Goal: Obtain resource: Download file/media

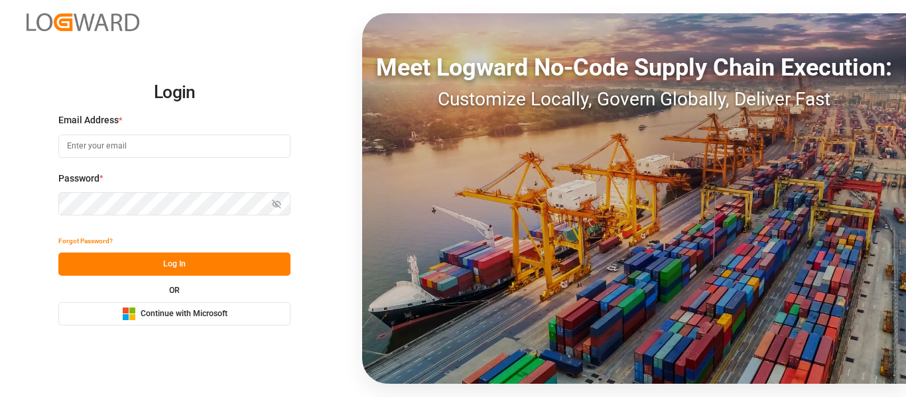
click at [202, 319] on span "Continue with Microsoft" at bounding box center [184, 314] width 87 height 12
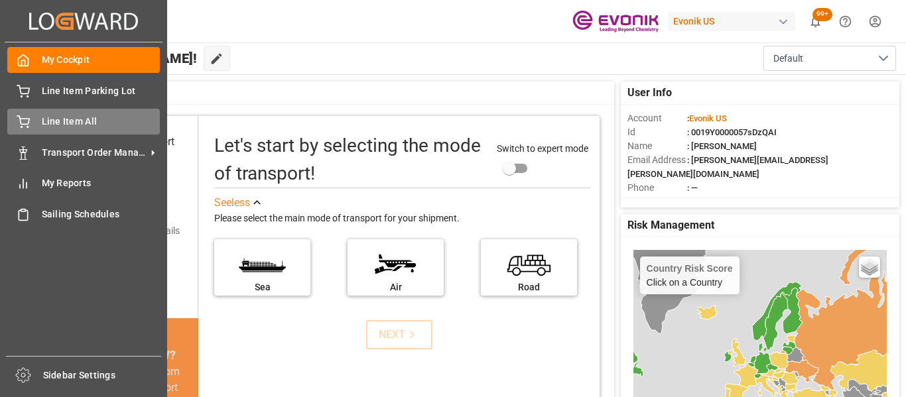
click at [68, 118] on span "Line Item All" at bounding box center [101, 122] width 119 height 14
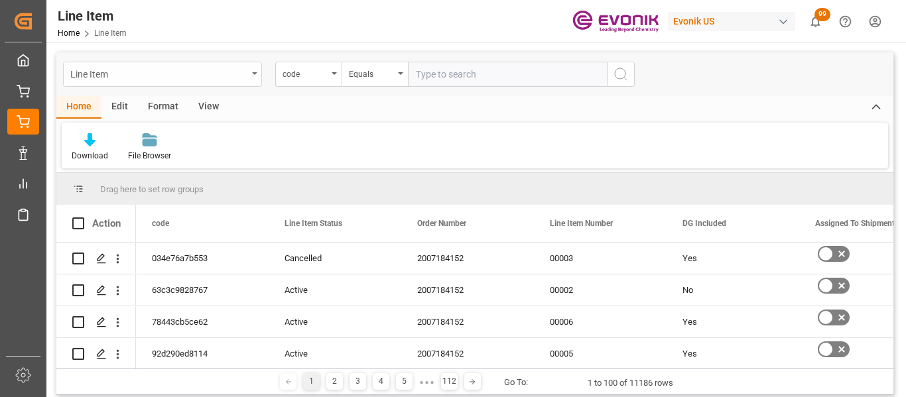
click at [251, 71] on div "Line Item" at bounding box center [162, 74] width 199 height 25
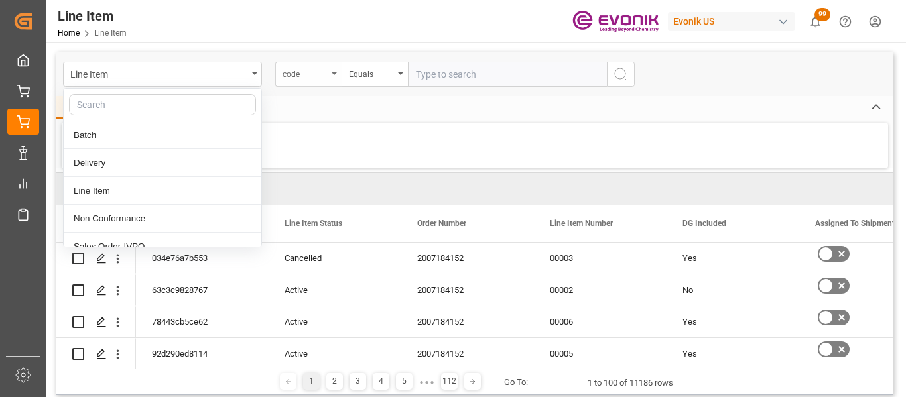
click at [305, 71] on div "code" at bounding box center [304, 72] width 45 height 15
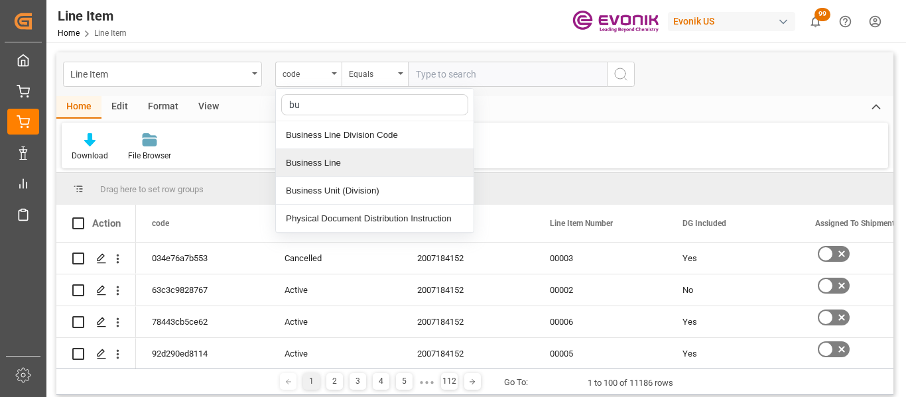
type input "bus"
click at [338, 157] on div "Business Line" at bounding box center [375, 163] width 198 height 28
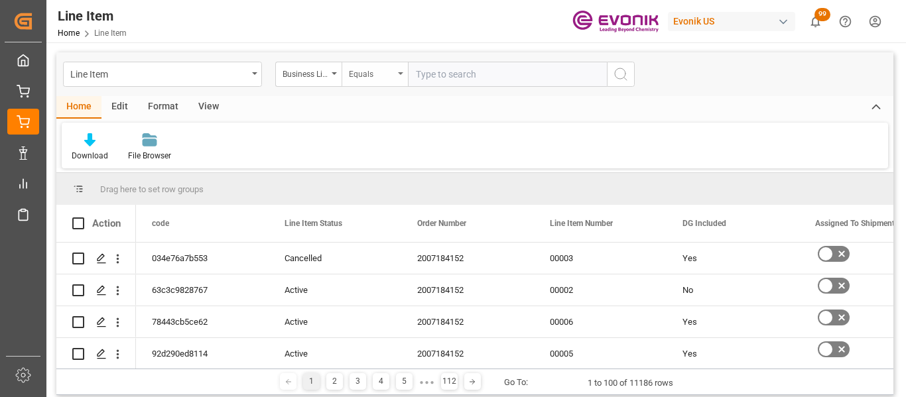
click at [383, 65] on div "Equals" at bounding box center [371, 72] width 45 height 15
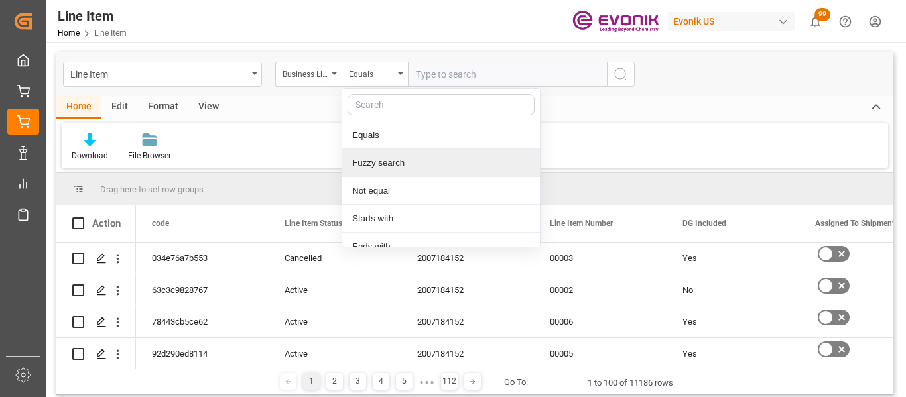
click at [390, 158] on div "Fuzzy search" at bounding box center [441, 163] width 198 height 28
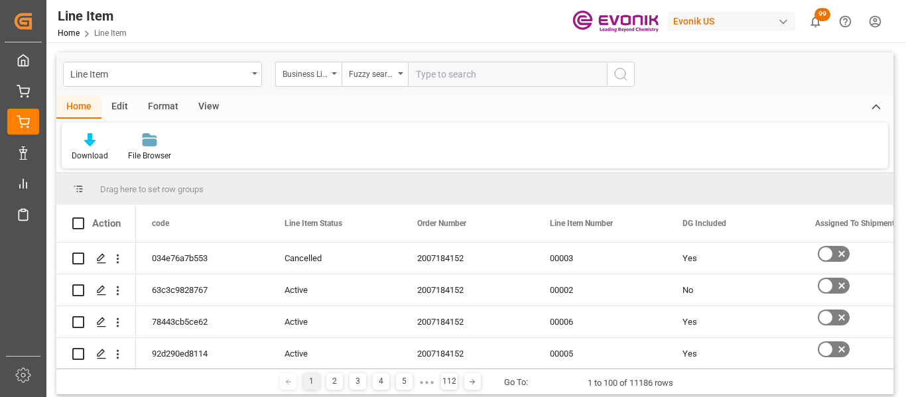
click at [459, 70] on input "text" at bounding box center [507, 74] width 199 height 25
type input "inter"
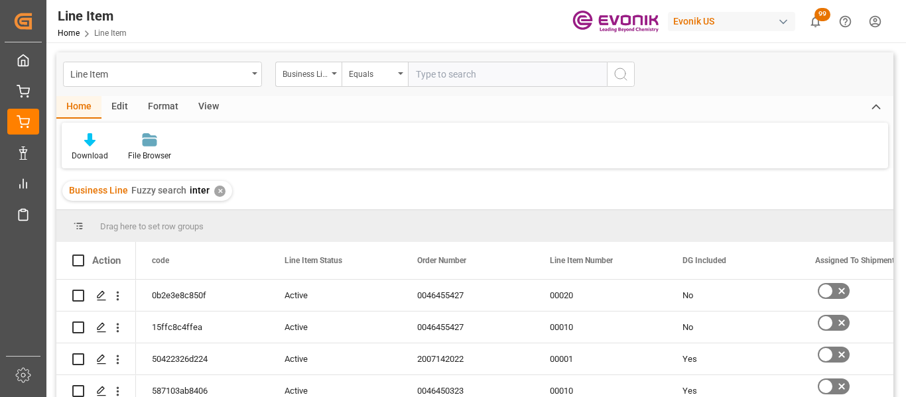
click at [201, 111] on div "View" at bounding box center [208, 107] width 40 height 23
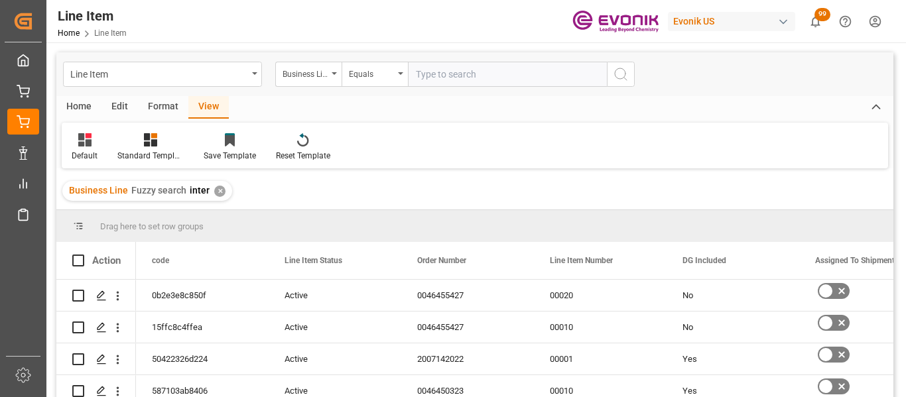
click at [72, 130] on div "Default Standard Templates Save Template Reset Template" at bounding box center [475, 146] width 826 height 46
click at [90, 156] on div "Default" at bounding box center [85, 156] width 26 height 12
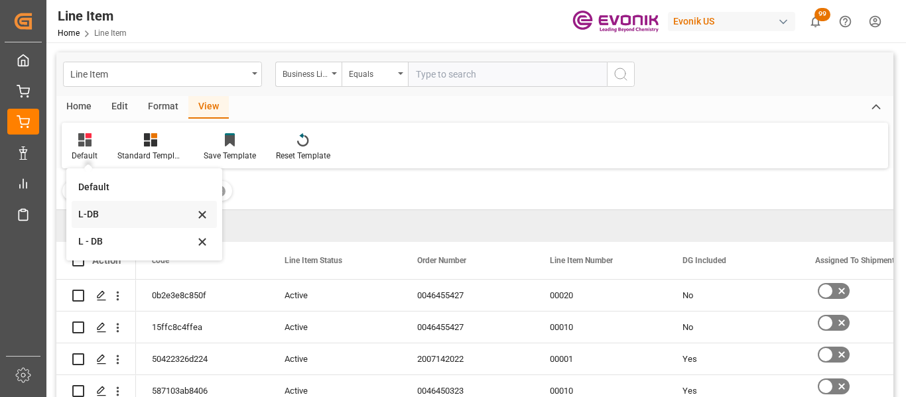
click at [114, 212] on div "L-DB" at bounding box center [136, 215] width 116 height 14
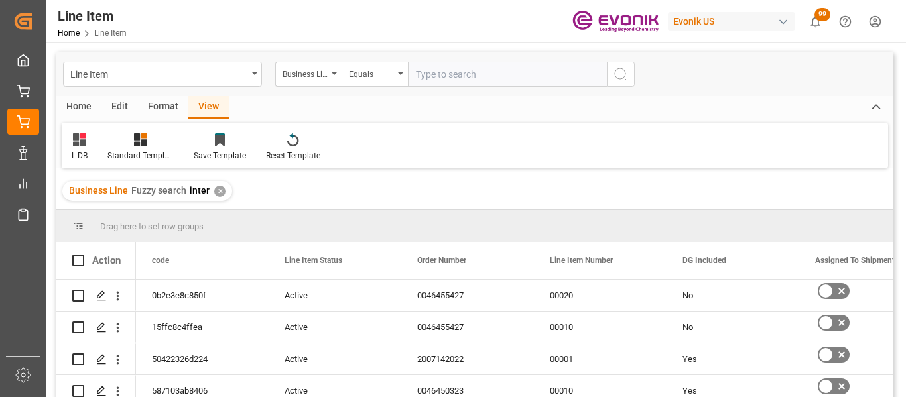
click at [73, 121] on div "Home Edit Format View L-DB Standard Templates Save Template Reset Template" at bounding box center [474, 132] width 837 height 72
click at [74, 119] on div "Home Edit Format View L-DB Standard Templates Save Template Reset Template" at bounding box center [474, 132] width 837 height 72
click at [76, 115] on div "Home" at bounding box center [78, 107] width 45 height 23
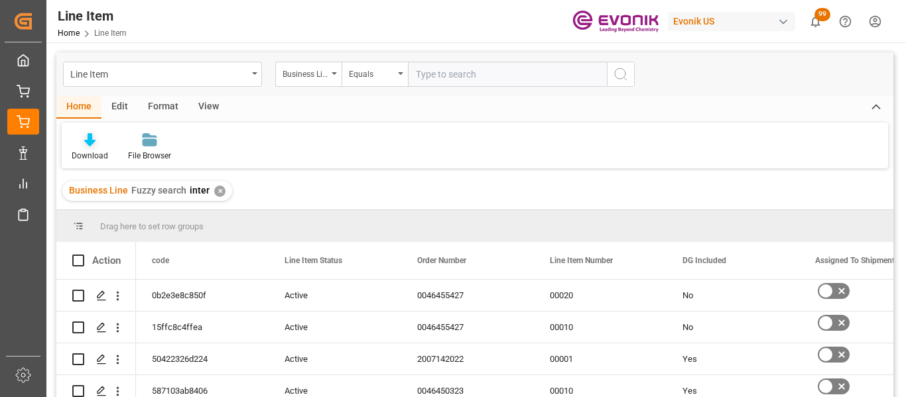
click at [91, 152] on div "Download" at bounding box center [90, 156] width 36 height 12
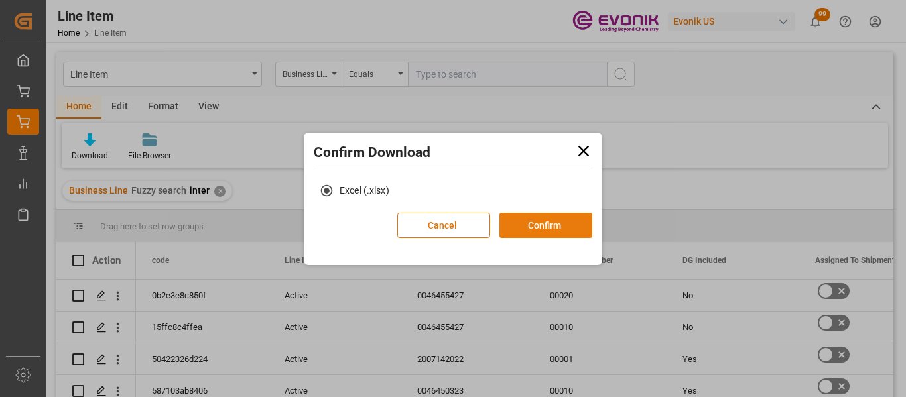
click at [552, 221] on button "Confirm" at bounding box center [545, 225] width 93 height 25
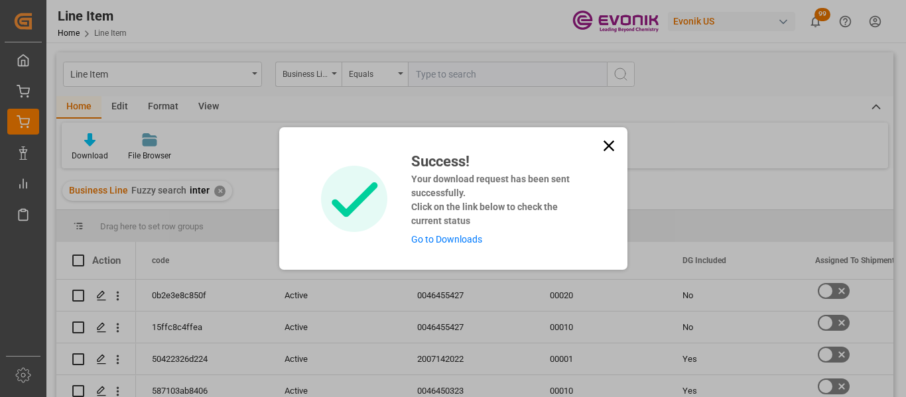
click at [609, 139] on icon at bounding box center [608, 146] width 19 height 19
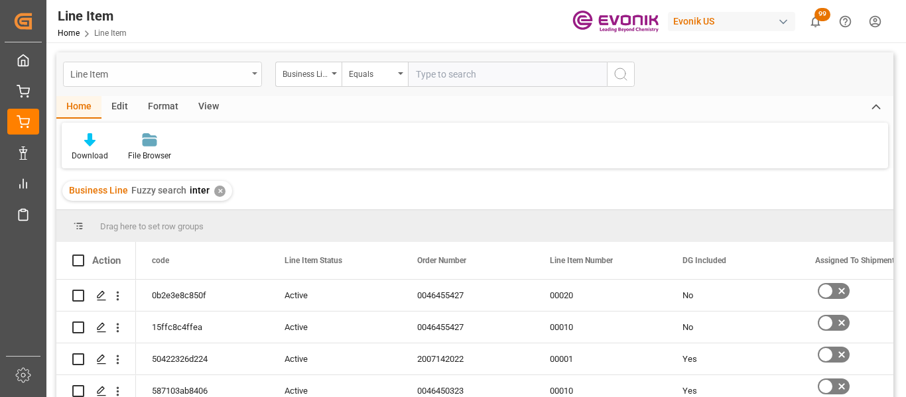
click at [253, 83] on div "Line Item" at bounding box center [162, 74] width 199 height 25
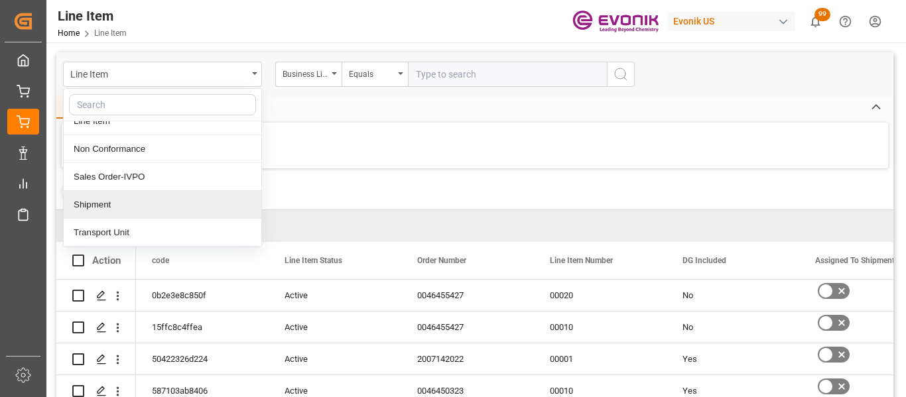
click at [186, 203] on div "Shipment" at bounding box center [163, 205] width 198 height 28
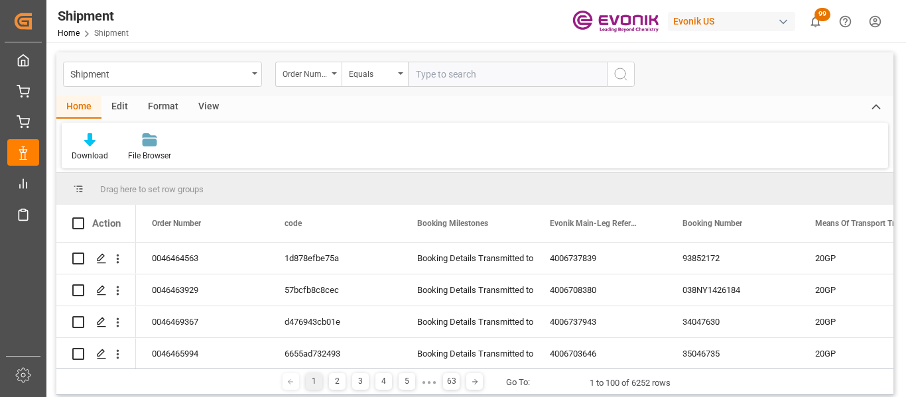
click at [331, 77] on div "Order Number" at bounding box center [308, 74] width 66 height 25
type input "bus"
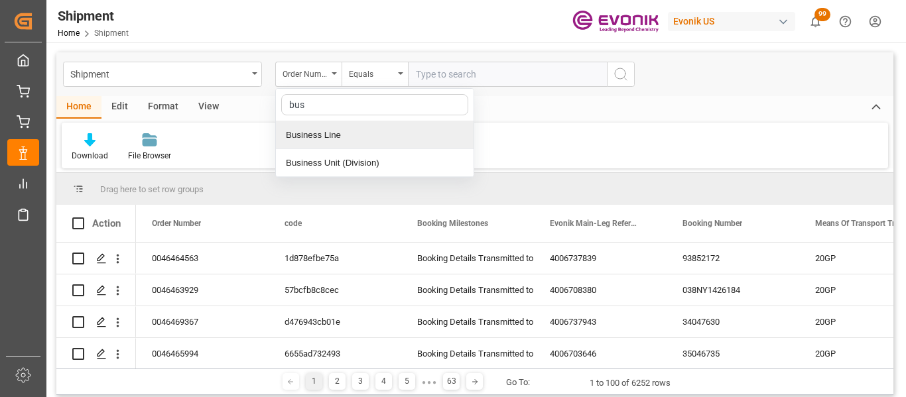
click at [347, 127] on div "Business Line" at bounding box center [375, 135] width 198 height 28
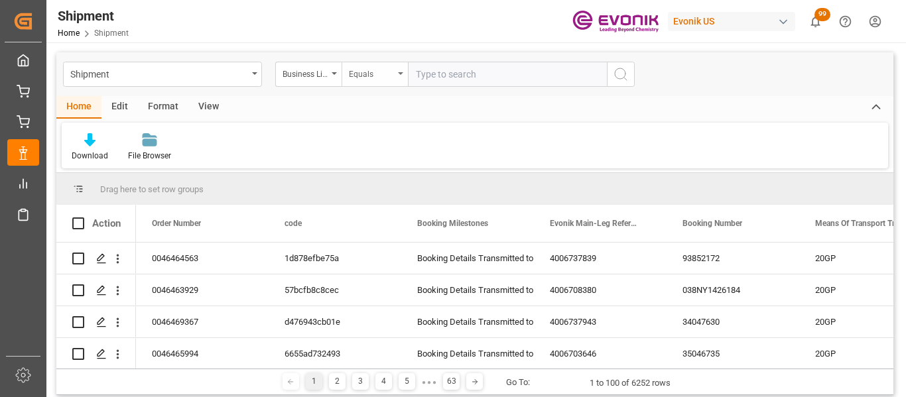
click at [375, 78] on div "Equals" at bounding box center [371, 72] width 45 height 15
type input "i"
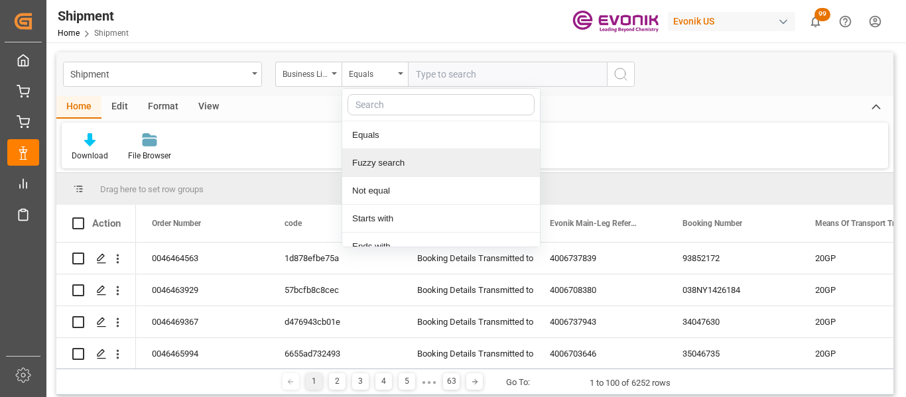
drag, startPoint x: 399, startPoint y: 162, endPoint x: 451, endPoint y: 115, distance: 69.5
click at [402, 156] on div "Fuzzy search" at bounding box center [441, 163] width 198 height 28
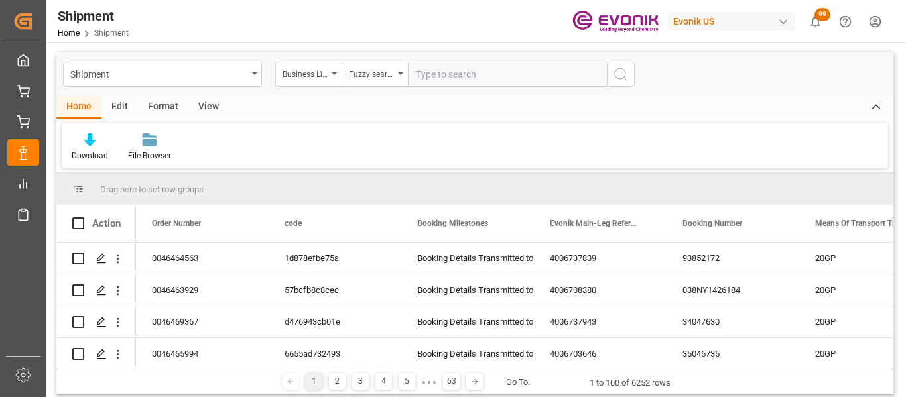
click at [462, 83] on input "text" at bounding box center [507, 74] width 199 height 25
type input "inter"
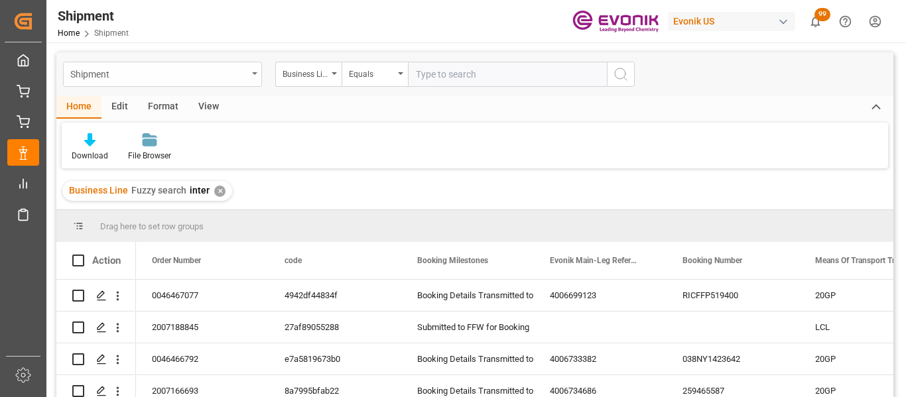
click at [246, 81] on div "Shipment" at bounding box center [158, 73] width 177 height 17
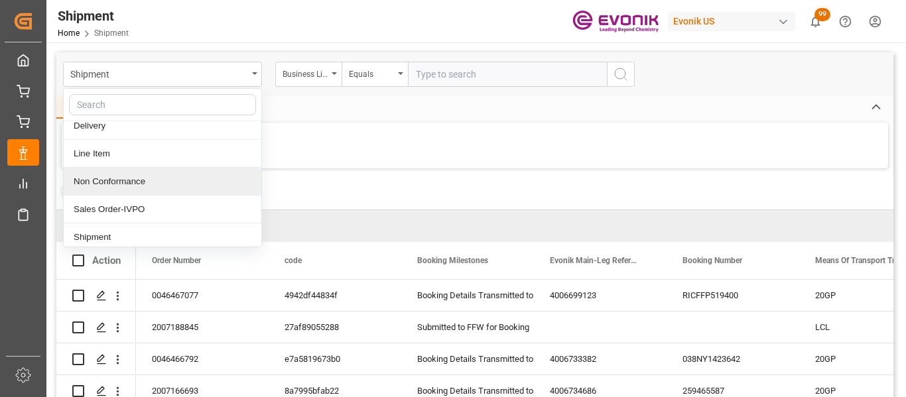
scroll to position [70, 0]
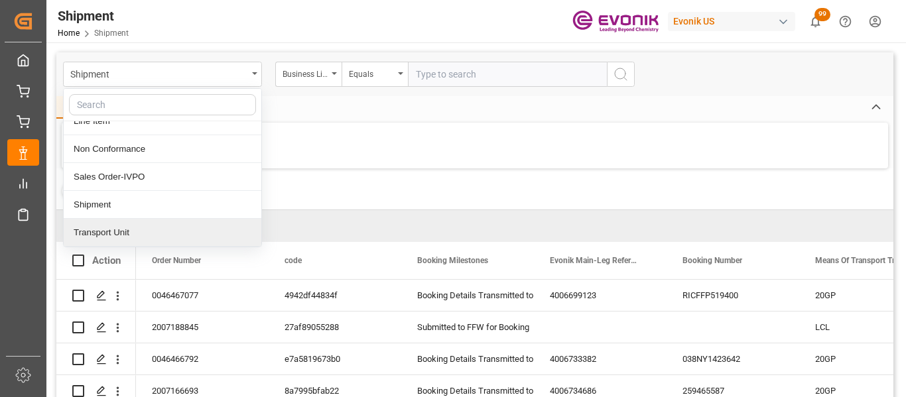
click at [113, 233] on div "Transport Unit" at bounding box center [163, 233] width 198 height 28
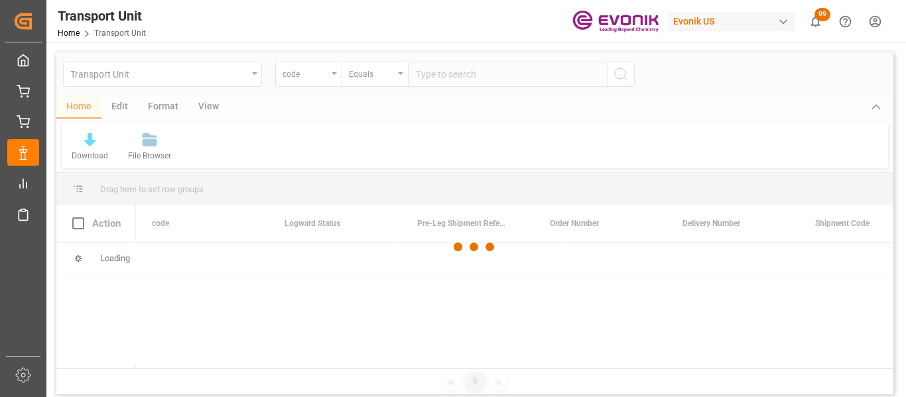
click at [210, 111] on div at bounding box center [474, 246] width 837 height 389
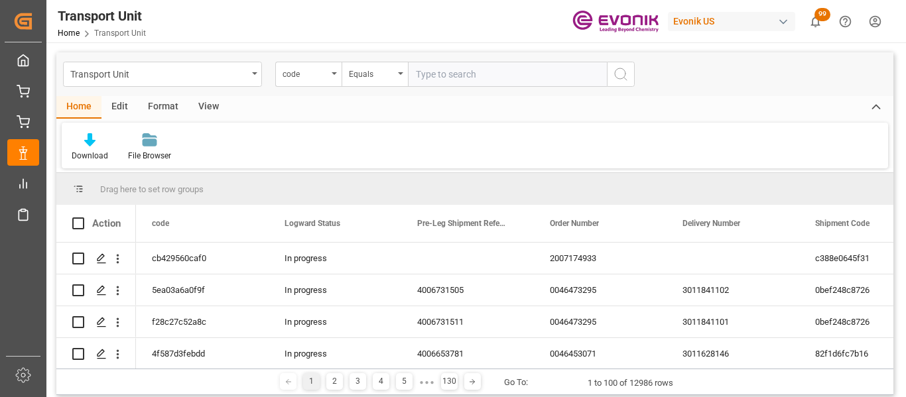
click at [210, 111] on div "View" at bounding box center [208, 107] width 40 height 23
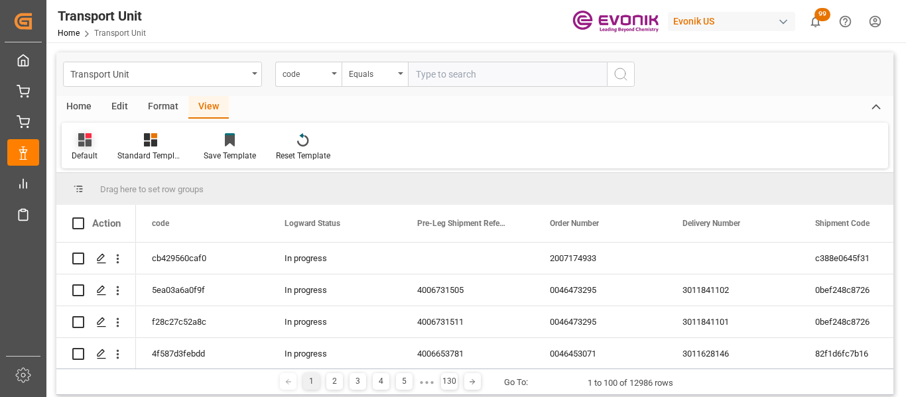
click at [93, 139] on div at bounding box center [85, 140] width 26 height 14
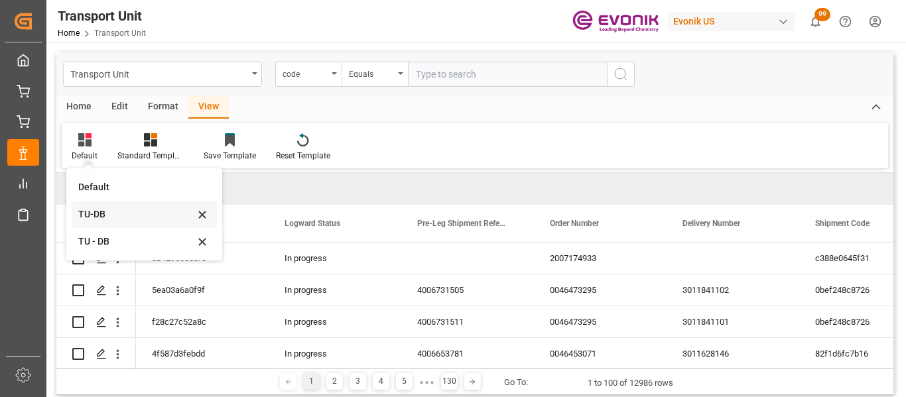
click at [90, 211] on div "TU-DB" at bounding box center [136, 215] width 116 height 14
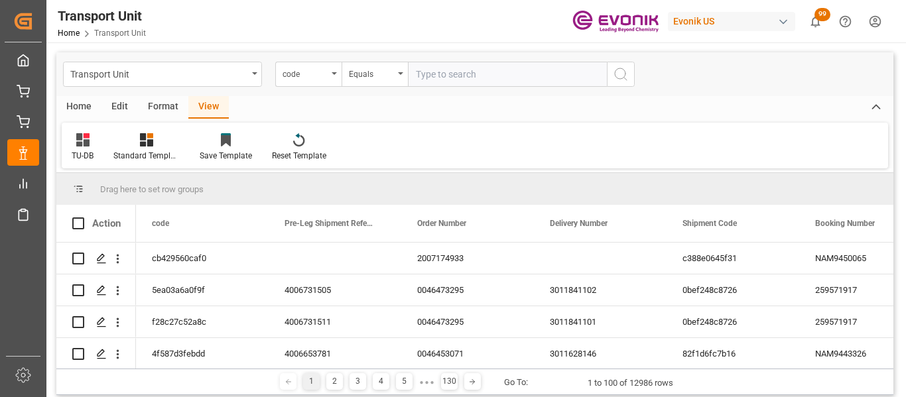
click at [78, 106] on div "Home" at bounding box center [78, 107] width 45 height 23
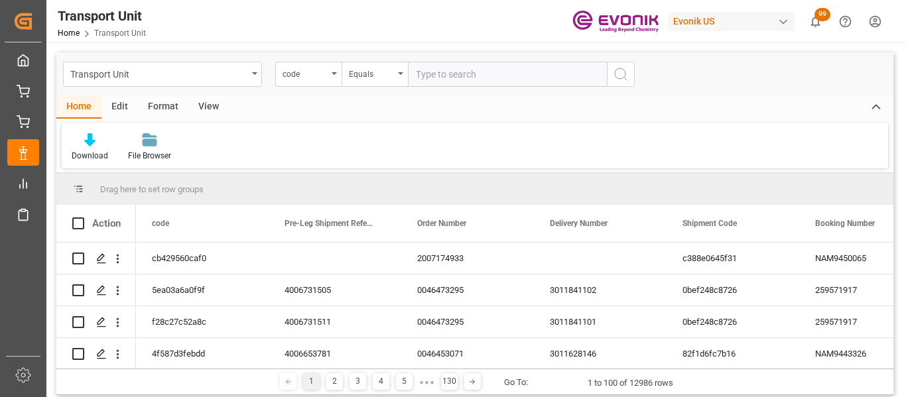
click at [91, 131] on div "Download File Browser" at bounding box center [475, 146] width 826 height 46
click at [91, 134] on icon at bounding box center [89, 139] width 11 height 13
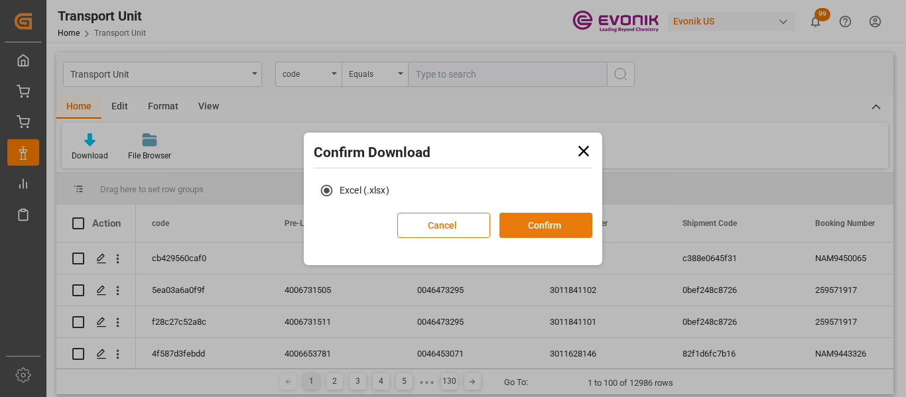
click at [503, 225] on button "Confirm" at bounding box center [545, 225] width 93 height 25
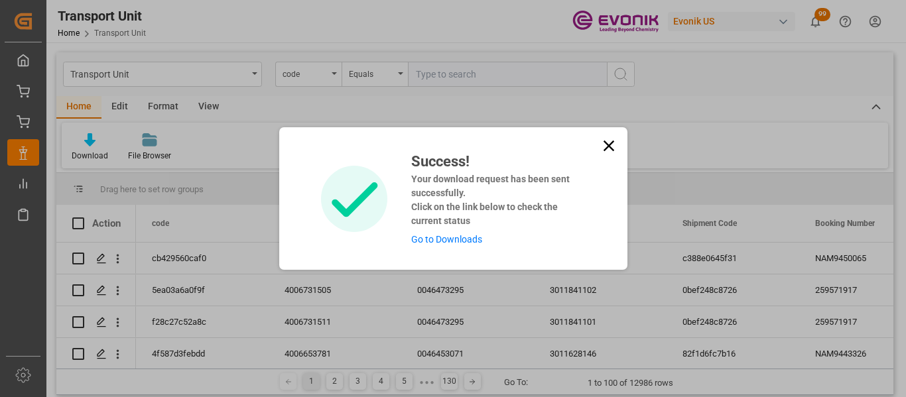
click at [469, 240] on link "Go to Downloads" at bounding box center [446, 239] width 71 height 11
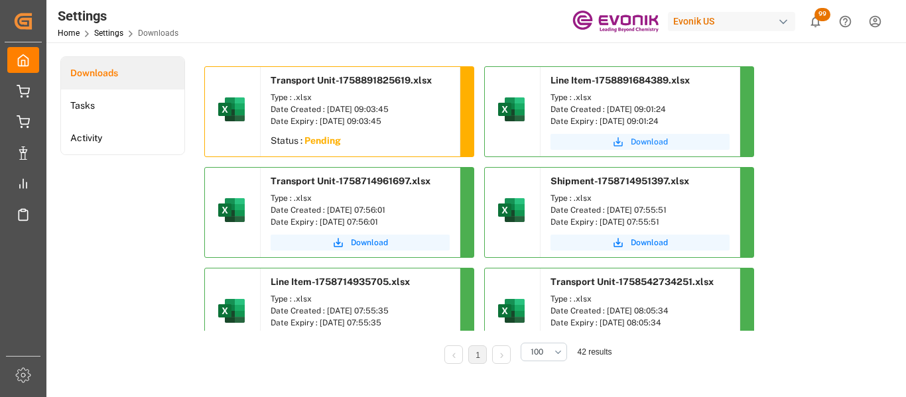
click at [623, 141] on icon "submit" at bounding box center [618, 142] width 12 height 12
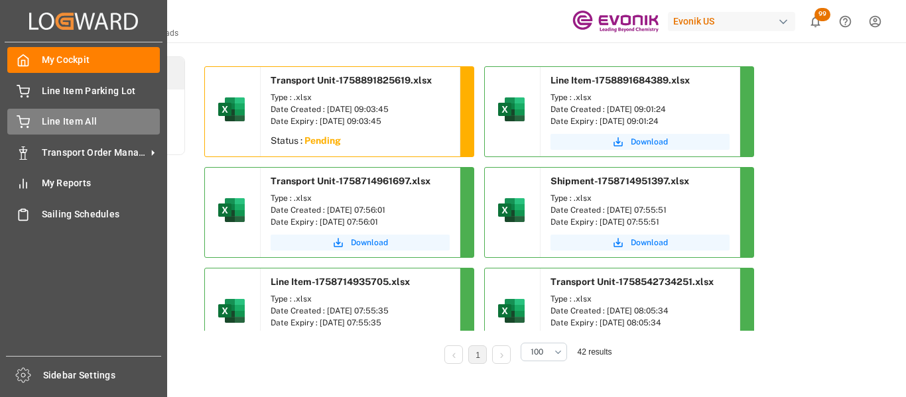
click at [51, 127] on span "Line Item All" at bounding box center [101, 122] width 119 height 14
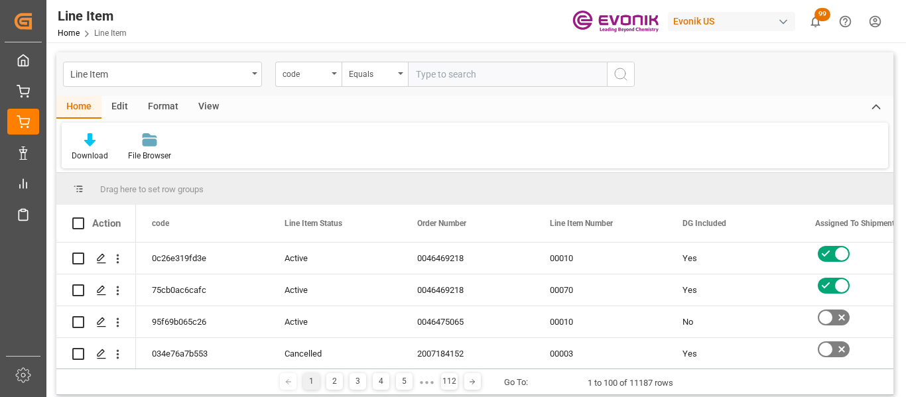
click at [253, 74] on icon "open menu" at bounding box center [254, 73] width 5 height 3
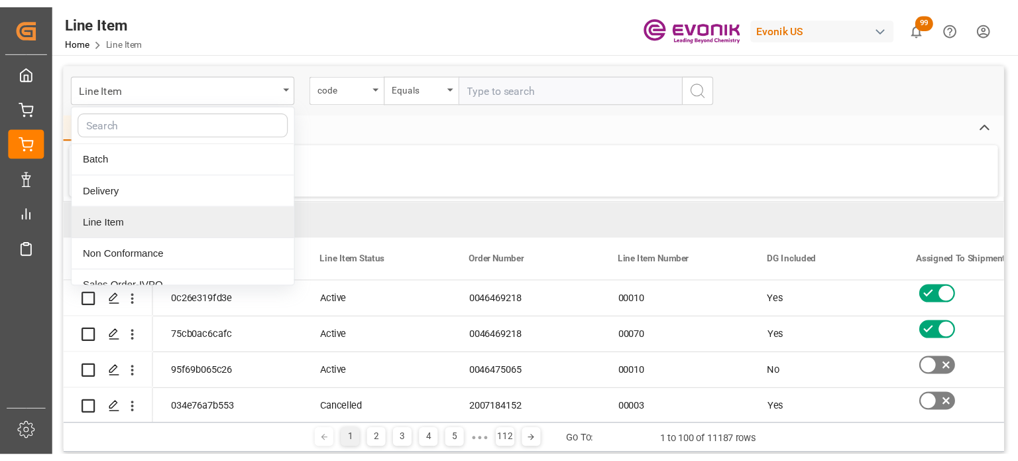
scroll to position [70, 0]
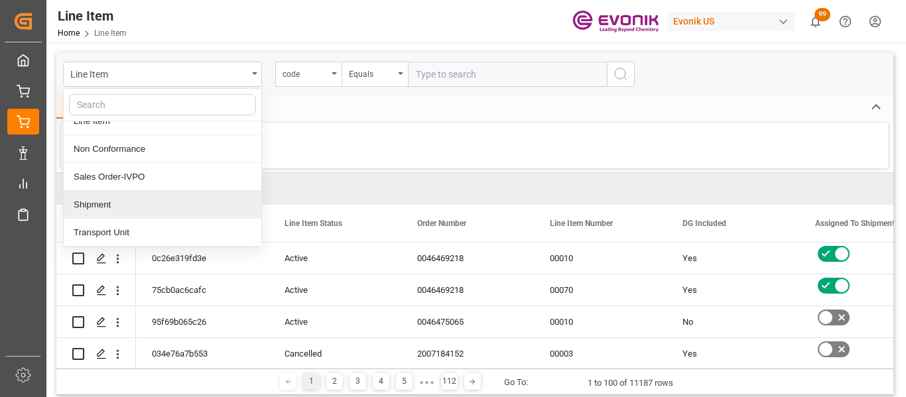
click at [145, 202] on div "Shipment" at bounding box center [163, 205] width 198 height 28
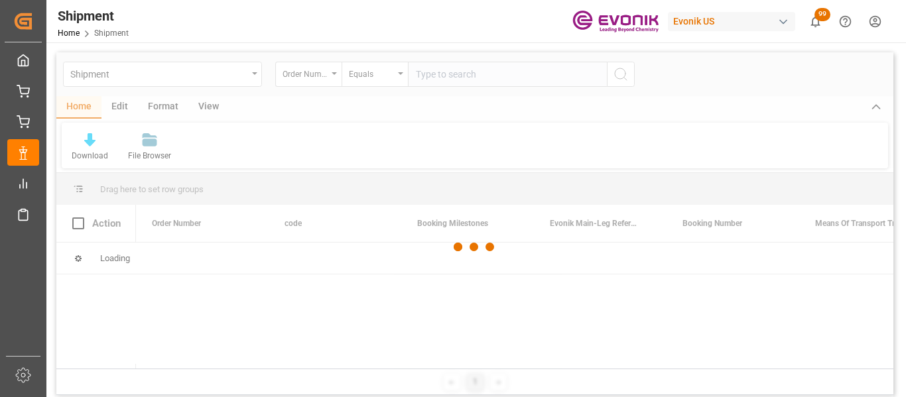
click at [313, 84] on div at bounding box center [474, 246] width 837 height 389
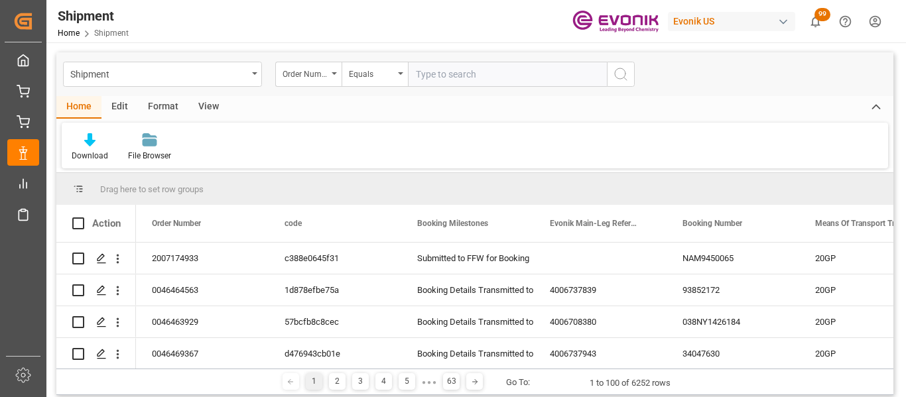
click at [318, 78] on div "Order Number" at bounding box center [304, 72] width 45 height 15
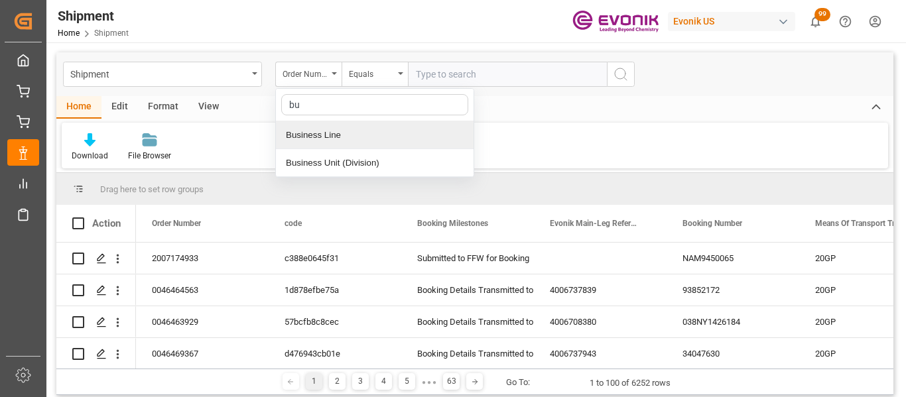
type input "bus"
click at [369, 145] on div "Business Line" at bounding box center [375, 135] width 198 height 28
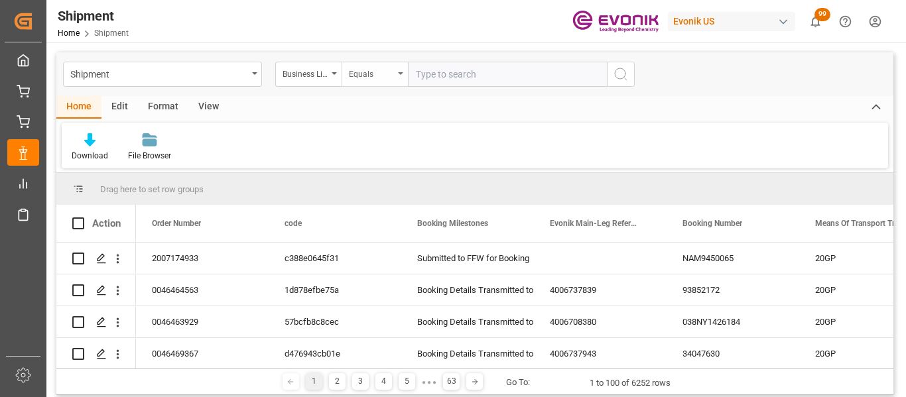
click at [394, 76] on div "Equals" at bounding box center [374, 74] width 66 height 25
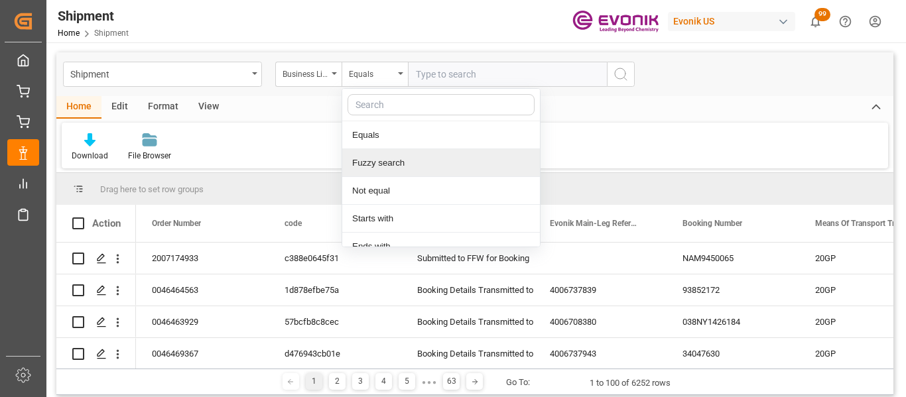
click at [392, 162] on div "Fuzzy search" at bounding box center [441, 163] width 198 height 28
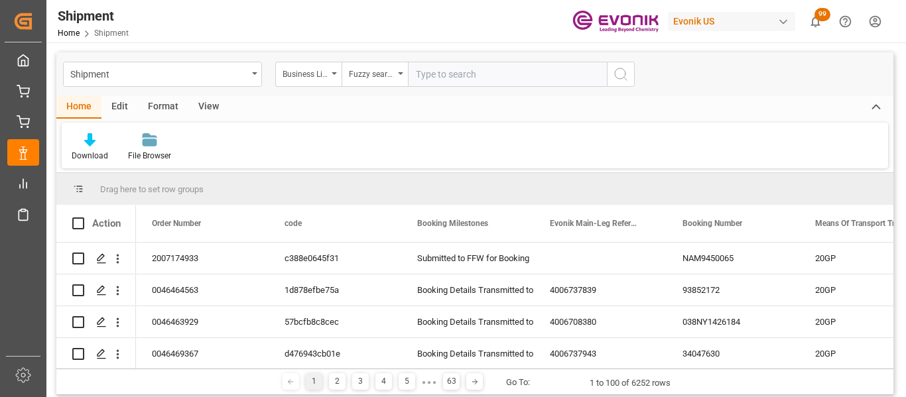
click at [463, 74] on input "text" at bounding box center [507, 74] width 199 height 25
type input "inter"
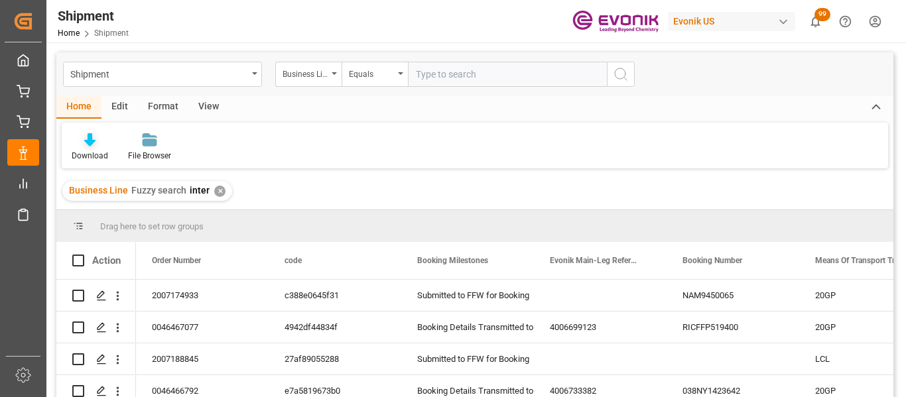
click at [100, 138] on div at bounding box center [90, 140] width 36 height 14
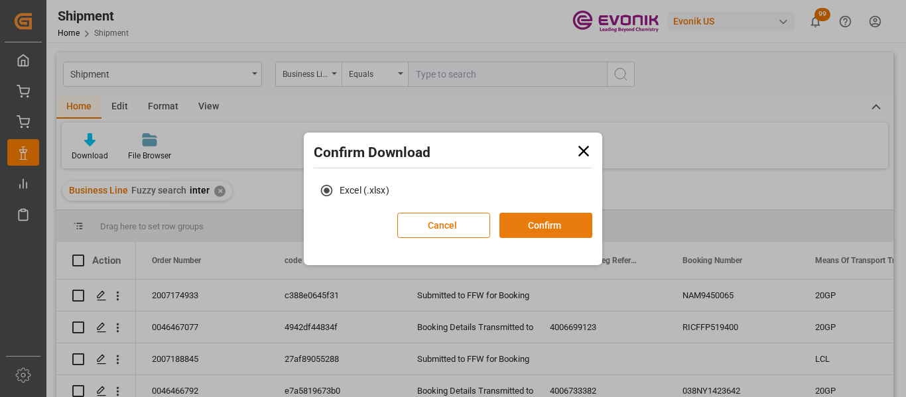
click at [527, 227] on button "Confirm" at bounding box center [545, 225] width 93 height 25
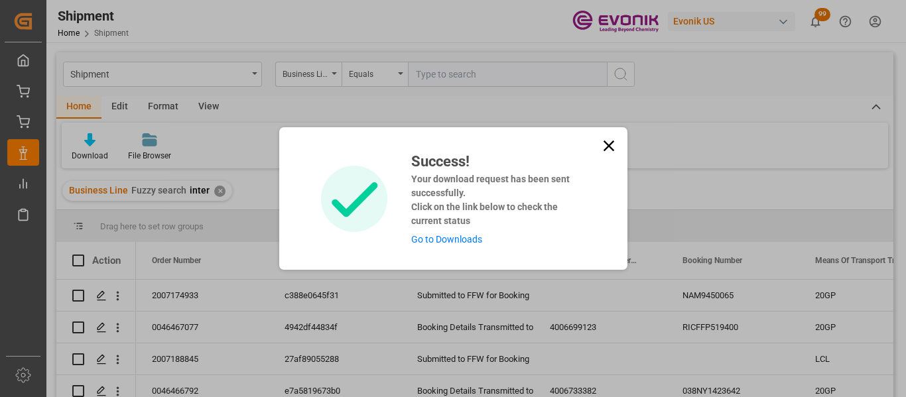
click at [464, 239] on link "Go to Downloads" at bounding box center [446, 239] width 71 height 11
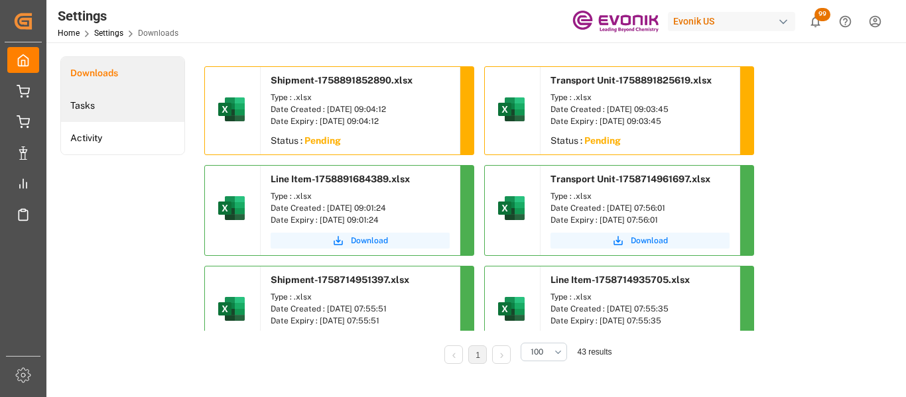
drag, startPoint x: 151, startPoint y: 113, endPoint x: 150, endPoint y: 106, distance: 6.7
click at [151, 113] on li "Tasks" at bounding box center [122, 106] width 123 height 32
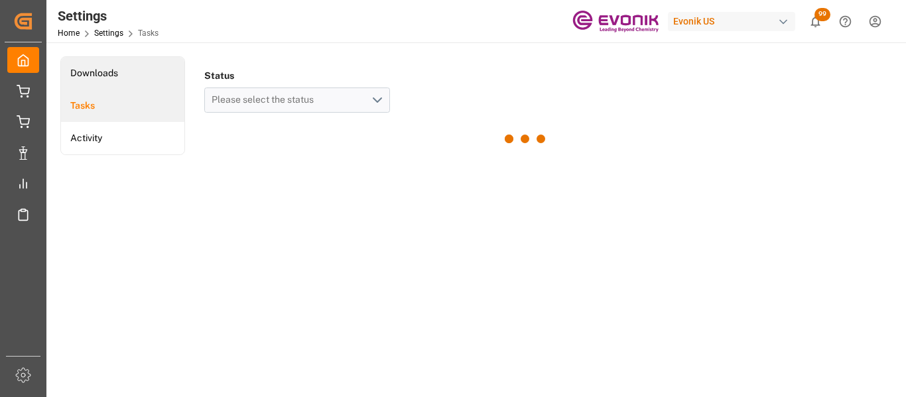
click at [153, 76] on li "Downloads" at bounding box center [122, 73] width 123 height 32
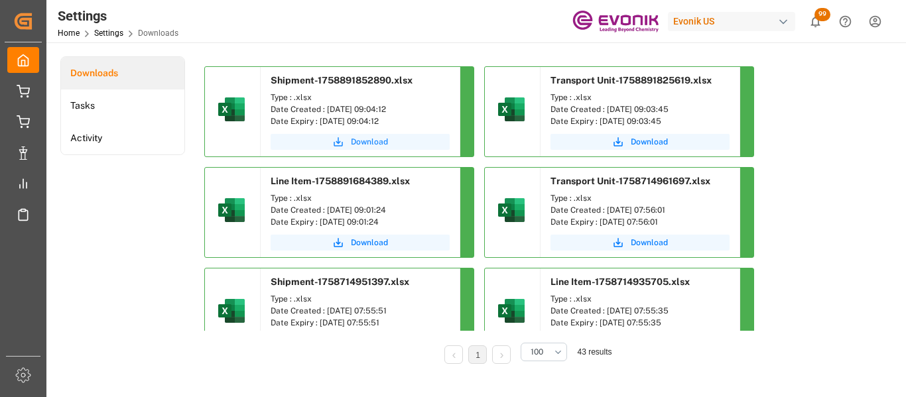
click at [363, 143] on span "Download" at bounding box center [369, 142] width 37 height 12
click at [644, 141] on span "Download" at bounding box center [648, 142] width 37 height 12
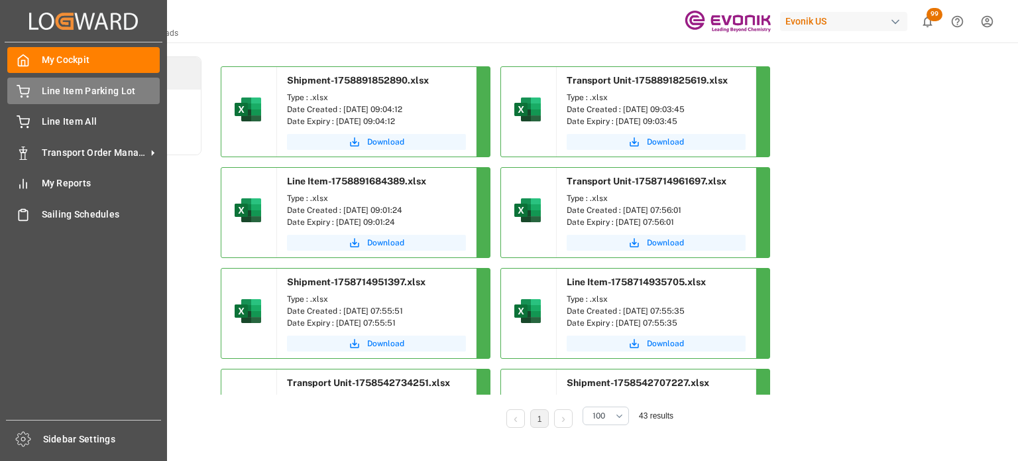
click at [64, 95] on span "Line Item Parking Lot" at bounding box center [101, 91] width 119 height 14
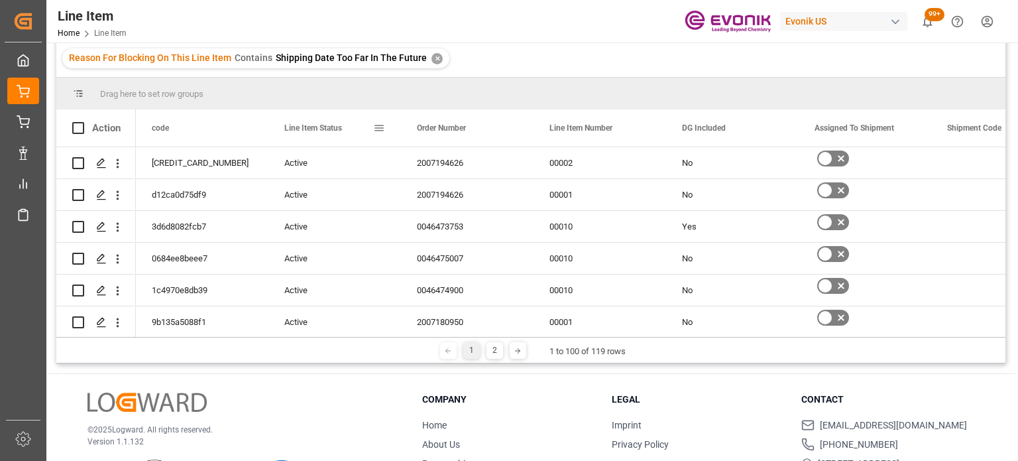
click at [383, 123] on span at bounding box center [379, 128] width 12 height 12
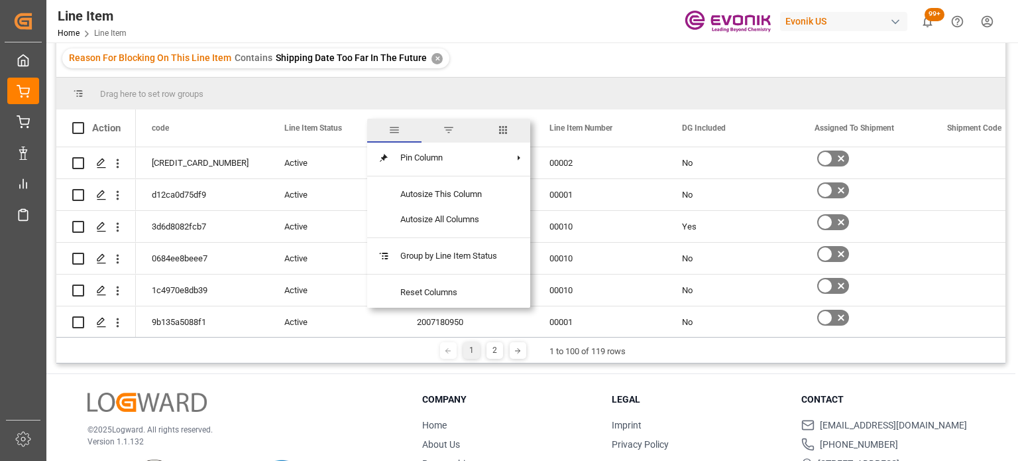
click at [501, 132] on span "columns" at bounding box center [503, 130] width 12 height 12
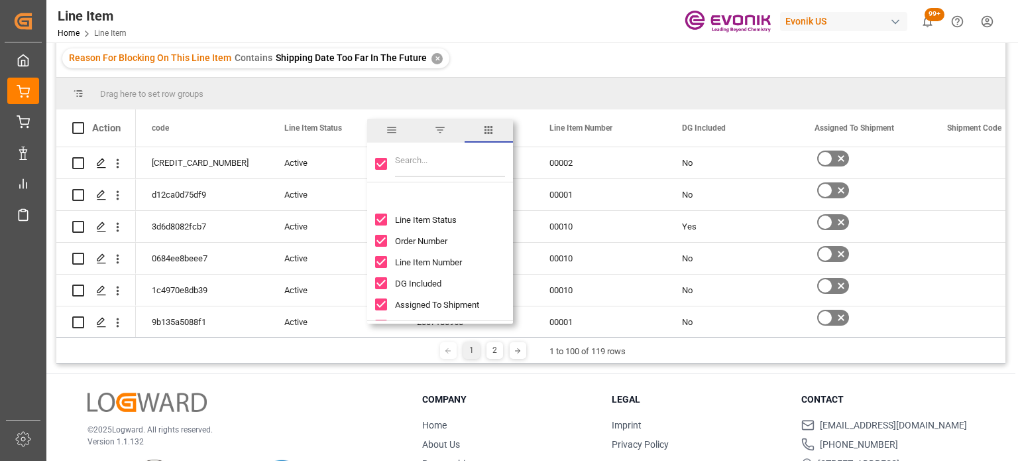
scroll to position [66, 0]
click at [383, 257] on input "Shipment Code column toggle visibility (visible)" at bounding box center [381, 259] width 12 height 12
checkbox input "false"
click at [386, 276] on input "Transport Unit Code column toggle visibility (visible)" at bounding box center [381, 280] width 12 height 12
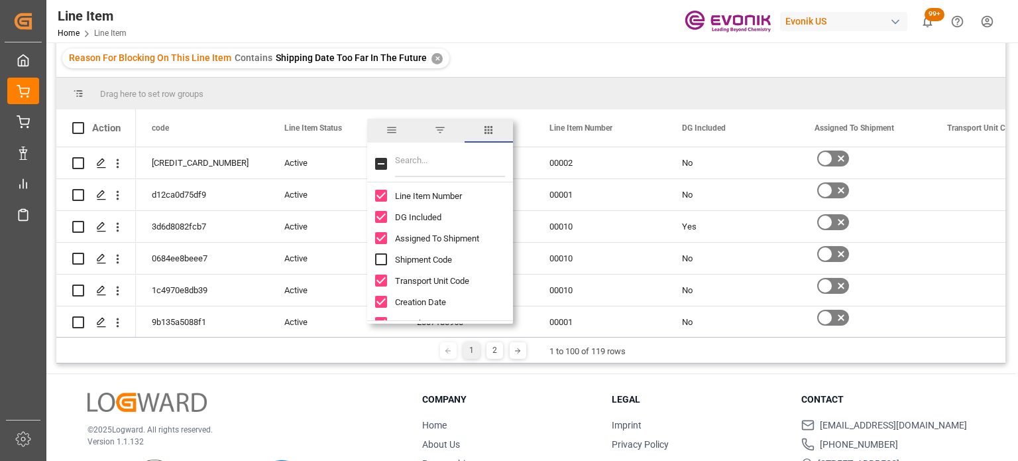
checkbox input "false"
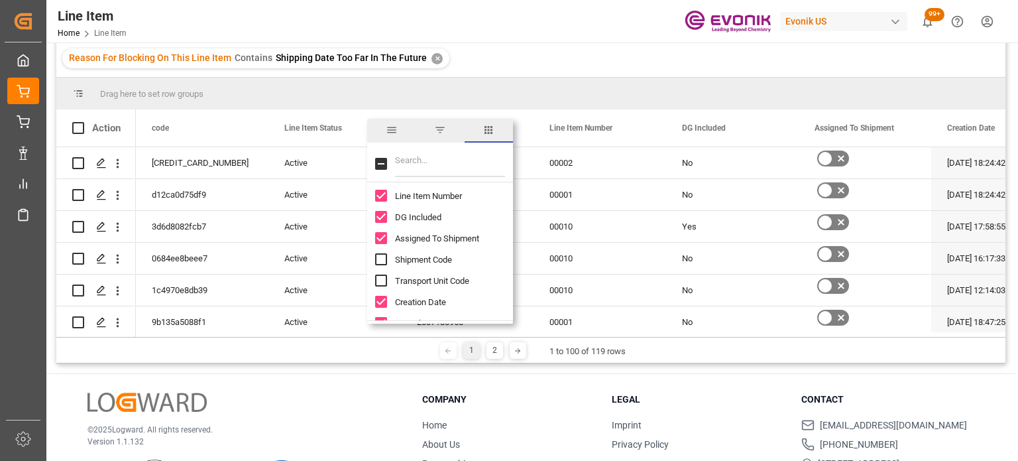
scroll to position [0, 0]
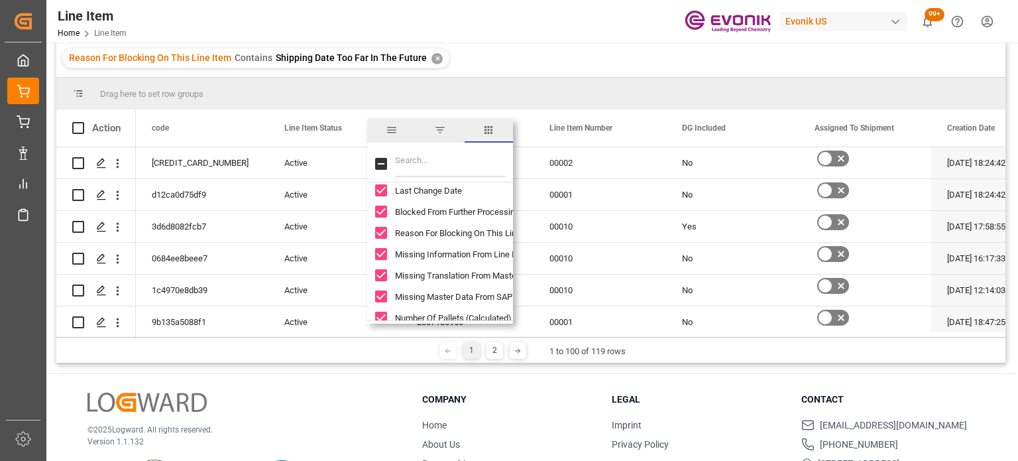
click at [385, 256] on input "Missing Information From Line Item column toggle visibility (visible)" at bounding box center [381, 254] width 12 height 12
checkbox input "false"
click at [383, 278] on input "Missing Translation From Master Data column toggle visibility (visible)" at bounding box center [381, 275] width 12 height 12
checkbox input "false"
click at [382, 298] on input "Missing Master Data From SAP column toggle visibility (visible)" at bounding box center [381, 296] width 12 height 12
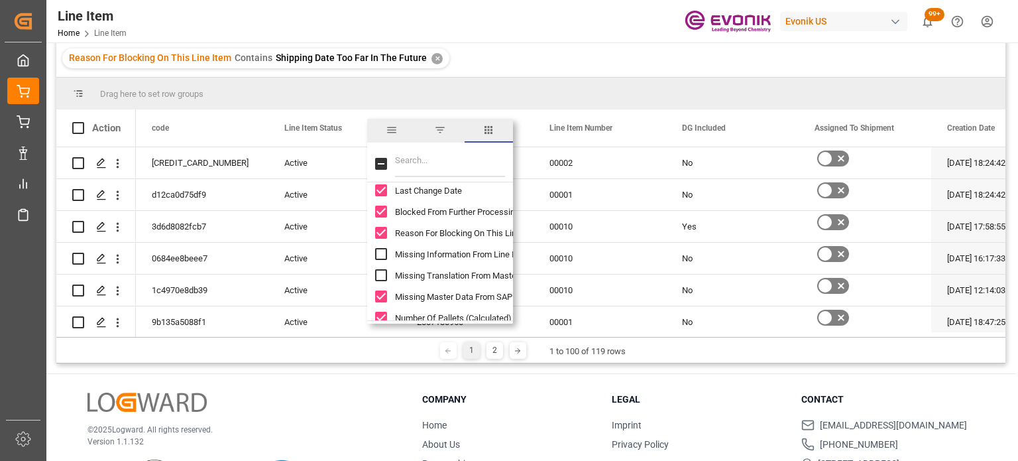
checkbox input "false"
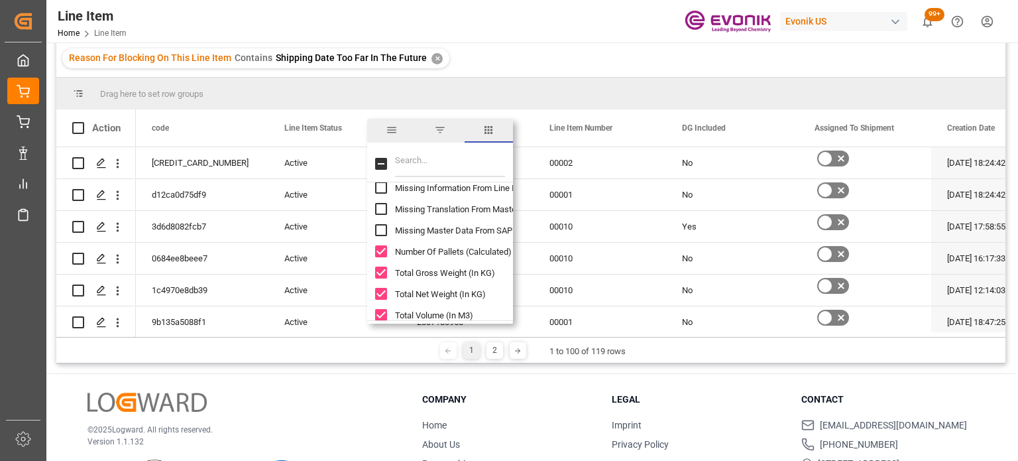
click at [381, 253] on input "Number Of Pallets (Calculated) column toggle visibility (visible)" at bounding box center [381, 251] width 12 height 12
checkbox input "false"
click at [383, 270] on input "Total Gross Weight (In KG) column toggle visibility (visible)" at bounding box center [381, 273] width 12 height 12
checkbox input "false"
click at [386, 288] on input "Total Net Weight (In KG) column toggle visibility (visible)" at bounding box center [381, 294] width 12 height 12
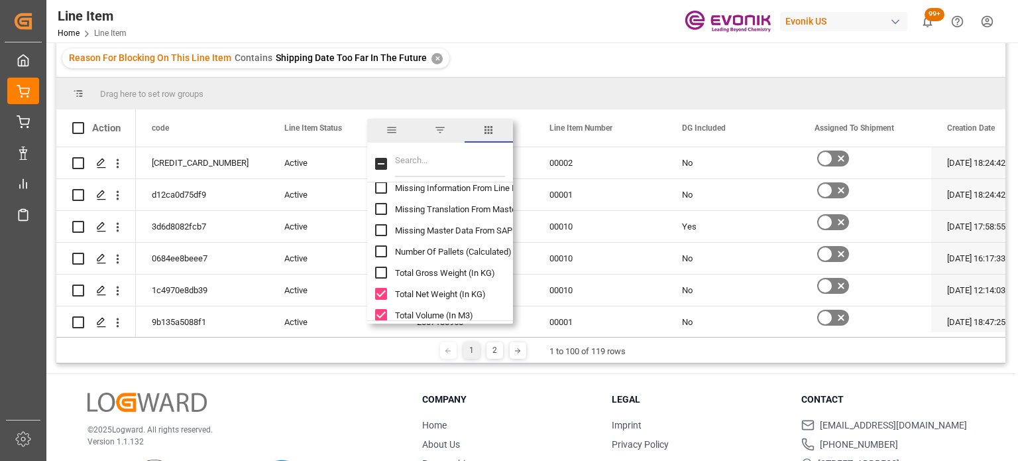
checkbox input "false"
click at [384, 252] on input "Total Volume (In M3) column toggle visibility (visible)" at bounding box center [381, 249] width 12 height 12
checkbox input "false"
click at [385, 270] on input "Total Quantity column toggle visibility (visible)" at bounding box center [381, 270] width 12 height 12
checkbox input "false"
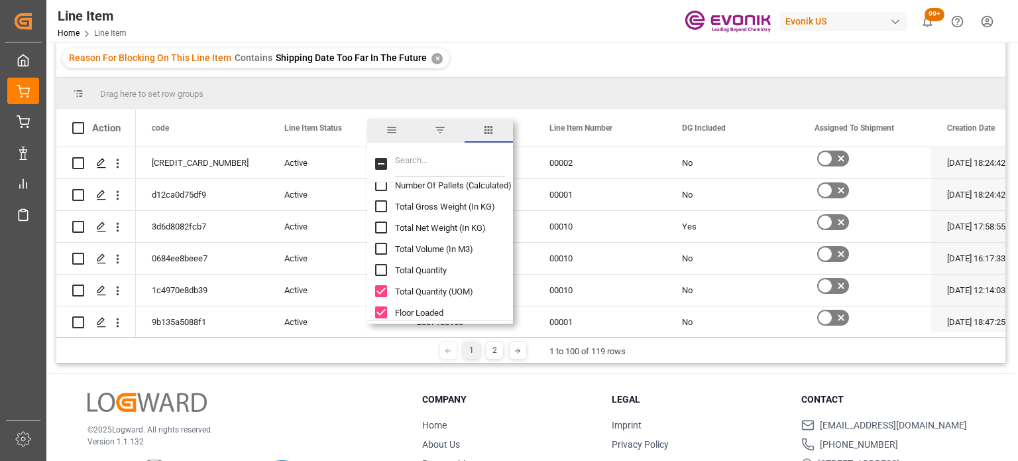
click at [385, 294] on input "Total Quantity (UOM) column toggle visibility (visible)" at bounding box center [381, 291] width 12 height 12
checkbox input "false"
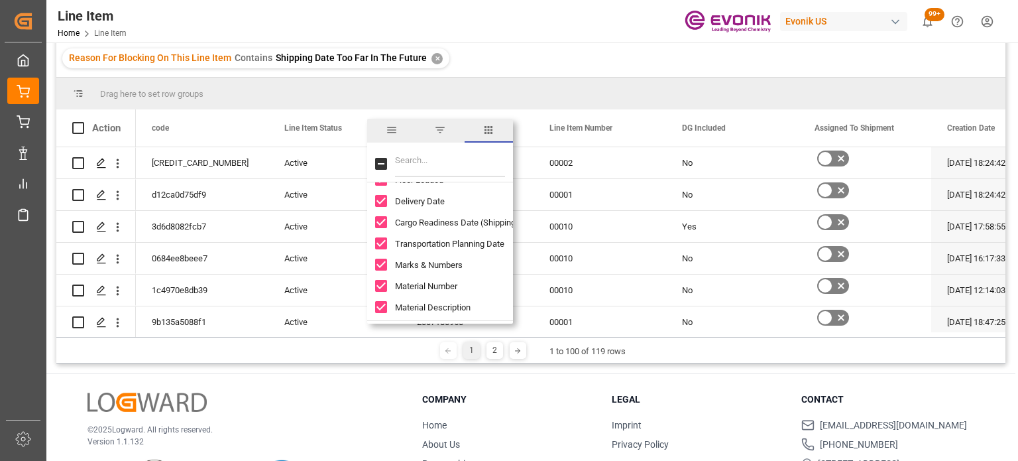
click at [384, 259] on input "Marks & Numbers column toggle visibility (visible)" at bounding box center [381, 265] width 12 height 12
checkbox input "false"
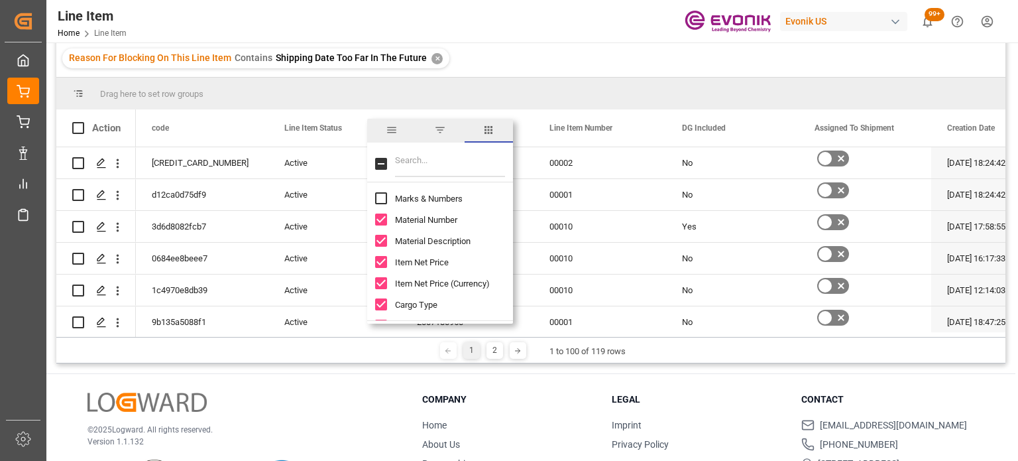
click at [386, 259] on input "Item Net Price column toggle visibility (visible)" at bounding box center [381, 262] width 12 height 12
checkbox input "false"
click at [385, 273] on div "Item Net Price (Currency)" at bounding box center [448, 282] width 146 height 21
click at [383, 280] on input "Item Net Price (Currency) column toggle visibility (visible)" at bounding box center [381, 283] width 12 height 12
checkbox input "false"
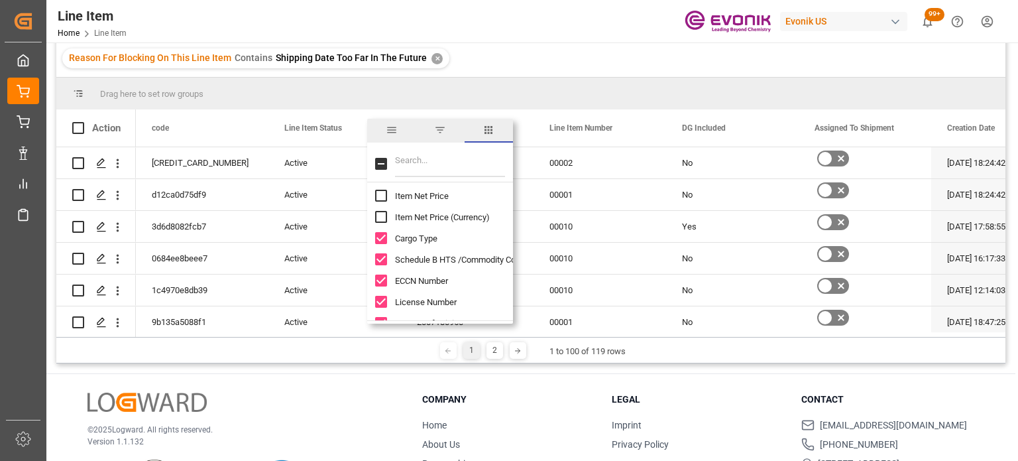
click at [382, 259] on input "Schedule B HTS /Commodity Code (HS Code) column toggle visibility (visible)" at bounding box center [381, 259] width 12 height 12
checkbox input "false"
click at [385, 287] on div "ECCN Number" at bounding box center [448, 280] width 146 height 21
click at [387, 278] on input "ECCN Number column toggle visibility (visible)" at bounding box center [381, 280] width 12 height 12
checkbox input "false"
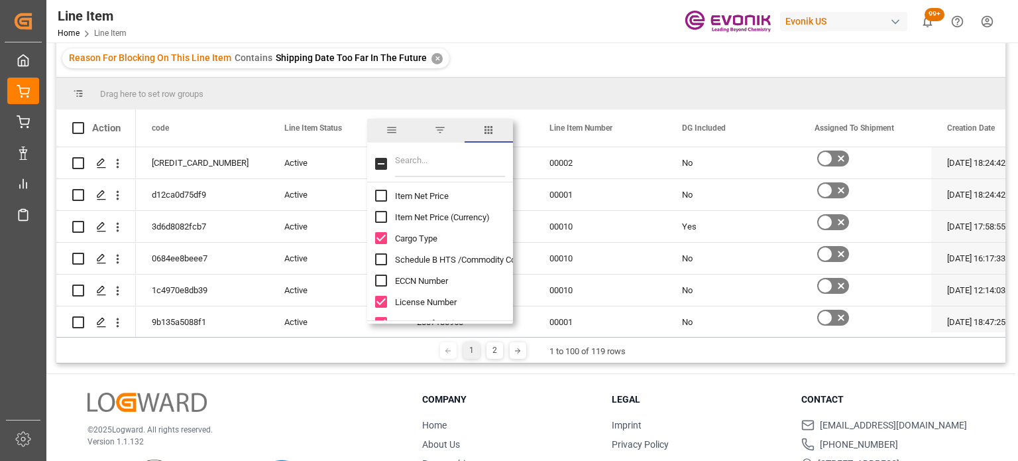
click at [379, 305] on input "License Number column toggle visibility (visible)" at bounding box center [381, 302] width 12 height 12
checkbox input "false"
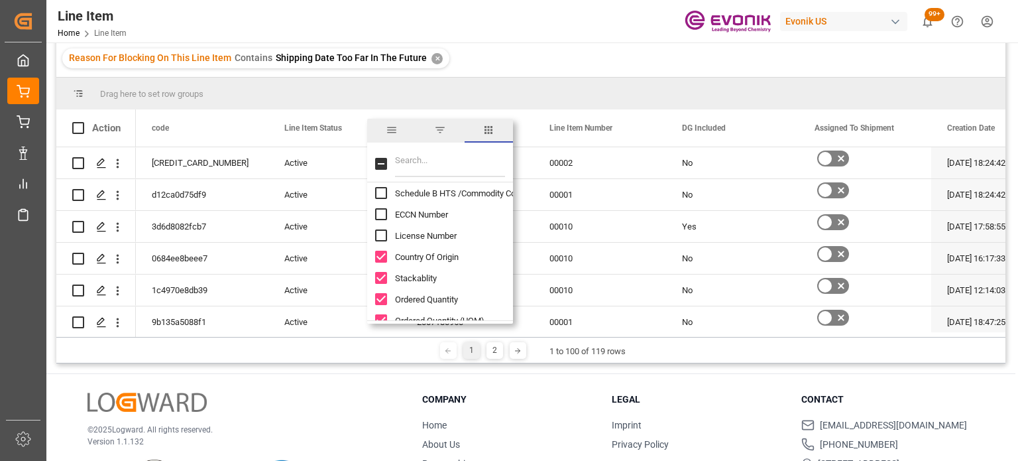
click at [383, 258] on input "Country Of Origin column toggle visibility (visible)" at bounding box center [381, 257] width 12 height 12
checkbox input "false"
click at [382, 276] on input "Stackablity column toggle visibility (visible)" at bounding box center [381, 278] width 12 height 12
checkbox input "false"
click at [379, 294] on input "Ordered Quantity column toggle visibility (visible)" at bounding box center [381, 299] width 12 height 12
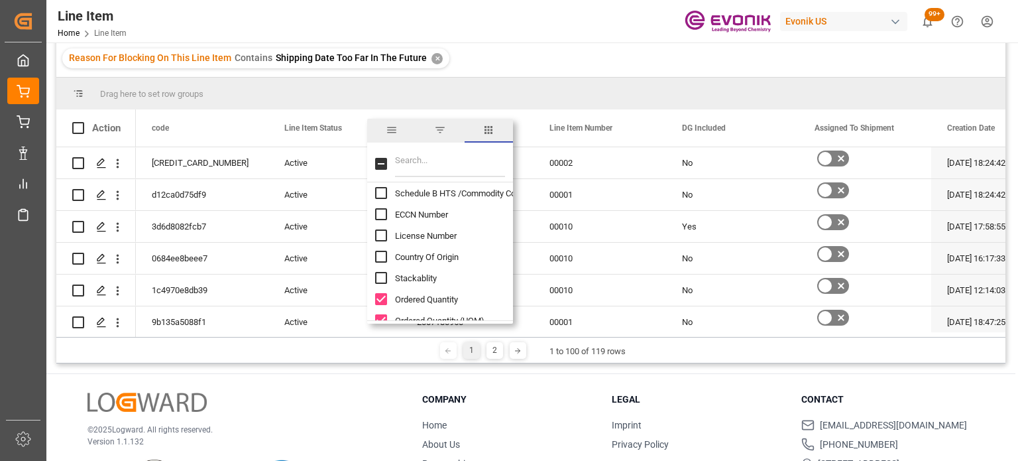
checkbox input "false"
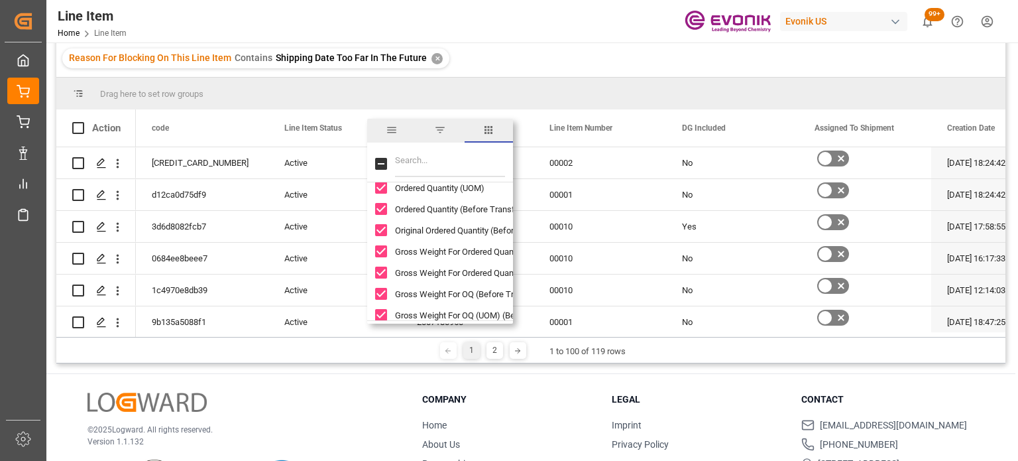
click at [385, 190] on input "Ordered Quantity (UOM) column toggle visibility (visible)" at bounding box center [381, 188] width 12 height 12
checkbox input "false"
click at [379, 211] on input "Ordered Quantity (Before Transformation) column toggle visibility (visible)" at bounding box center [381, 209] width 12 height 12
checkbox input "false"
click at [383, 231] on input "Original Ordered Quantity (Before Transformation) (UOM) column toggle visibilit…" at bounding box center [381, 230] width 12 height 12
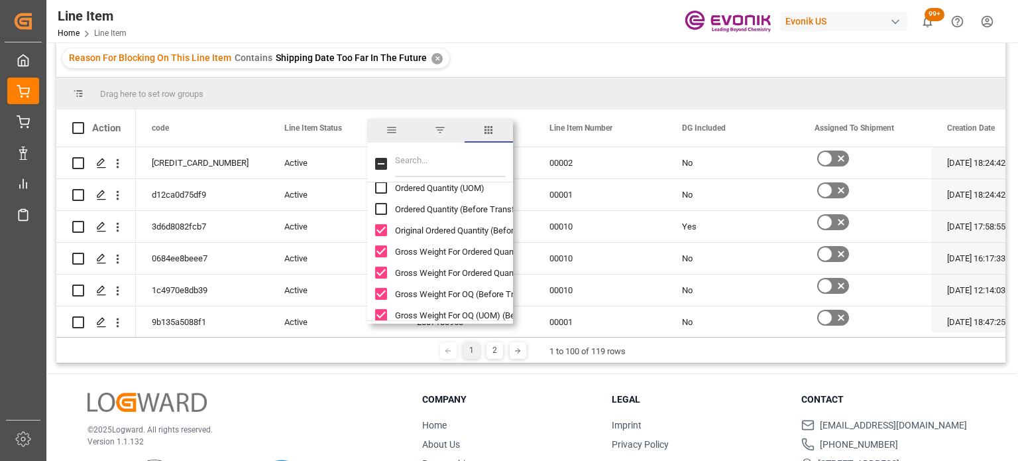
checkbox input "false"
click at [382, 255] on input "Gross Weight For Ordered Quantity column toggle visibility (visible)" at bounding box center [381, 251] width 12 height 12
checkbox input "false"
click at [383, 269] on input "Gross Weight For Ordered Quantity (UOM) column toggle visibility (visible)" at bounding box center [381, 273] width 12 height 12
checkbox input "false"
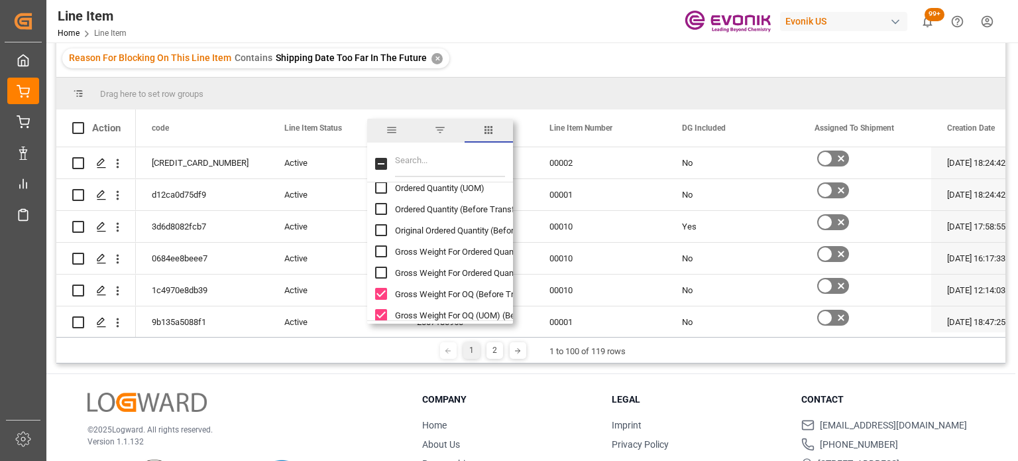
click at [377, 298] on input "Gross Weight For OQ (Before Transformation) column toggle visibility (visible)" at bounding box center [381, 294] width 12 height 12
checkbox input "false"
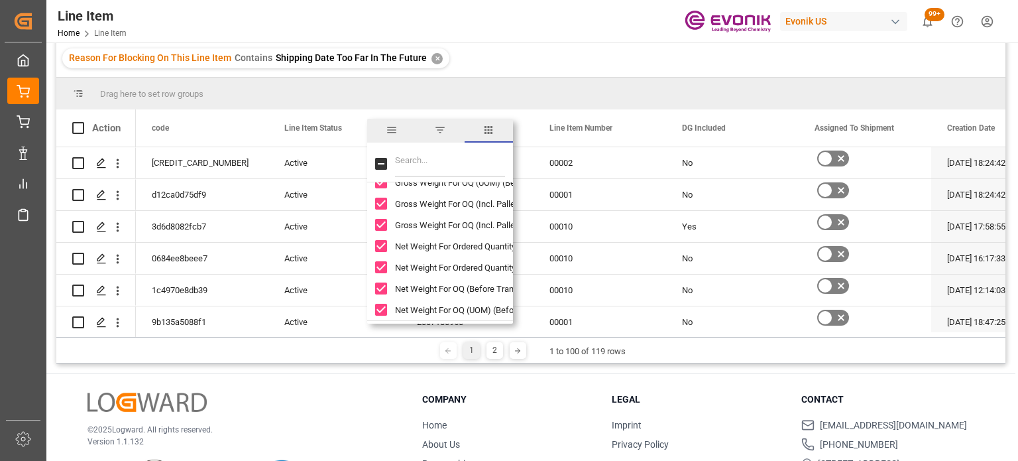
drag, startPoint x: 384, startPoint y: 184, endPoint x: 385, endPoint y: 198, distance: 14.0
click at [384, 185] on input "Gross Weight For OQ (UOM) (Before Transformation) column toggle visibility (vis…" at bounding box center [381, 182] width 12 height 12
checkbox input "false"
click at [385, 201] on input "Gross Weight For OQ (Incl. Pallet Weight) column toggle visibility (visible)" at bounding box center [381, 204] width 12 height 12
checkbox input "false"
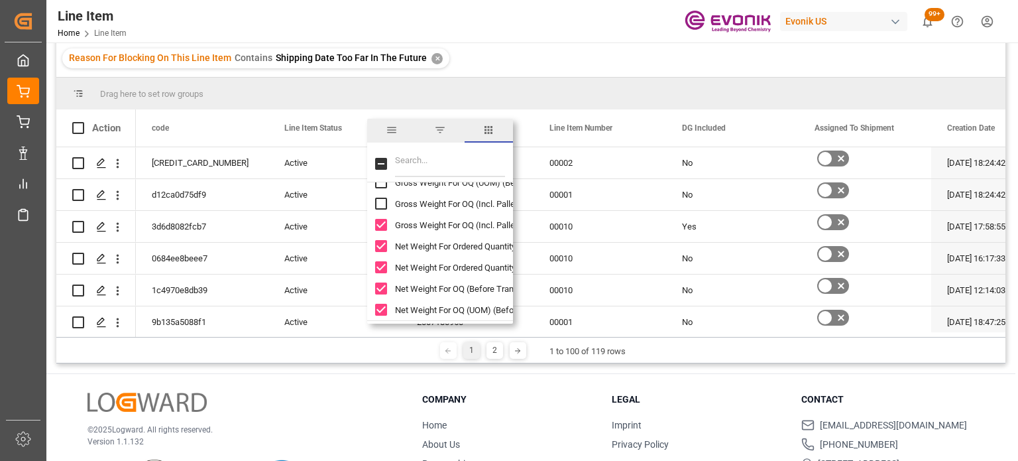
click at [381, 222] on input "Gross Weight For OQ (Incl. Pallet Weight) (UOM) column toggle visibility (visib…" at bounding box center [381, 225] width 12 height 12
checkbox input "false"
drag, startPoint x: 380, startPoint y: 245, endPoint x: 385, endPoint y: 271, distance: 26.4
click at [381, 245] on input "Net Weight For Ordered Quantity column toggle visibility (visible)" at bounding box center [381, 246] width 12 height 12
checkbox input "false"
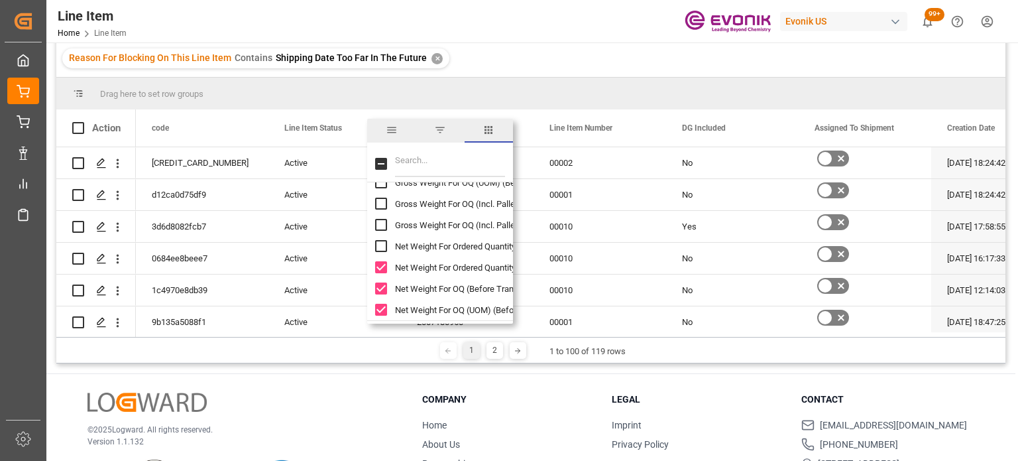
click at [382, 270] on input "Net Weight For Ordered Quantity (UOM) column toggle visibility (visible)" at bounding box center [381, 267] width 12 height 12
checkbox input "false"
click at [382, 293] on input "Net Weight For OQ (Before Transformation) column toggle visibility (visible)" at bounding box center [381, 288] width 12 height 12
checkbox input "false"
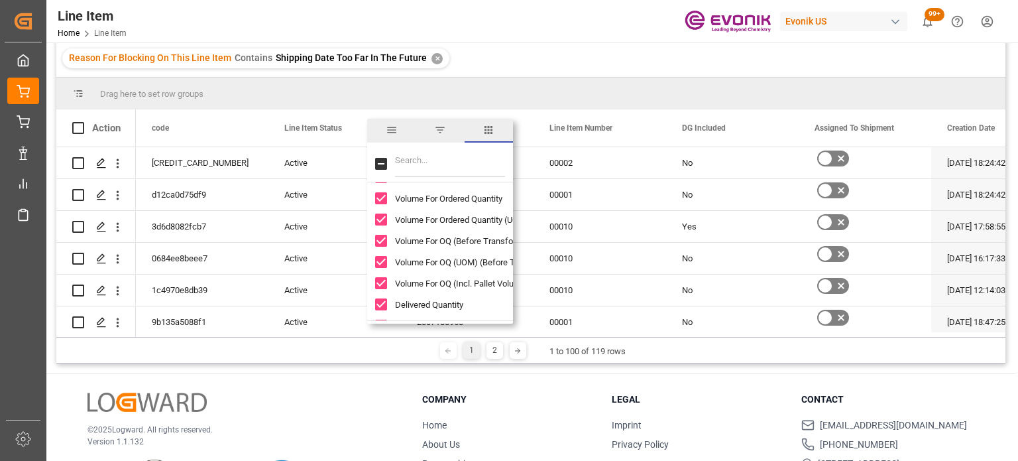
scroll to position [994, 0]
drag, startPoint x: 381, startPoint y: 240, endPoint x: 383, endPoint y: 268, distance: 27.9
click at [382, 240] on input "Net Weight For OQ (UOM) (Before Transformation) column toggle visibility (visib…" at bounding box center [381, 243] width 12 height 12
checkbox input "false"
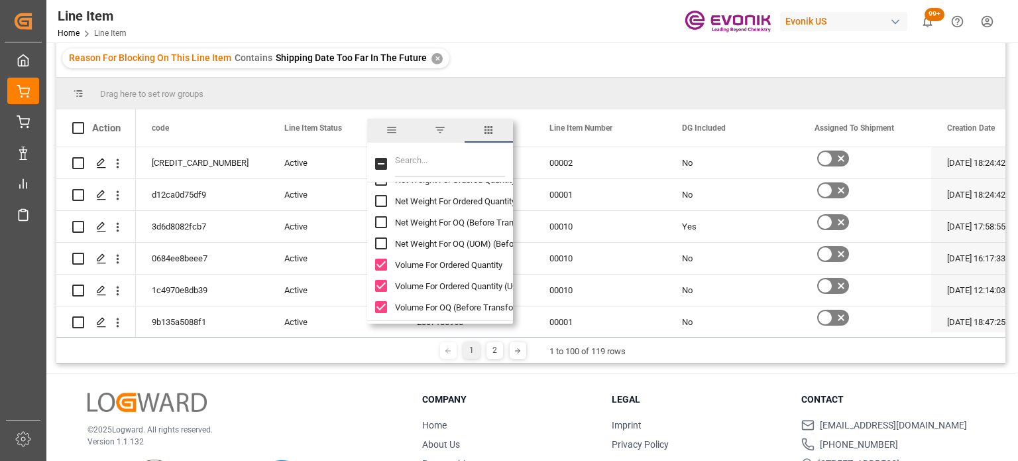
click at [383, 267] on input "Volume For Ordered Quantity column toggle visibility (visible)" at bounding box center [381, 265] width 12 height 12
checkbox input "false"
click at [381, 281] on input "Volume For Ordered Quantity (UOM) column toggle visibility (visible)" at bounding box center [381, 286] width 12 height 12
checkbox input "false"
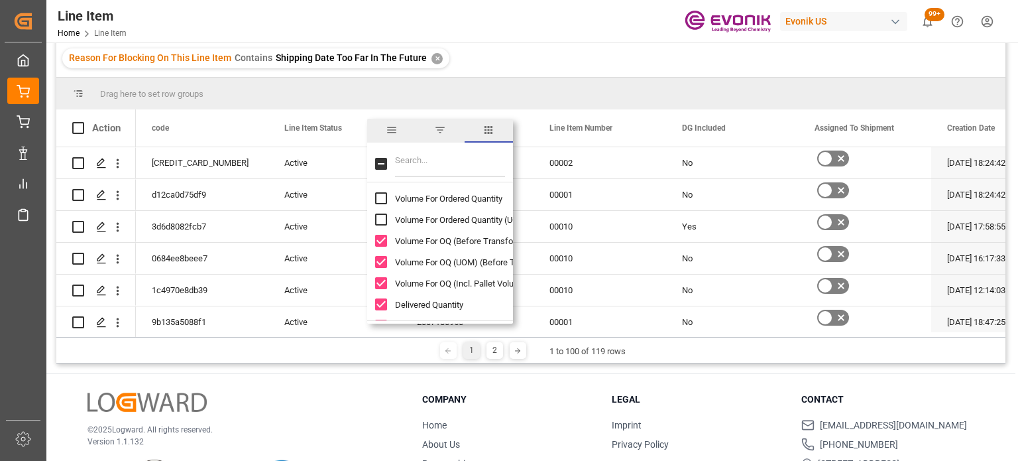
click at [387, 239] on div "Volume For OQ (Before Transformation)" at bounding box center [448, 240] width 146 height 21
click at [385, 257] on input "Volume For OQ (UOM) (Before Transformation) column toggle visibility (visible)" at bounding box center [381, 262] width 12 height 12
checkbox input "false"
click at [380, 238] on input "Volume For OQ (Before Transformation) column toggle visibility (visible)" at bounding box center [381, 241] width 12 height 12
checkbox input "false"
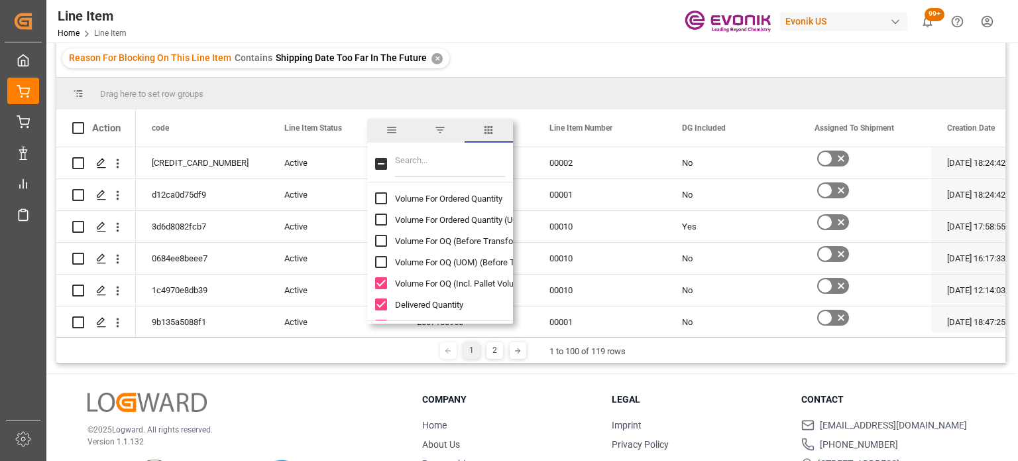
click at [383, 284] on input "Volume For OQ (Incl. Pallet Volume) (UOM) column toggle visibility (visible)" at bounding box center [381, 283] width 12 height 12
checkbox input "false"
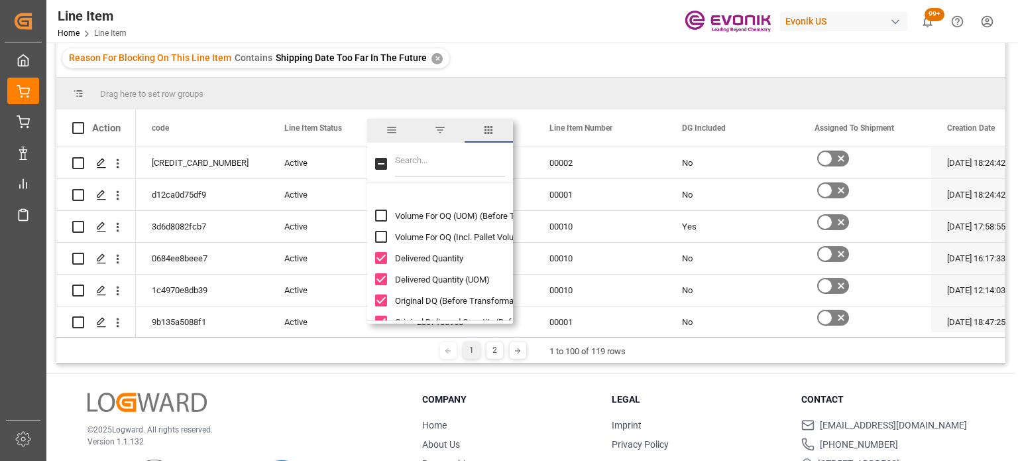
scroll to position [1127, 0]
click at [379, 230] on div "Delivered Quantity" at bounding box center [448, 237] width 146 height 21
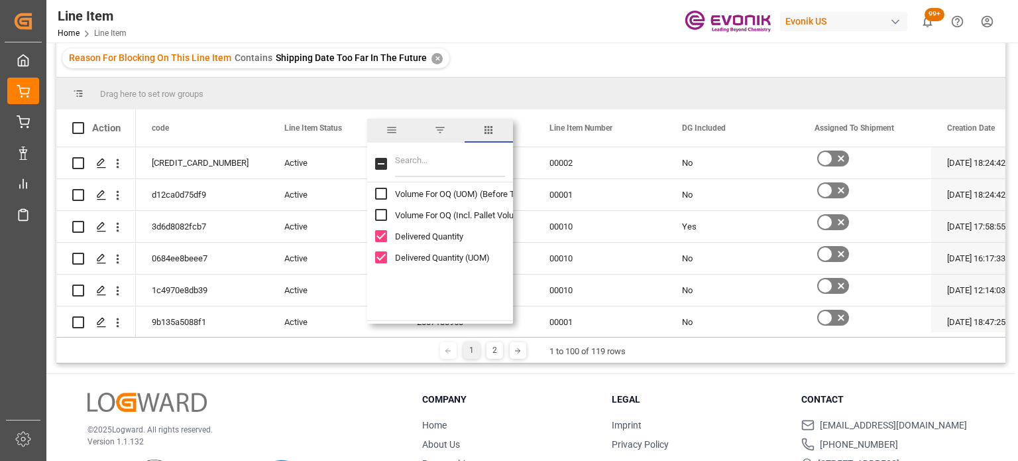
scroll to position [1061, 0]
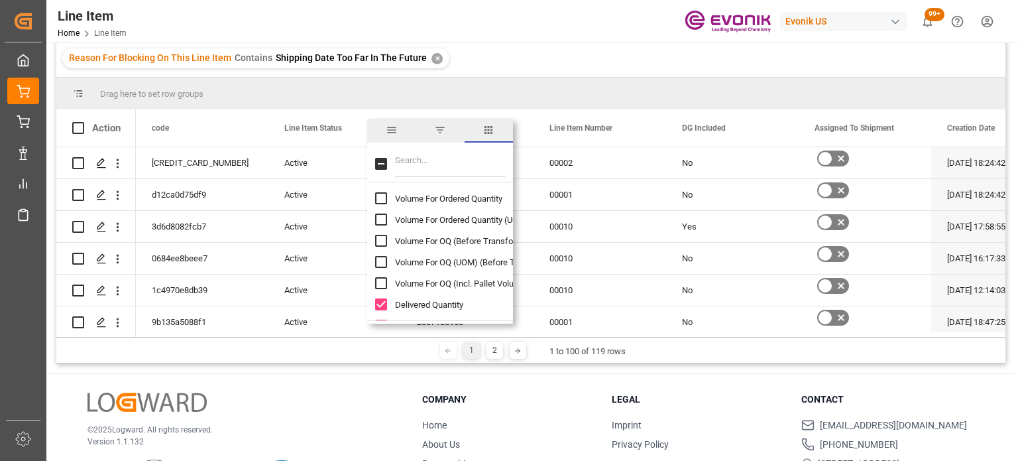
click at [378, 304] on input "Delivered Quantity column toggle visibility (visible)" at bounding box center [381, 304] width 12 height 12
checkbox input "false"
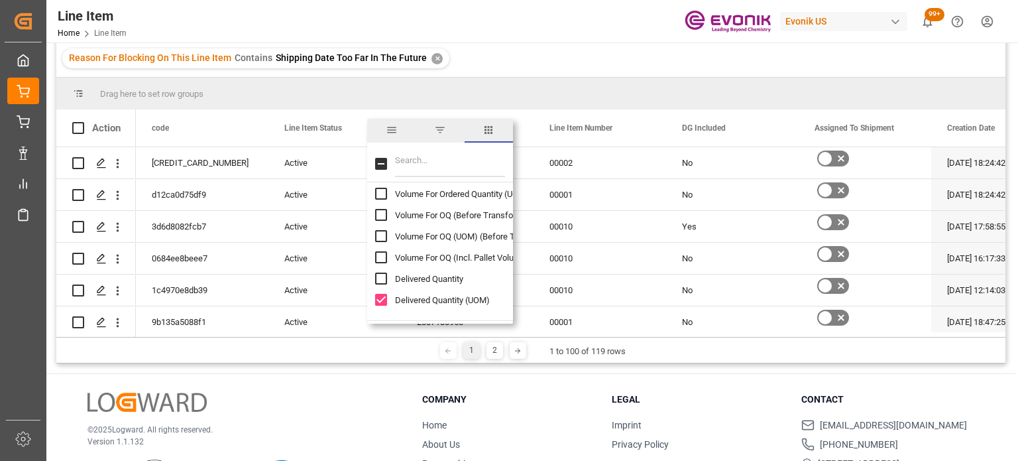
scroll to position [1127, 0]
click at [382, 265] on input "Delivered Quantity (UOM) column toggle visibility (visible)" at bounding box center [381, 259] width 12 height 12
checkbox input "false"
click at [377, 278] on input "Original DQ (Before Transformation) column toggle visibility (visible)" at bounding box center [381, 280] width 12 height 12
checkbox input "false"
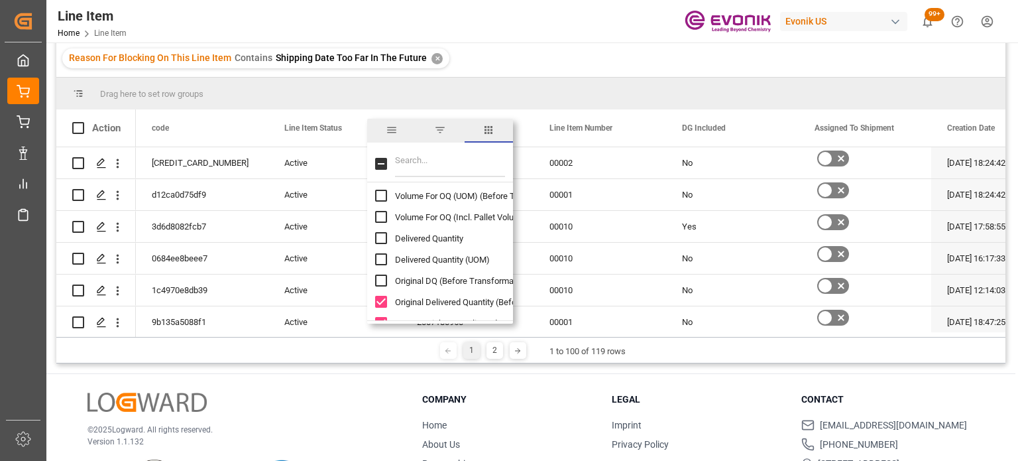
click at [387, 303] on div "Original Delivered Quantity (Before Transformation) (UOM)" at bounding box center [448, 301] width 146 height 21
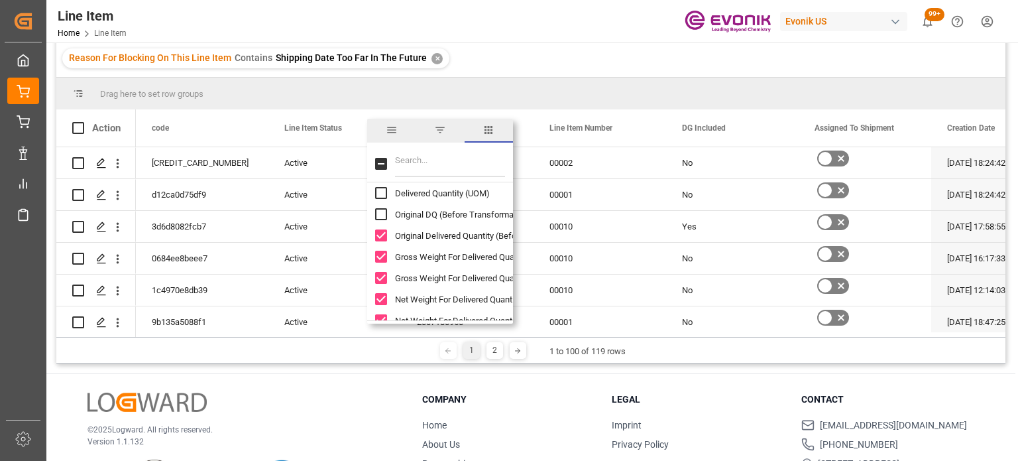
click at [381, 237] on input "Original Delivered Quantity (Before Transformation) (UOM) column toggle visibil…" at bounding box center [381, 235] width 12 height 12
checkbox input "false"
click at [383, 254] on input "Gross Weight For Delivered Quantity column toggle visibility (visible)" at bounding box center [381, 257] width 12 height 12
checkbox input "false"
click at [382, 275] on input "Gross Weight For Delivered Quantity (UOM) column toggle visibility (visible)" at bounding box center [381, 278] width 12 height 12
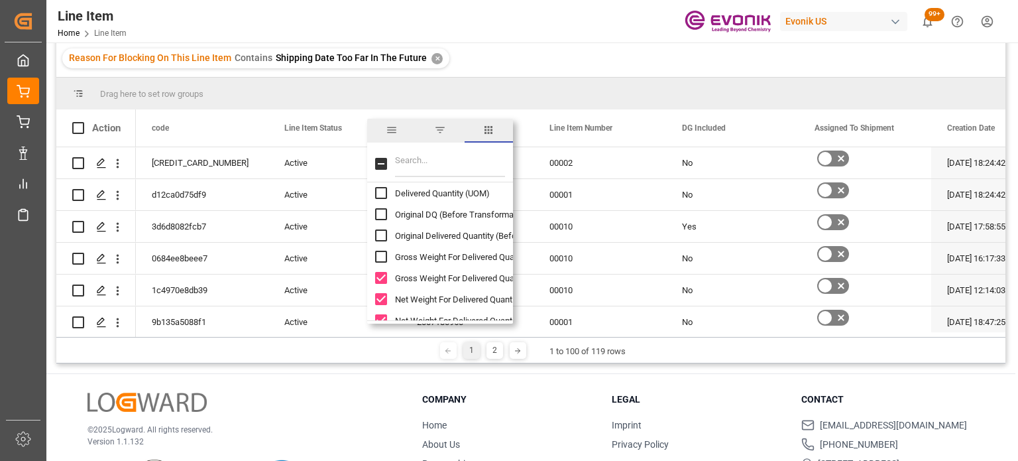
checkbox input "false"
click at [379, 296] on input "Net Weight For Delivered Quantity column toggle visibility (visible)" at bounding box center [381, 299] width 12 height 12
checkbox input "false"
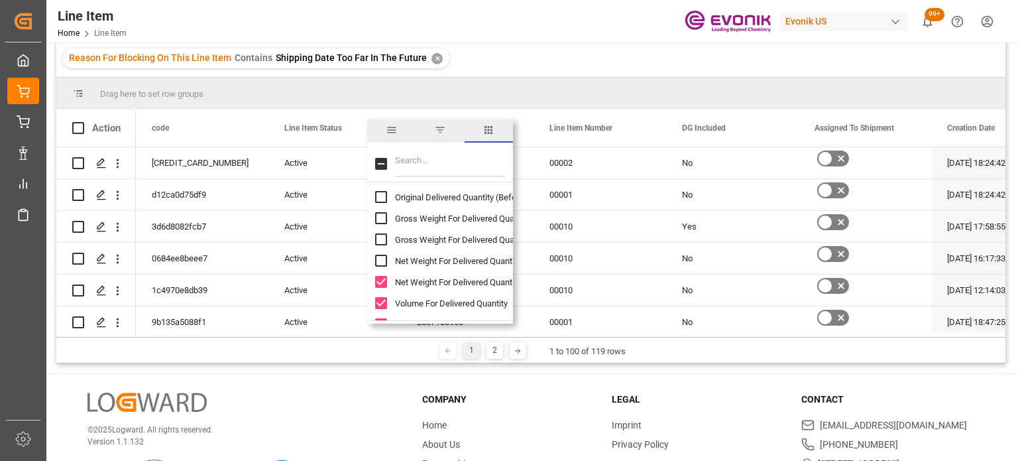
scroll to position [1260, 0]
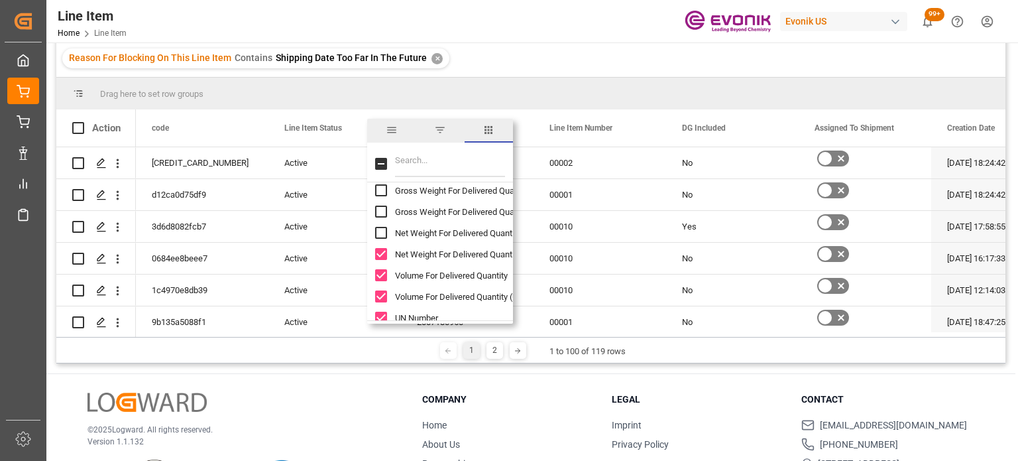
click at [382, 251] on input "Net Weight For Delivered Quantity (UOM) column toggle visibility (visible)" at bounding box center [381, 254] width 12 height 12
checkbox input "false"
click at [385, 270] on input "Volume For Delivered Quantity column toggle visibility (visible)" at bounding box center [381, 275] width 12 height 12
checkbox input "false"
click at [380, 300] on input "Volume For Delivered Quantity (UOM) column toggle visibility (visible)" at bounding box center [381, 296] width 12 height 12
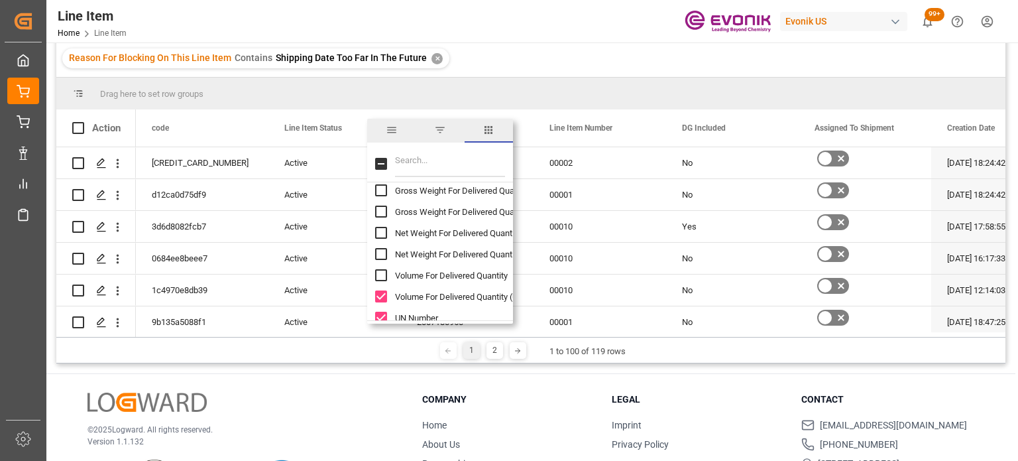
checkbox input "false"
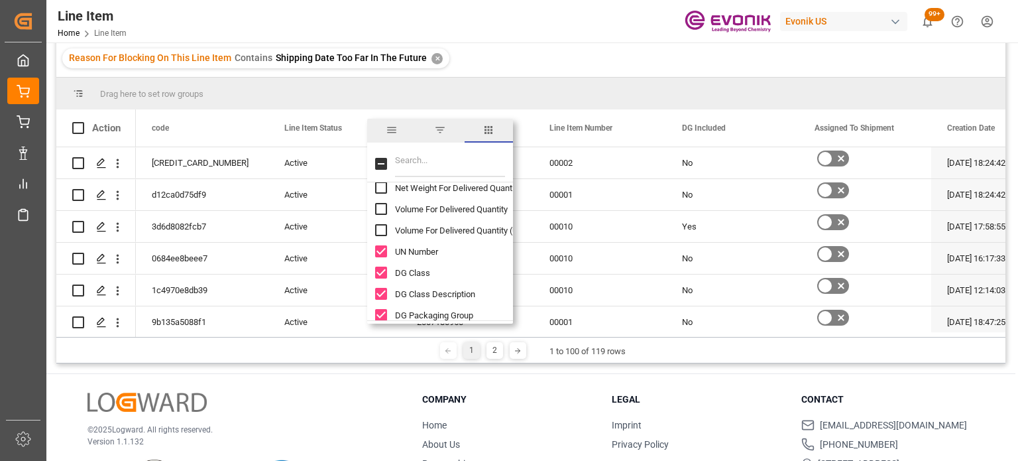
scroll to position [1392, 0]
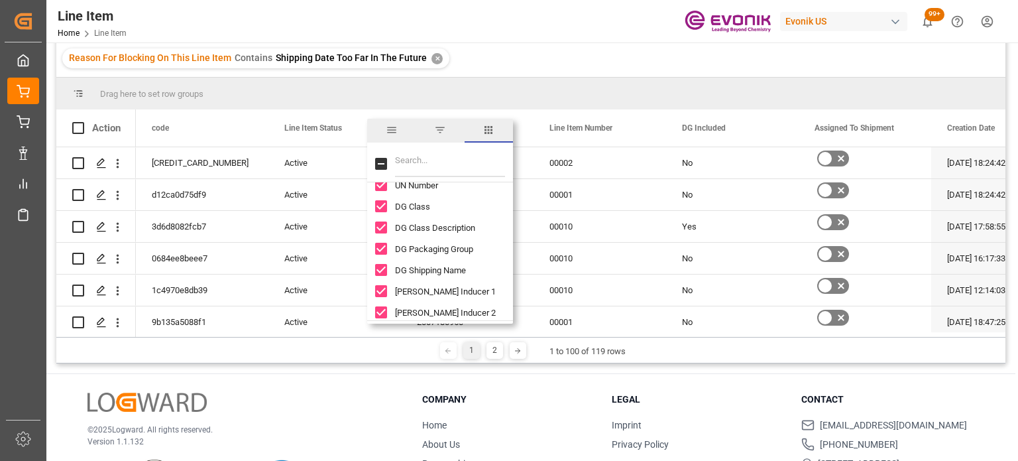
drag, startPoint x: 383, startPoint y: 186, endPoint x: 384, endPoint y: 197, distance: 10.6
click at [384, 186] on input "UN Number column toggle visibility (visible)" at bounding box center [381, 185] width 12 height 12
checkbox input "false"
click at [385, 206] on input "DG Class column toggle visibility (visible)" at bounding box center [381, 206] width 12 height 12
checkbox input "false"
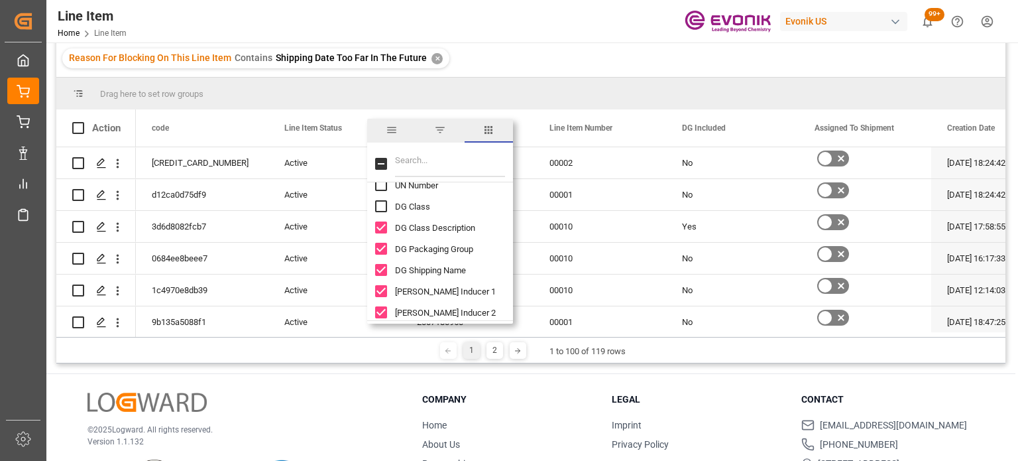
click at [381, 230] on input "DG Class Description column toggle visibility (visible)" at bounding box center [381, 227] width 12 height 12
checkbox input "false"
click at [383, 254] on input "DG Packaging Group column toggle visibility (visible)" at bounding box center [381, 249] width 12 height 12
checkbox input "false"
click at [384, 267] on input "DG Shipping Name column toggle visibility (visible)" at bounding box center [381, 270] width 12 height 12
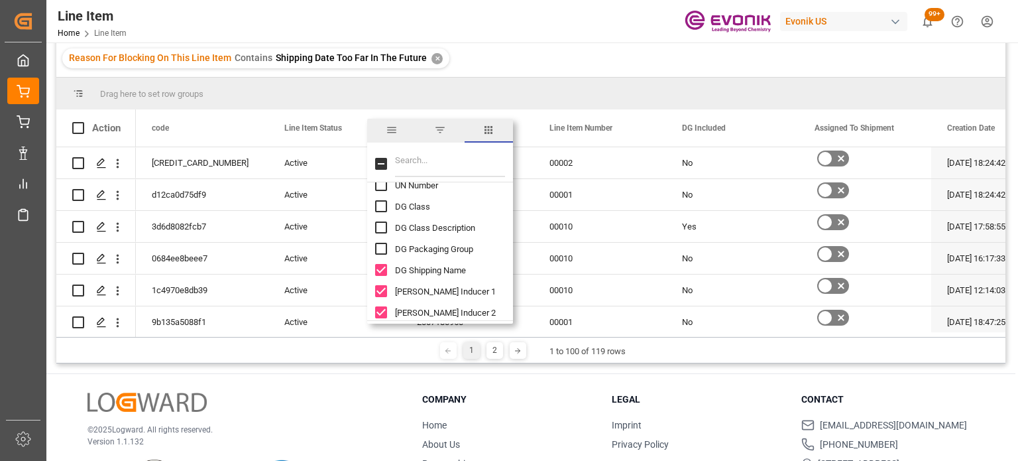
checkbox input "false"
click at [382, 288] on input "DG Hazard Inducer 1 column toggle visibility (visible)" at bounding box center [381, 291] width 12 height 12
checkbox input "false"
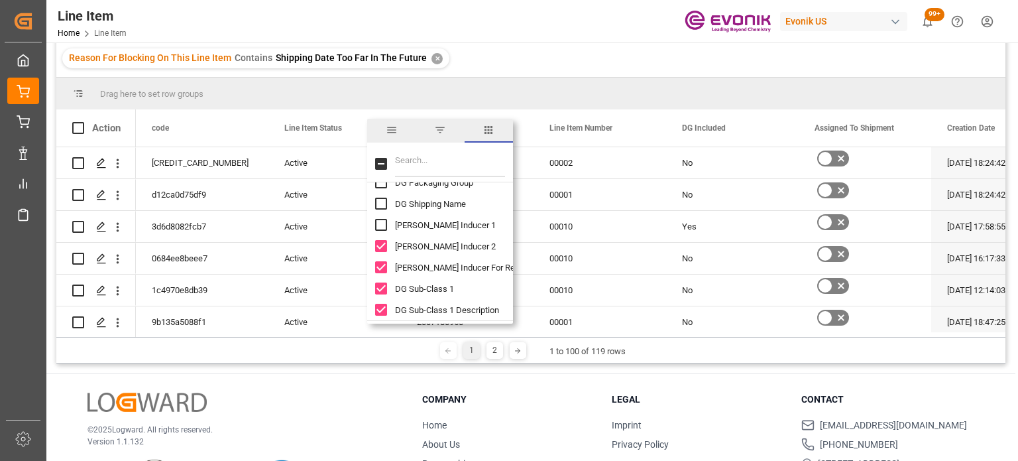
click at [384, 243] on input "DG Hazard Inducer 2 column toggle visibility (visible)" at bounding box center [381, 246] width 12 height 12
checkbox input "false"
click at [375, 265] on input "DG Hazard Inducer For Reportable Quantities column toggle visibility (visible)" at bounding box center [381, 267] width 12 height 12
checkbox input "false"
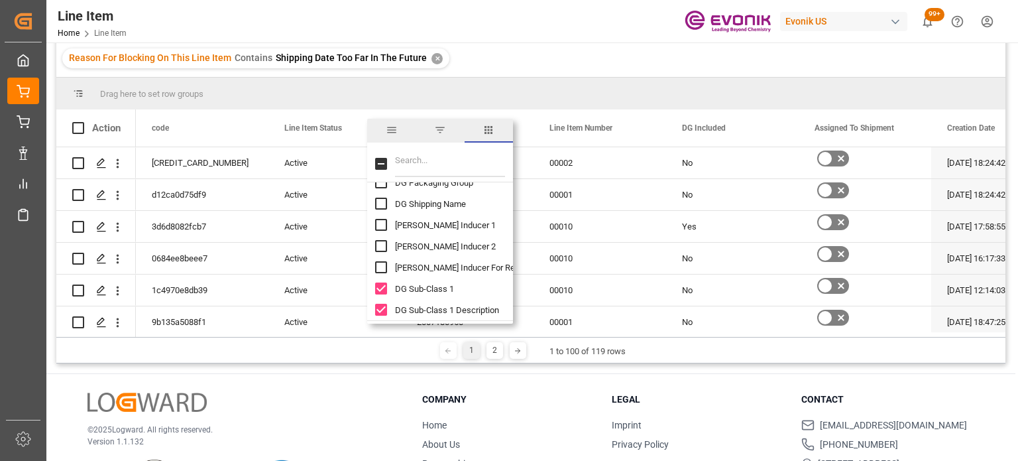
click at [385, 286] on input "DG Sub-Class 1 column toggle visibility (visible)" at bounding box center [381, 288] width 12 height 12
checkbox input "false"
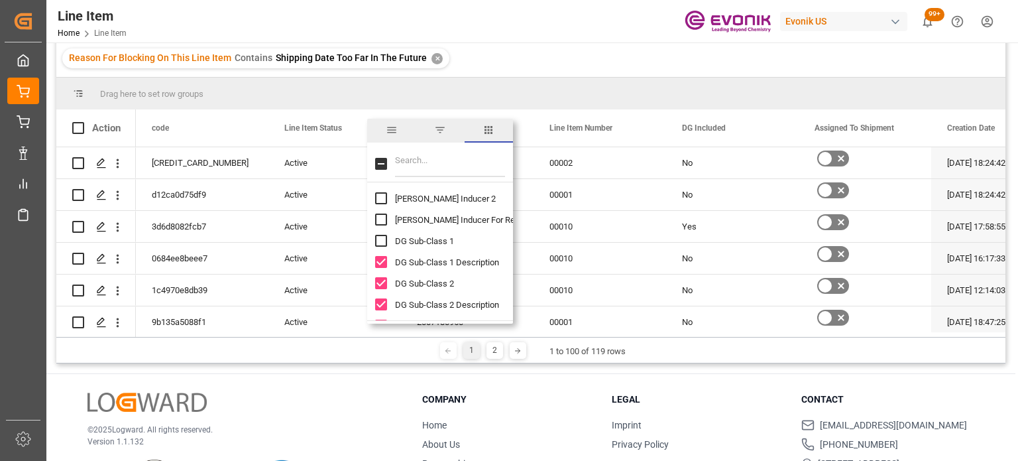
scroll to position [1525, 0]
click at [379, 245] on input "DG Sub-Class 1 Description column toggle visibility (visible)" at bounding box center [381, 243] width 12 height 12
checkbox input "false"
click at [382, 257] on div "DG Sub-Class 2" at bounding box center [448, 264] width 146 height 21
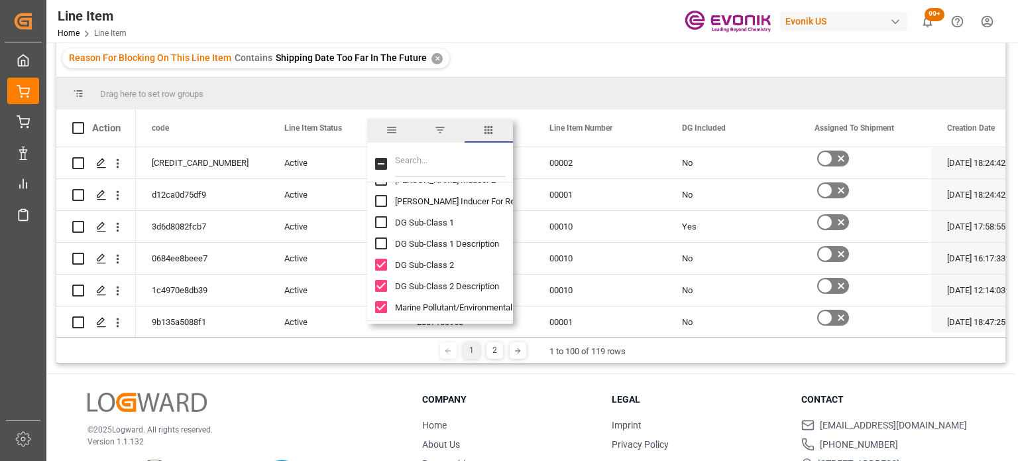
click at [383, 283] on input "DG Sub-Class 2 Description column toggle visibility (visible)" at bounding box center [381, 286] width 12 height 12
checkbox input "false"
click at [380, 259] on input "DG Sub-Class 2 column toggle visibility (visible)" at bounding box center [381, 265] width 12 height 12
checkbox input "false"
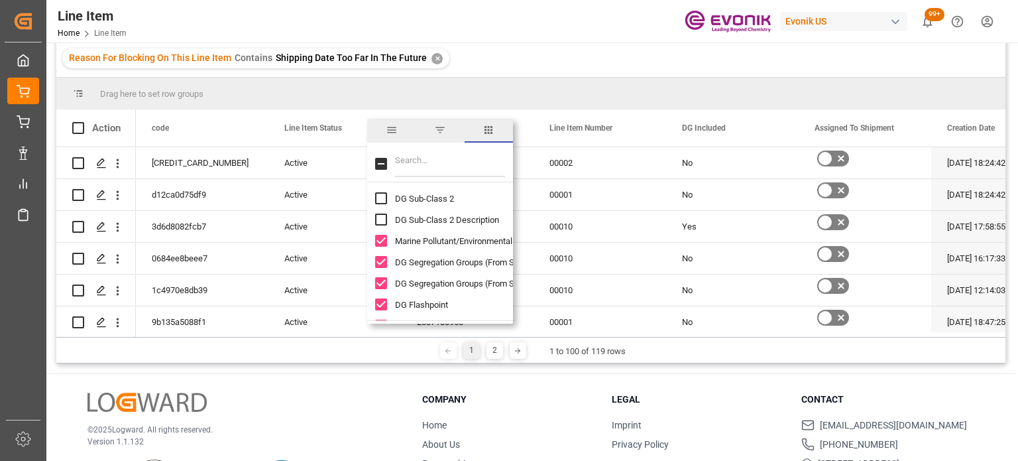
click at [383, 240] on input "Marine Pollutant/Environmental Hazard column toggle visibility (visible)" at bounding box center [381, 241] width 12 height 12
checkbox input "false"
click at [382, 262] on input "DG Segregation Groups (From SAP Hazard Notes) column toggle visibility (visible)" at bounding box center [381, 262] width 12 height 12
checkbox input "false"
click at [380, 286] on input "DG Segregation Groups (From SAP Other Texts) column toggle visibility (visible)" at bounding box center [381, 283] width 12 height 12
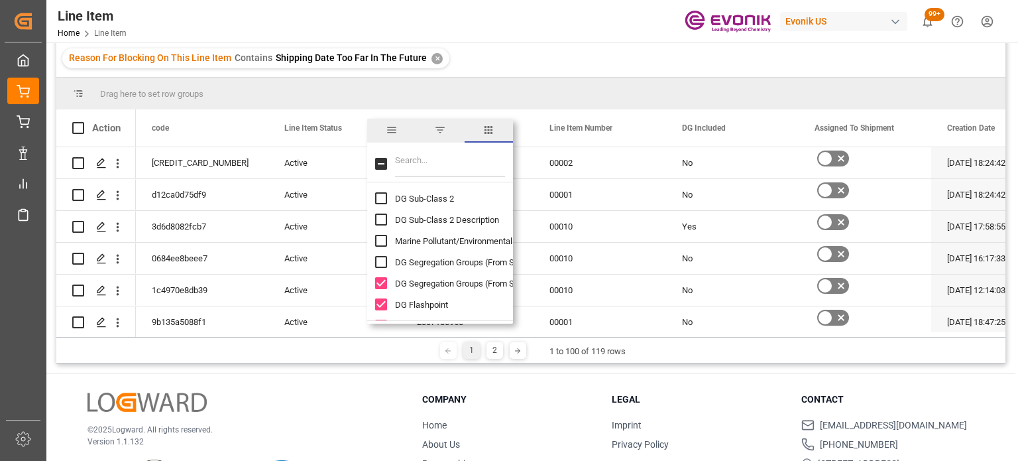
checkbox input "false"
click at [379, 308] on input "DG Flashpoint column toggle visibility (visible)" at bounding box center [381, 304] width 12 height 12
checkbox input "false"
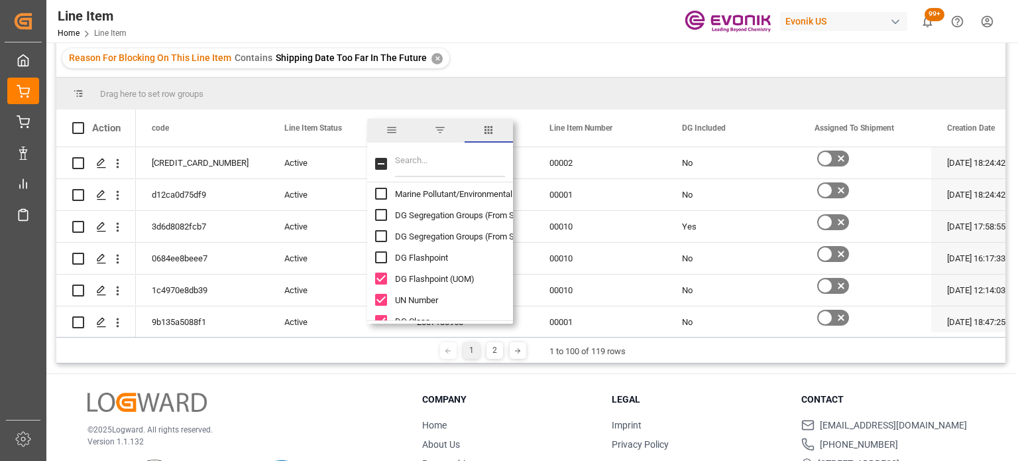
scroll to position [1657, 0]
click at [383, 265] on input "DG Flashpoint (UOM) column toggle visibility (visible)" at bounding box center [381, 259] width 12 height 12
checkbox input "false"
drag, startPoint x: 382, startPoint y: 282, endPoint x: 413, endPoint y: 254, distance: 41.8
click at [382, 282] on input "UN Number column toggle visibility (visible)" at bounding box center [381, 280] width 12 height 12
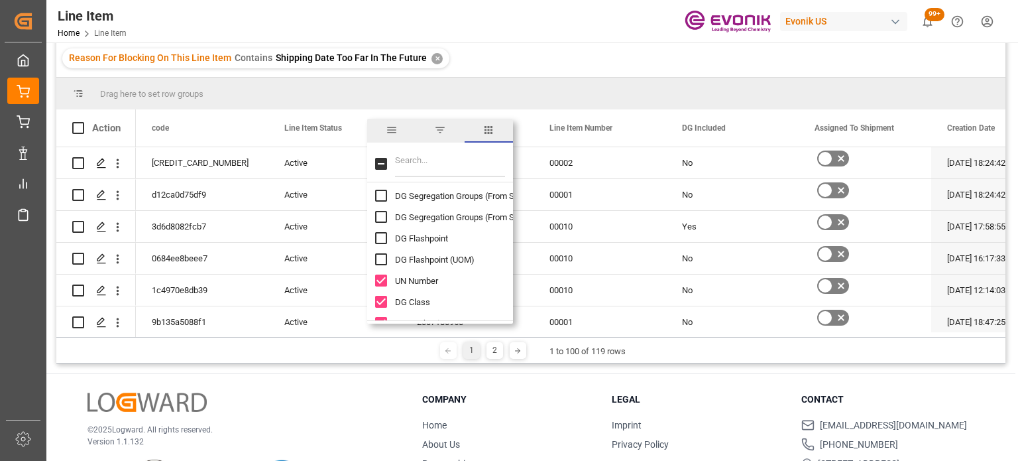
checkbox input "false"
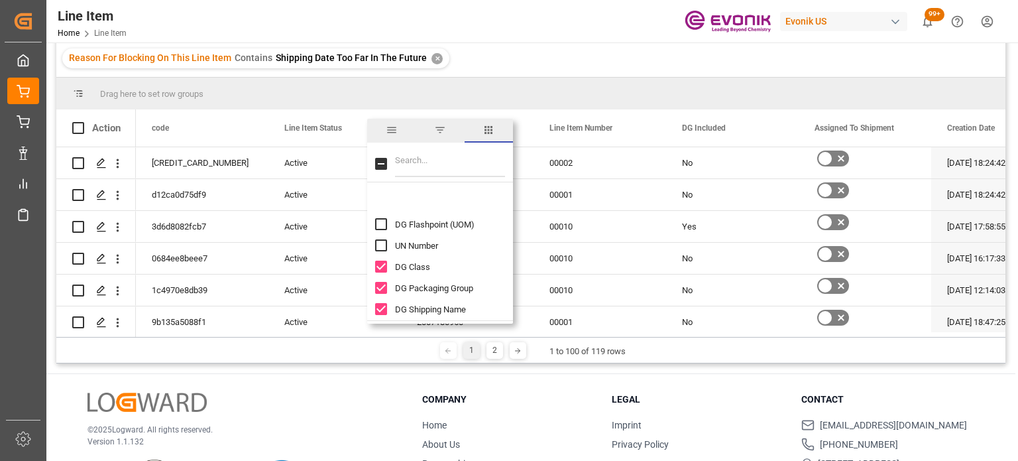
scroll to position [1724, 0]
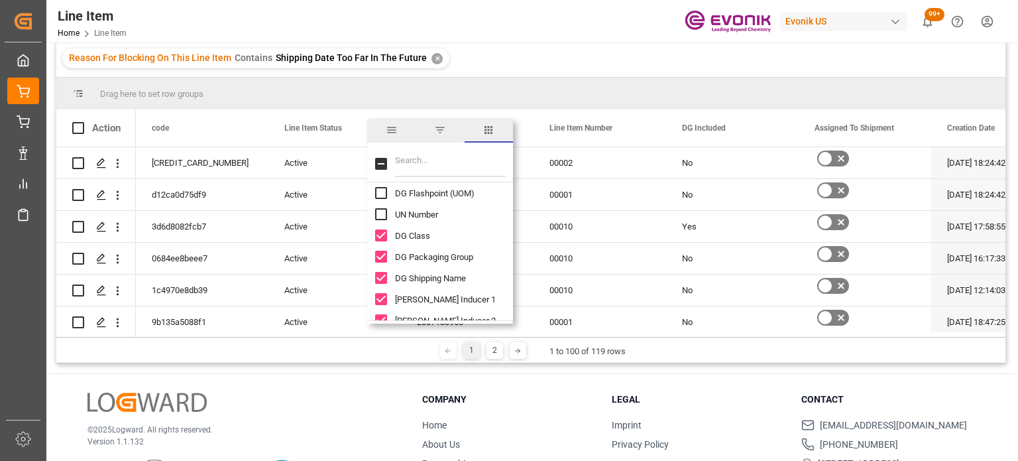
click at [385, 238] on input "DG Class column toggle visibility (visible)" at bounding box center [381, 235] width 12 height 12
checkbox input "false"
click at [381, 257] on input "DG Packaging Group column toggle visibility (visible)" at bounding box center [381, 257] width 12 height 12
checkbox input "false"
click at [386, 282] on input "DG Shipping Name column toggle visibility (visible)" at bounding box center [381, 278] width 12 height 12
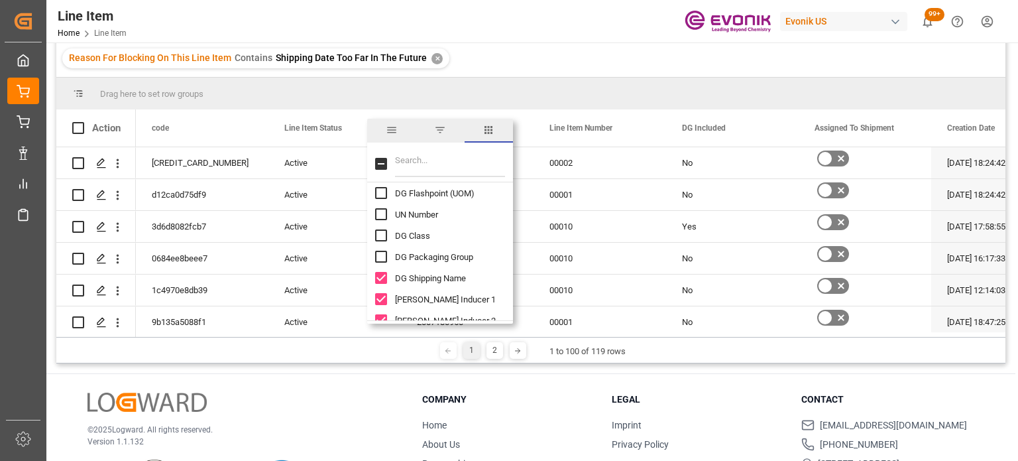
checkbox input "false"
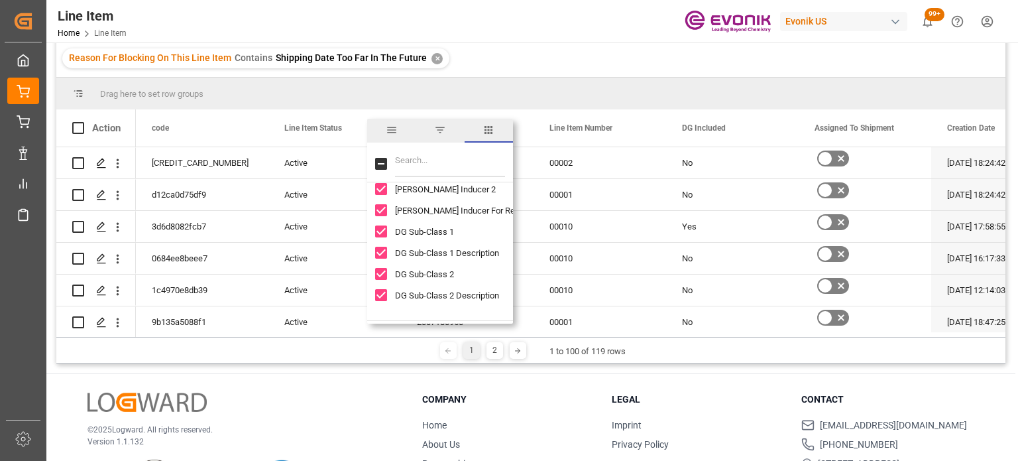
scroll to position [1856, 0]
click at [381, 194] on div "DG Hazard Inducer 2" at bounding box center [448, 187] width 146 height 21
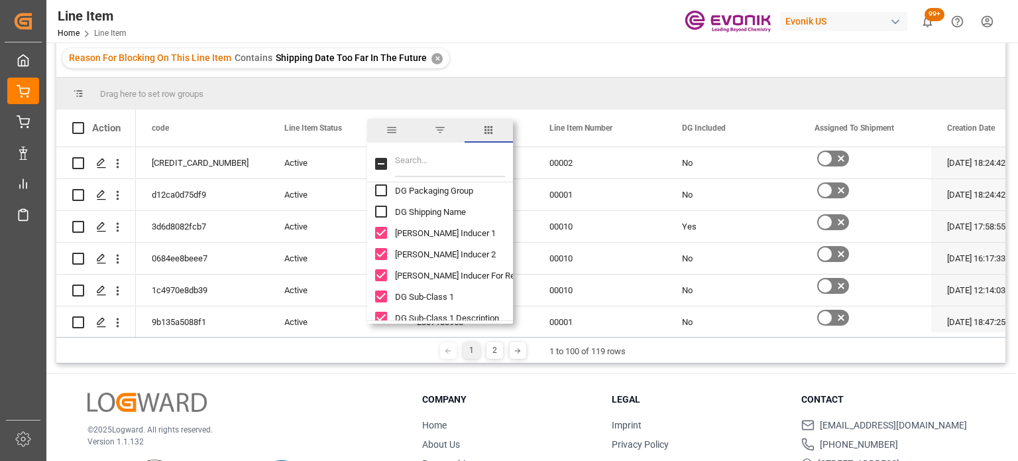
click at [385, 232] on input "DG Hazard Inducer 1 column toggle visibility (visible)" at bounding box center [381, 233] width 12 height 12
checkbox input "false"
click at [379, 253] on input "DG Hazard Inducer 2 column toggle visibility (visible)" at bounding box center [381, 254] width 12 height 12
checkbox input "false"
click at [383, 274] on input "DG Hazard Inducer For Reportable Quantities column toggle visibility (visible)" at bounding box center [381, 275] width 12 height 12
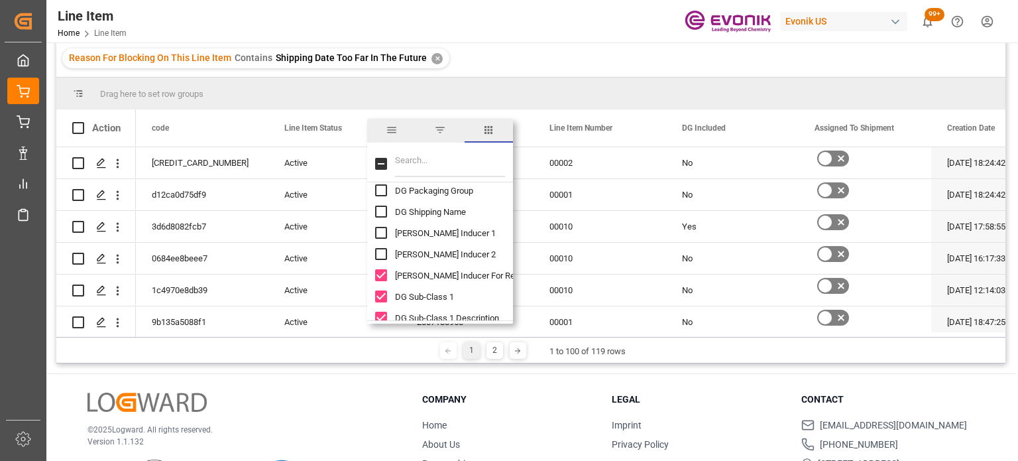
checkbox input "false"
click at [379, 298] on input "DG Sub-Class 1 column toggle visibility (visible)" at bounding box center [381, 296] width 12 height 12
checkbox input "false"
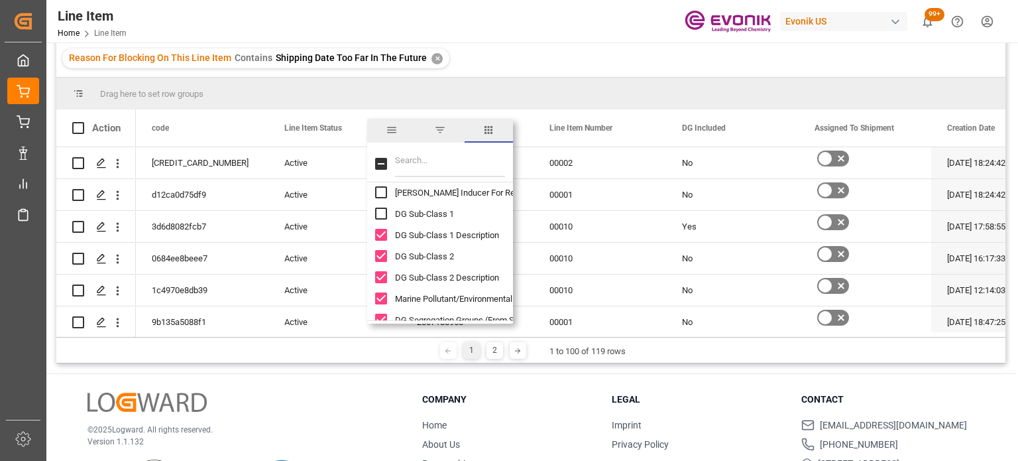
scroll to position [1856, 0]
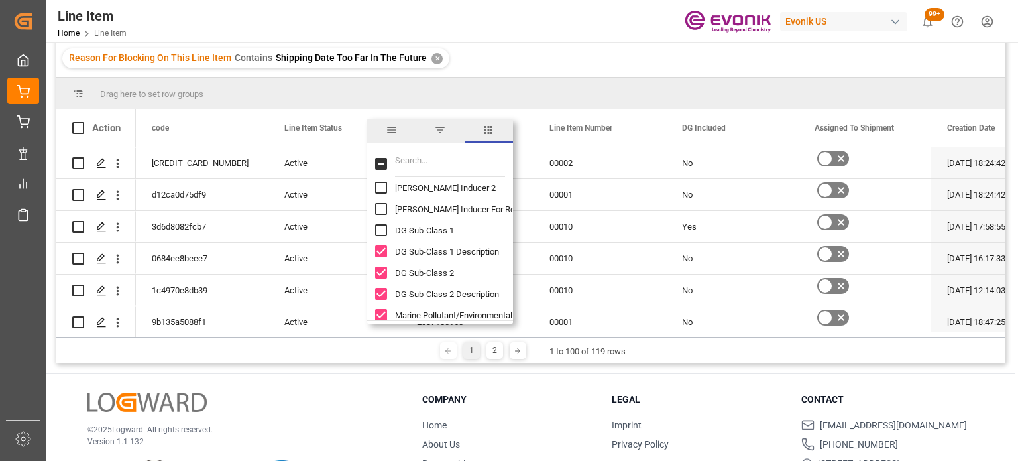
click at [383, 246] on input "DG Sub-Class 1 Description column toggle visibility (visible)" at bounding box center [381, 251] width 12 height 12
checkbox input "false"
click at [385, 271] on input "DG Sub-Class 2 column toggle visibility (visible)" at bounding box center [381, 273] width 12 height 12
checkbox input "false"
drag, startPoint x: 381, startPoint y: 290, endPoint x: 430, endPoint y: 218, distance: 87.0
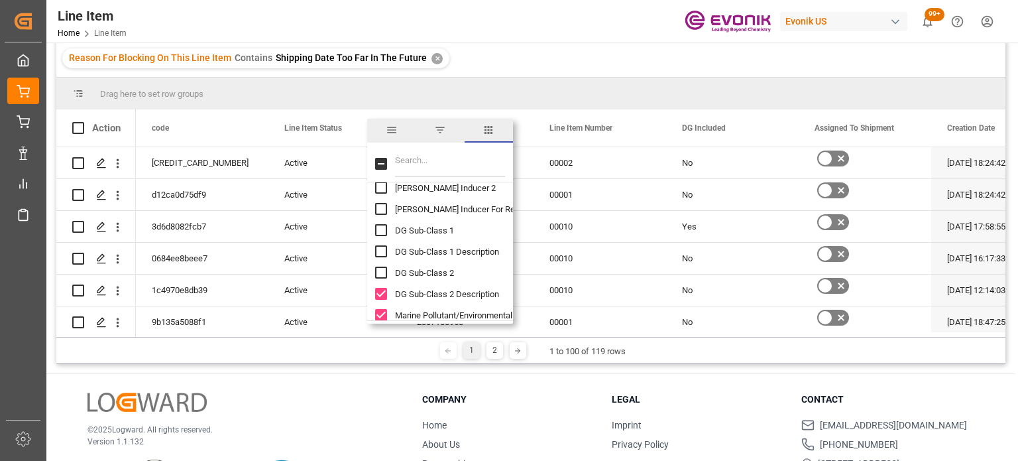
click at [382, 290] on input "DG Sub-Class 2 Description column toggle visibility (visible)" at bounding box center [381, 294] width 12 height 12
checkbox input "false"
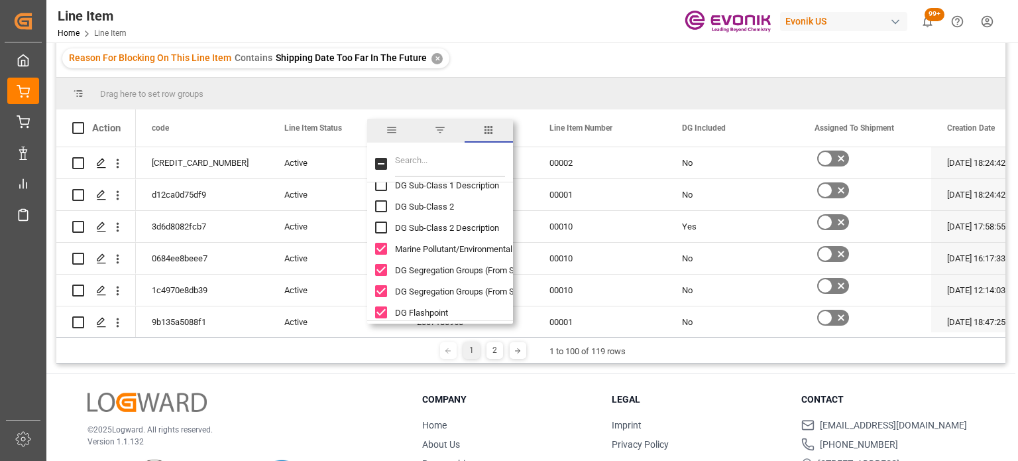
click at [385, 243] on input "Marine Pollutant/Environmental Hazard column toggle visibility (visible)" at bounding box center [381, 249] width 12 height 12
checkbox input "false"
drag, startPoint x: 382, startPoint y: 267, endPoint x: 379, endPoint y: 288, distance: 20.7
click at [382, 267] on input "DG Segregation Groups (From SAP Hazard Notes) column toggle visibility (visible)" at bounding box center [381, 270] width 12 height 12
checkbox input "false"
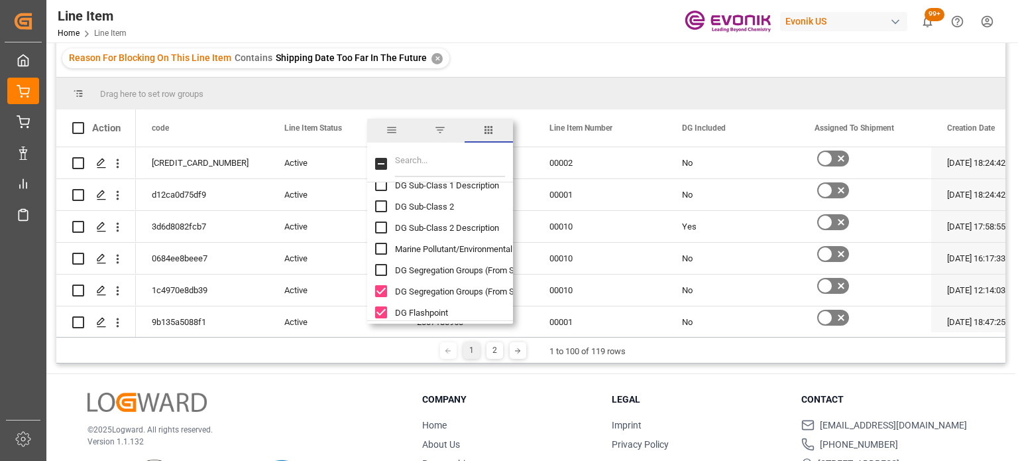
click at [380, 293] on input "DG Segregation Groups (From SAP Other Texts) column toggle visibility (visible)" at bounding box center [381, 291] width 12 height 12
checkbox input "false"
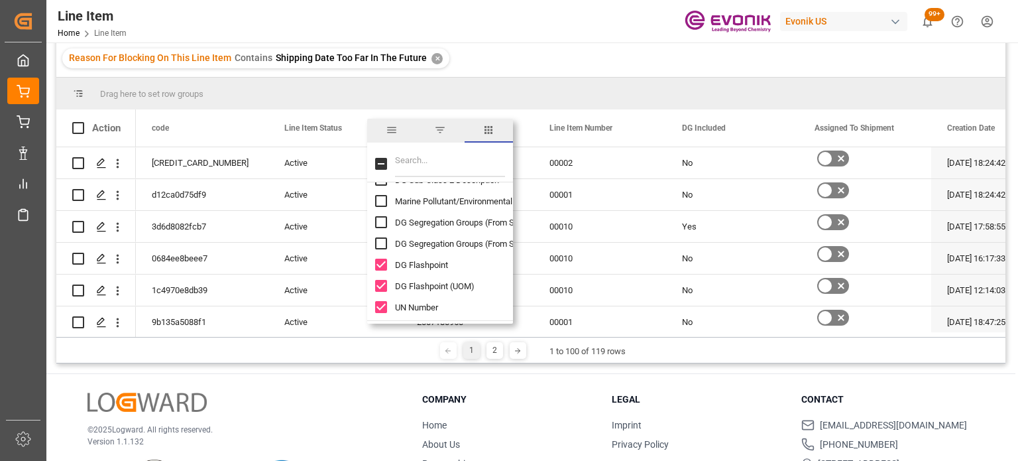
scroll to position [1989, 0]
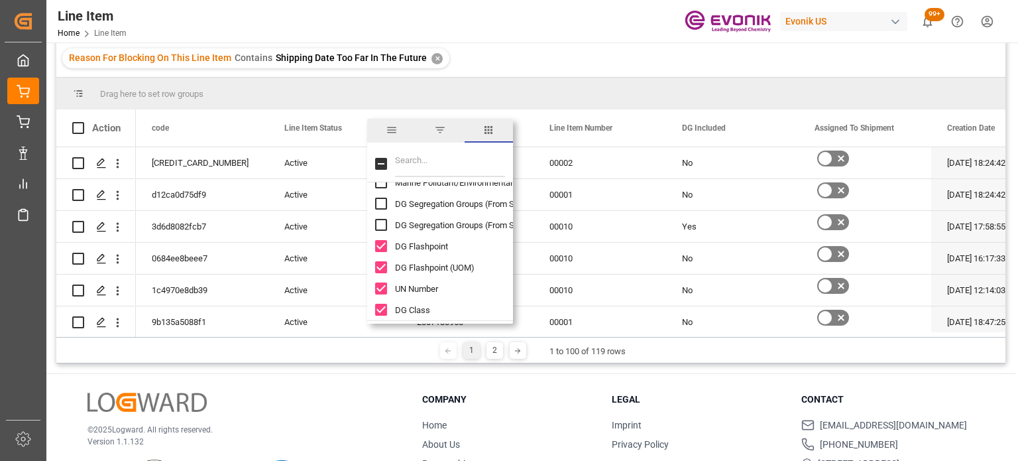
click at [379, 245] on input "DG Flashpoint column toggle visibility (visible)" at bounding box center [381, 246] width 12 height 12
checkbox input "false"
drag, startPoint x: 379, startPoint y: 267, endPoint x: 383, endPoint y: 275, distance: 8.9
click at [379, 267] on input "DG Flashpoint (UOM) column toggle visibility (visible)" at bounding box center [381, 267] width 12 height 12
checkbox input "false"
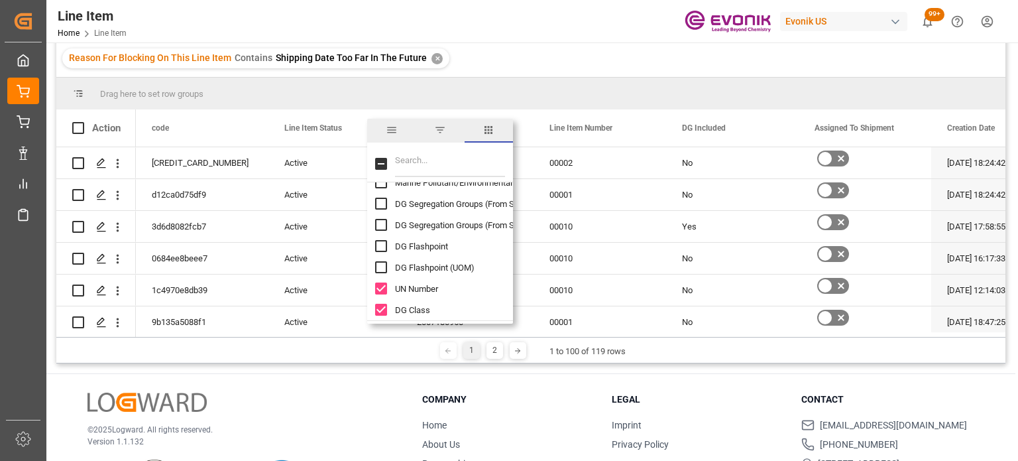
click at [377, 291] on input "UN Number column toggle visibility (visible)" at bounding box center [381, 288] width 12 height 12
checkbox input "false"
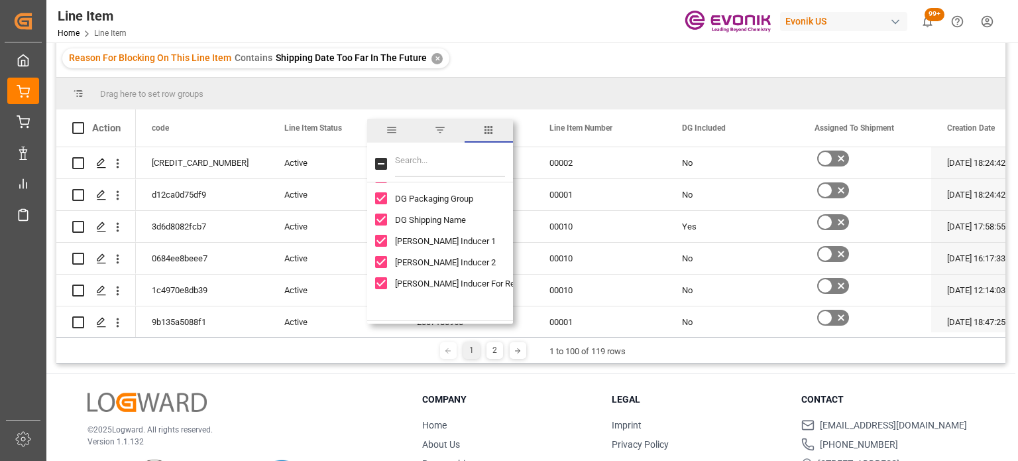
scroll to position [2055, 0]
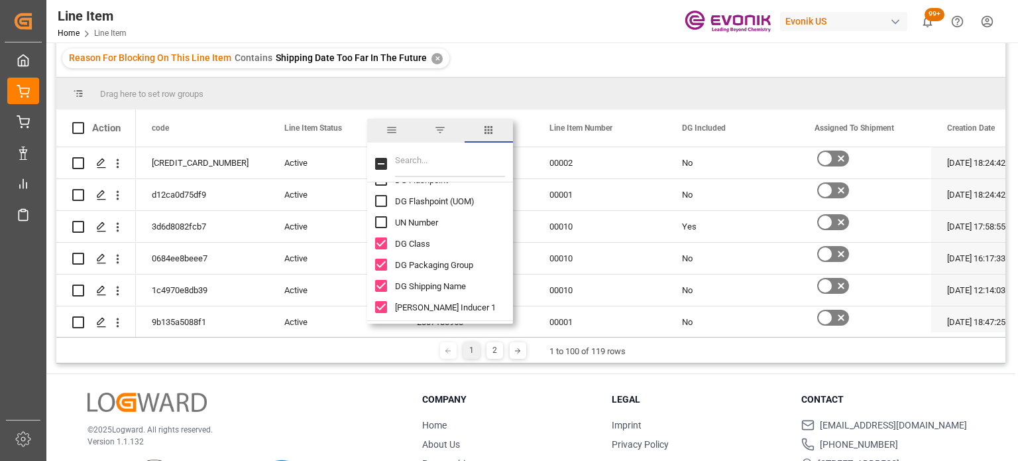
click at [382, 243] on input "DG Class column toggle visibility (visible)" at bounding box center [381, 243] width 12 height 12
checkbox input "false"
click at [377, 269] on input "DG Packaging Group column toggle visibility (visible)" at bounding box center [381, 265] width 12 height 12
checkbox input "false"
drag, startPoint x: 379, startPoint y: 283, endPoint x: 389, endPoint y: 266, distance: 19.9
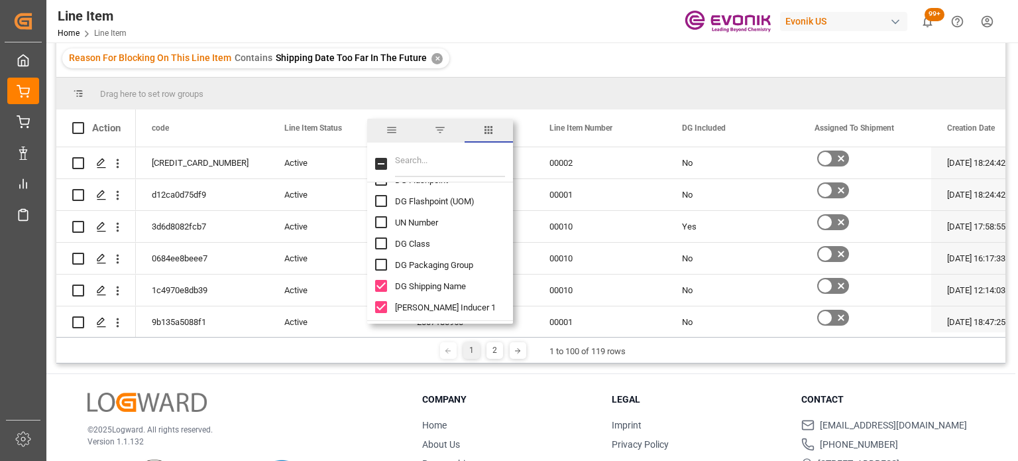
click at [383, 283] on input "DG Shipping Name column toggle visibility (visible)" at bounding box center [381, 286] width 12 height 12
checkbox input "false"
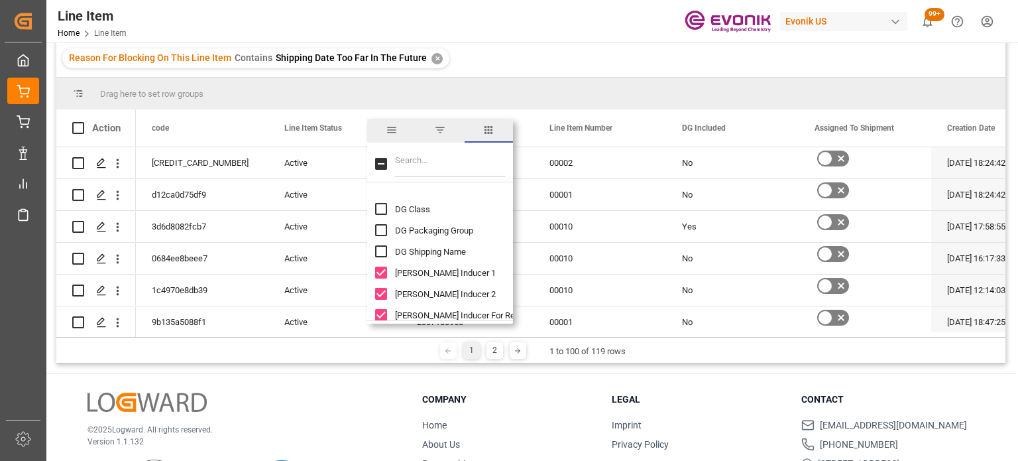
scroll to position [2122, 0]
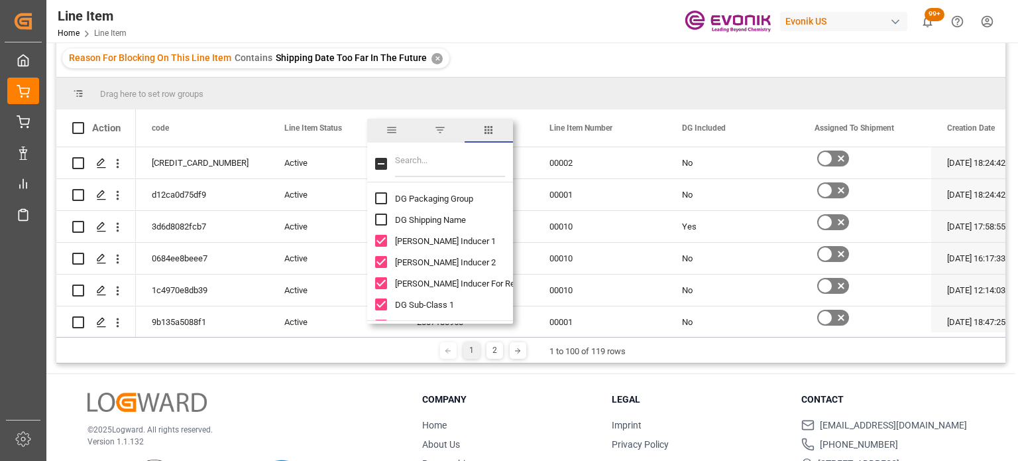
click at [387, 247] on div "DG Hazard Inducer 1" at bounding box center [448, 240] width 146 height 21
click at [385, 261] on input "DG Hazard Inducer 2 column toggle visibility (visible)" at bounding box center [381, 262] width 12 height 12
checkbox input "false"
click at [382, 236] on input "DG Hazard Inducer 1 column toggle visibility (visible)" at bounding box center [381, 241] width 12 height 12
checkbox input "false"
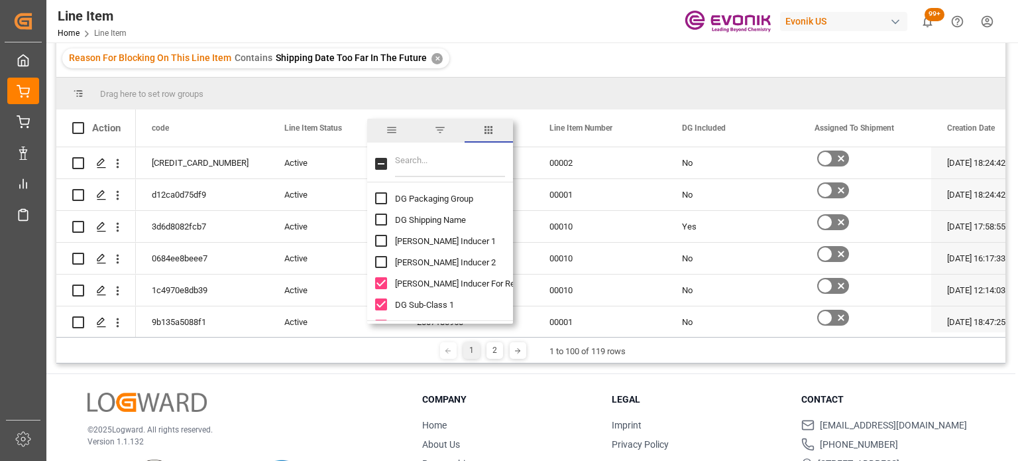
click at [383, 283] on input "DG Hazard Inducer For Reportable Quantities column toggle visibility (visible)" at bounding box center [381, 283] width 12 height 12
checkbox input "false"
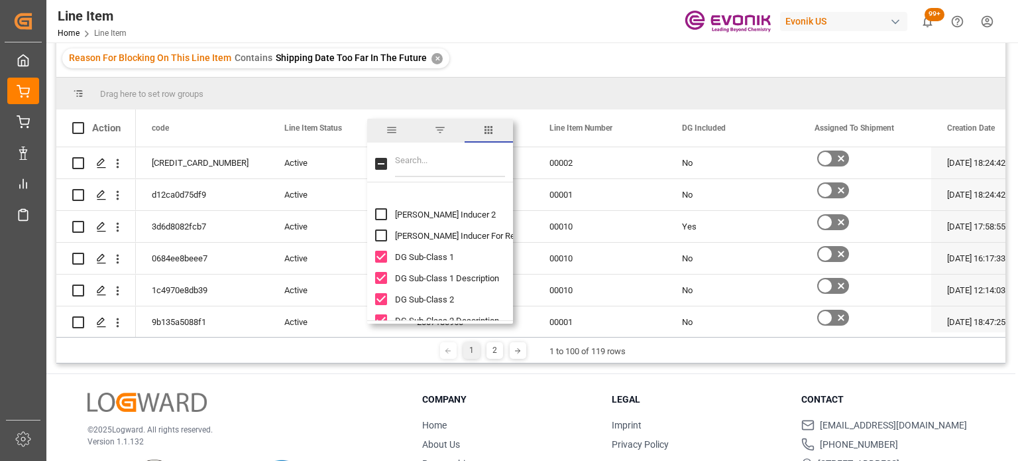
scroll to position [2188, 0]
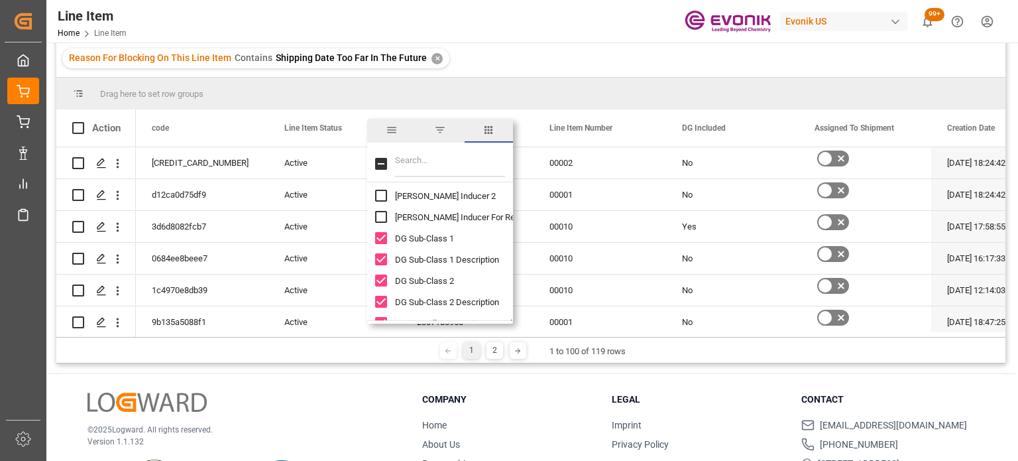
click at [377, 243] on input "DG Sub-Class 1 column toggle visibility (visible)" at bounding box center [381, 238] width 12 height 12
checkbox input "false"
click at [382, 258] on input "DG Sub-Class 1 Description column toggle visibility (visible)" at bounding box center [381, 259] width 12 height 12
checkbox input "false"
click at [379, 282] on input "DG Sub-Class 2 column toggle visibility (visible)" at bounding box center [381, 280] width 12 height 12
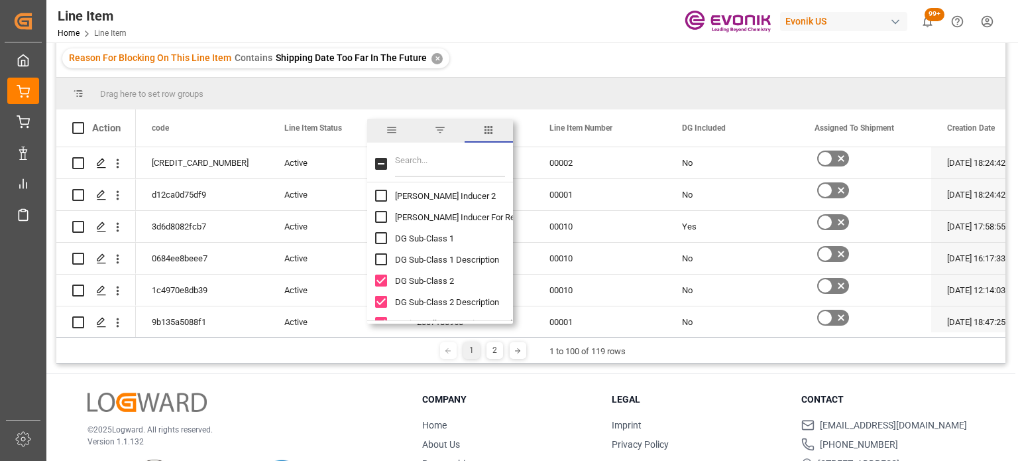
checkbox input "false"
click at [385, 297] on input "DG Sub-Class 2 Description column toggle visibility (visible)" at bounding box center [381, 302] width 12 height 12
checkbox input "false"
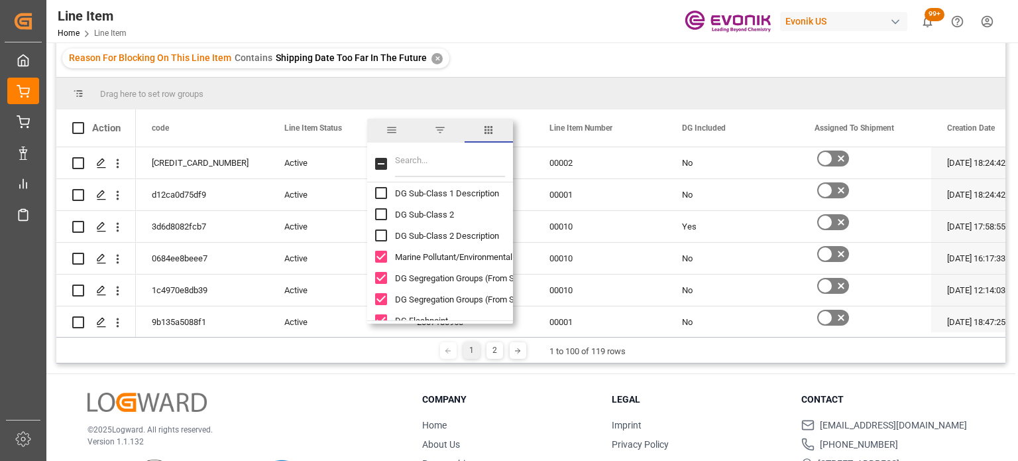
click at [385, 251] on input "Marine Pollutant/Environmental Hazard column toggle visibility (visible)" at bounding box center [381, 257] width 12 height 12
checkbox input "false"
click at [379, 280] on input "DG Segregation Groups (From SAP Hazard Notes) column toggle visibility (visible)" at bounding box center [381, 278] width 12 height 12
checkbox input "false"
click at [381, 302] on input "DG Segregation Groups (From SAP Other Texts) column toggle visibility (visible)" at bounding box center [381, 299] width 12 height 12
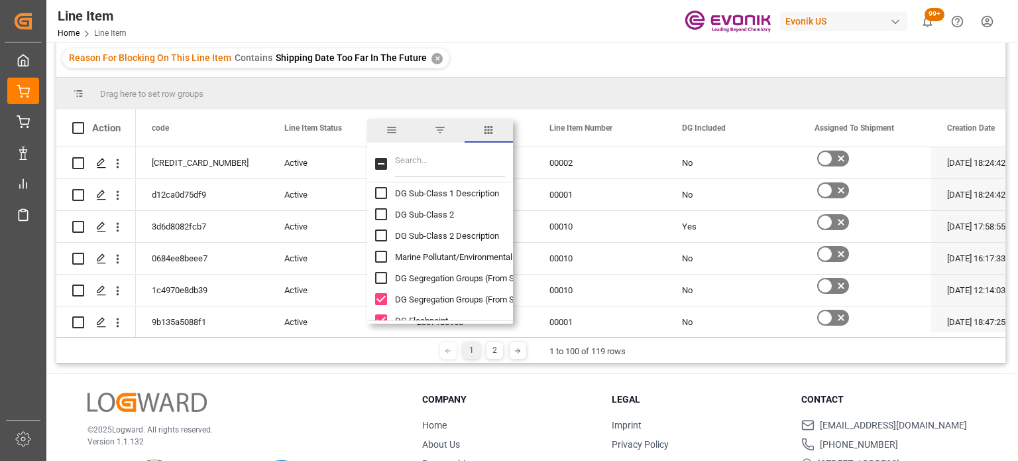
checkbox input "false"
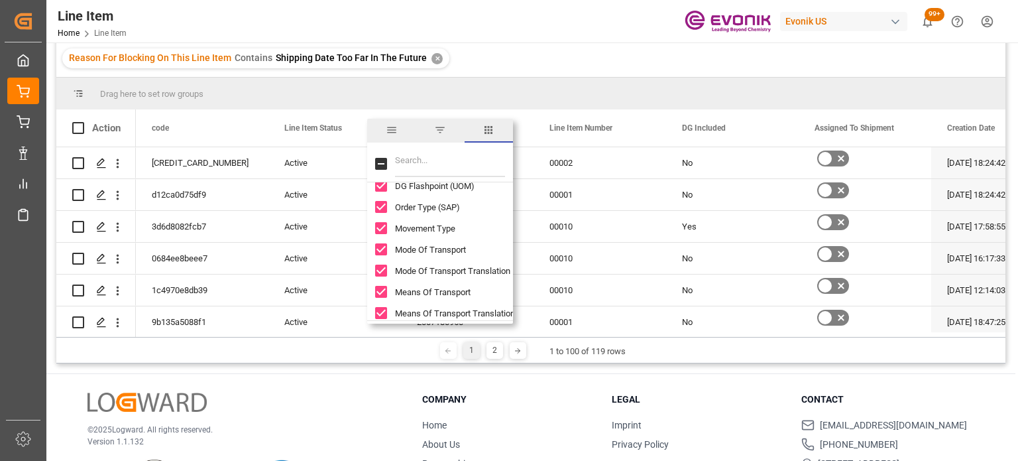
scroll to position [2387, 0]
click at [380, 193] on input "DG Flashpoint column toggle visibility (visible)" at bounding box center [381, 188] width 12 height 12
checkbox input "false"
drag, startPoint x: 386, startPoint y: 208, endPoint x: 419, endPoint y: 219, distance: 35.0
click at [387, 208] on input "DG Flashpoint (UOM) column toggle visibility (visible)" at bounding box center [381, 209] width 12 height 12
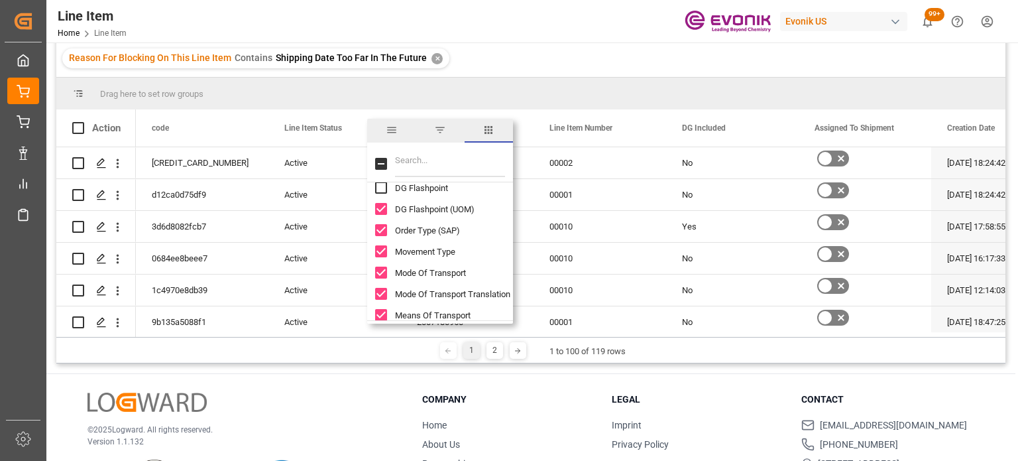
checkbox input "false"
drag, startPoint x: 378, startPoint y: 230, endPoint x: 381, endPoint y: 240, distance: 10.5
click at [379, 230] on input "Order Type (SAP) column toggle visibility (visible)" at bounding box center [381, 230] width 12 height 12
click at [379, 230] on input "Order Type (SAP) column toggle visibility (hidden)" at bounding box center [381, 230] width 12 height 12
checkbox input "true"
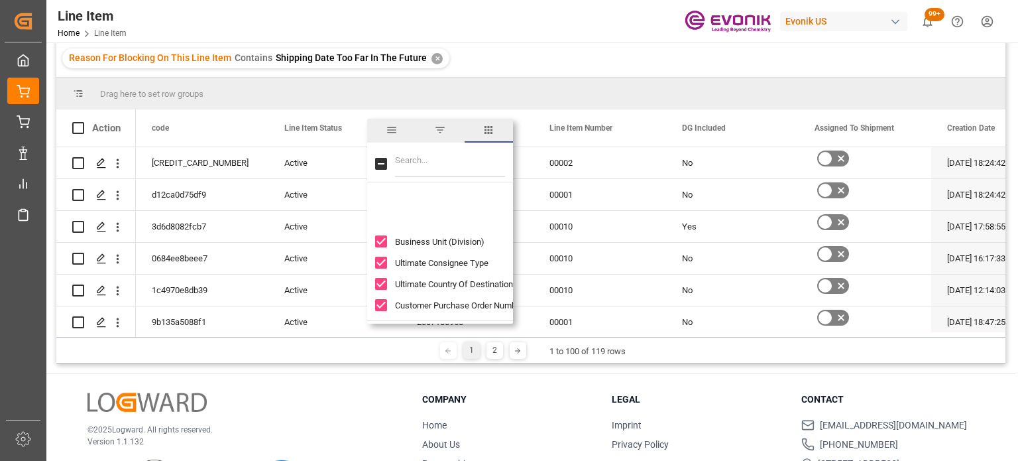
scroll to position [2718, 0]
click at [377, 214] on input "Business Line Division Code column toggle visibility (visible)" at bounding box center [381, 217] width 12 height 12
click at [377, 217] on input "Business Line Division Code column toggle visibility (hidden)" at bounding box center [381, 217] width 12 height 12
checkbox input "true"
click at [386, 259] on input "Business Unit (Division) column toggle visibility (visible)" at bounding box center [381, 259] width 12 height 12
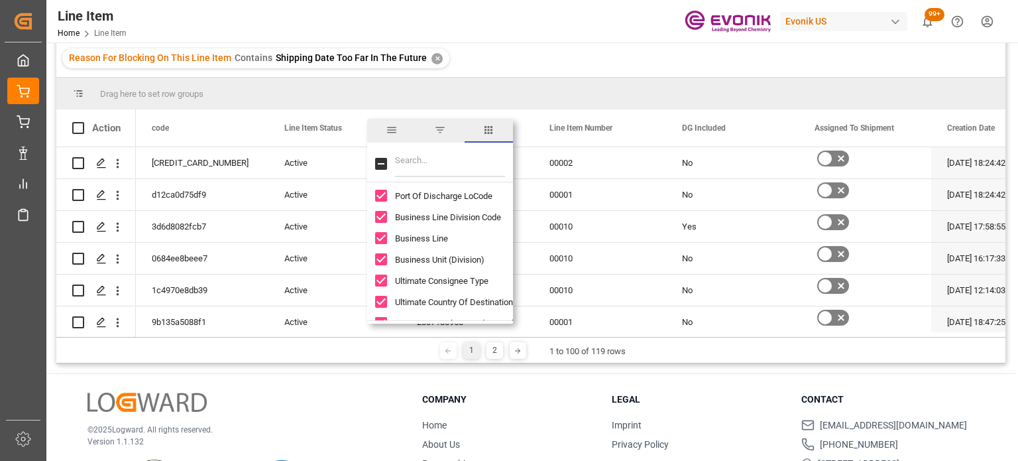
checkbox input "false"
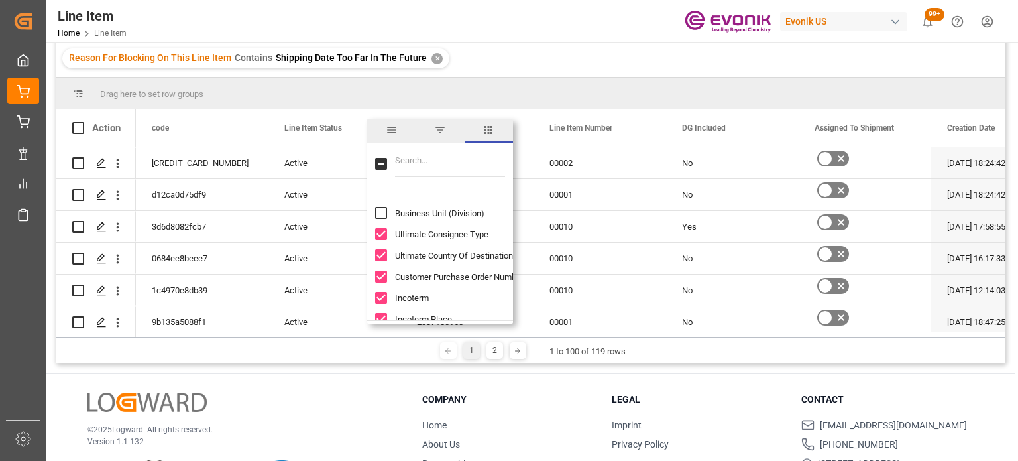
scroll to position [2785, 0]
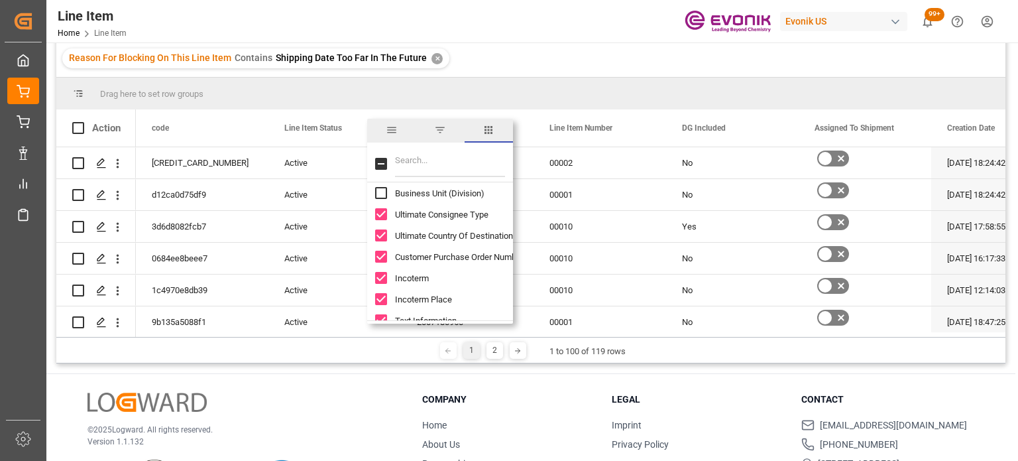
click at [381, 213] on input "Ultimate Consignee Type column toggle visibility (visible)" at bounding box center [381, 214] width 12 height 12
checkbox input "false"
click at [383, 241] on div "Ultimate Country Of Destination" at bounding box center [448, 235] width 146 height 21
click at [380, 233] on input "Ultimate Country Of Destination column toggle visibility (visible)" at bounding box center [381, 235] width 12 height 12
checkbox input "false"
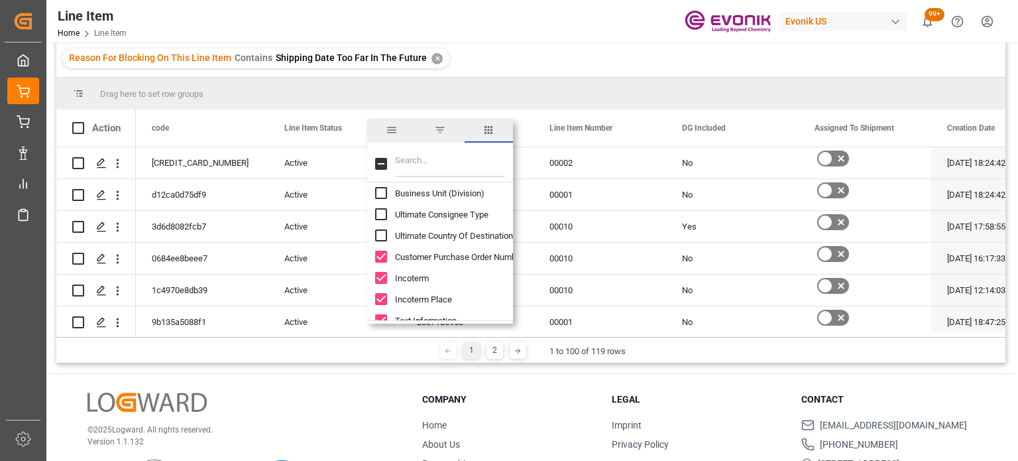
click at [382, 255] on input "Customer Purchase Order Number column toggle visibility (visible)" at bounding box center [381, 257] width 12 height 12
checkbox input "false"
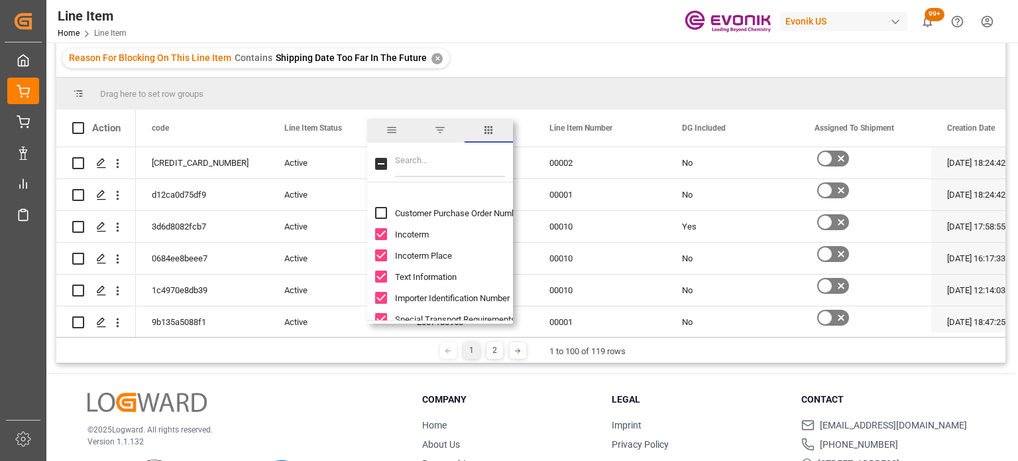
scroll to position [2851, 0]
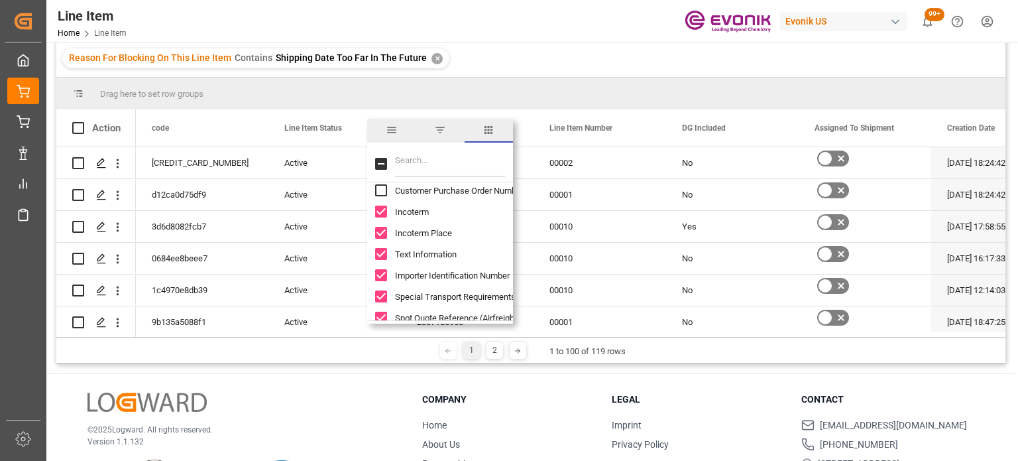
click at [382, 251] on input "Text Information column toggle visibility (visible)" at bounding box center [381, 254] width 12 height 12
checkbox input "false"
click at [384, 270] on input "Importer Identification Number column toggle visibility (visible)" at bounding box center [381, 275] width 12 height 12
checkbox input "false"
click at [386, 288] on div "Special Transport Requirements" at bounding box center [448, 296] width 146 height 21
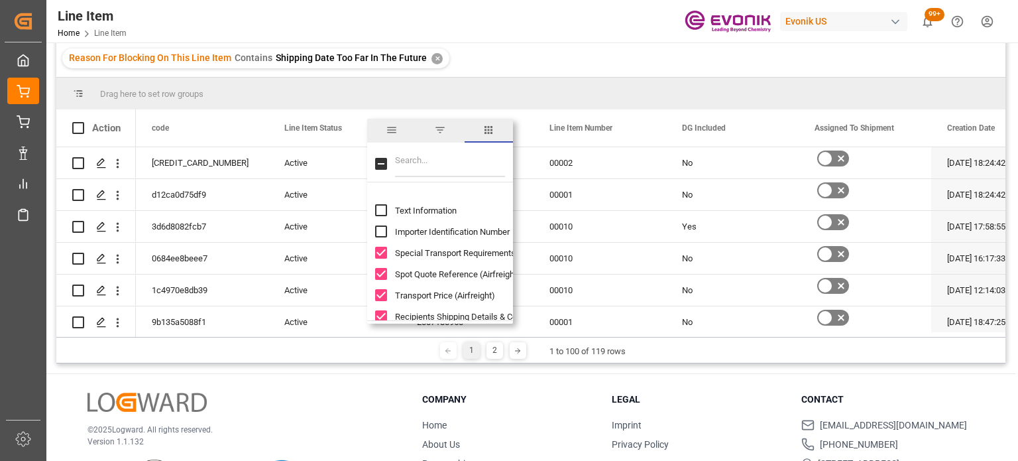
scroll to position [2917, 0]
click at [383, 253] on input "Spot Quote Reference (Airfreight) column toggle visibility (visible)" at bounding box center [381, 251] width 12 height 12
checkbox input "false"
click at [383, 271] on input "Transport Price (Airfreight) column toggle visibility (visible)" at bounding box center [381, 273] width 12 height 12
checkbox input "false"
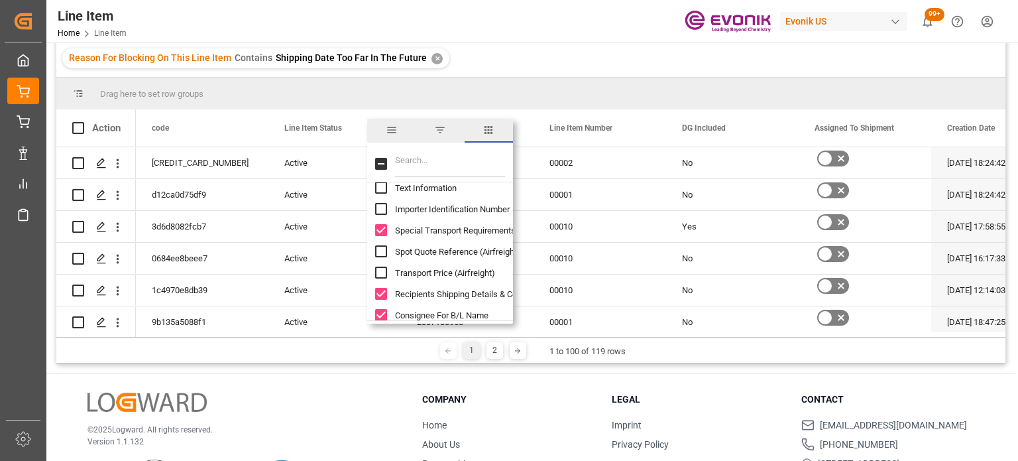
click at [385, 290] on input "Recipients Shipping Details & Copy Of Documents column toggle visibility (visib…" at bounding box center [381, 294] width 12 height 12
checkbox input "false"
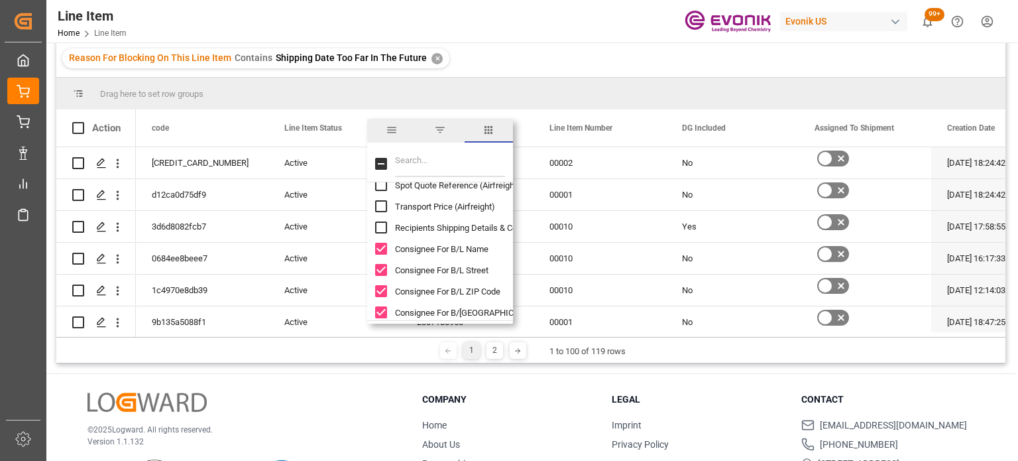
click at [382, 245] on input "Consignee For B/L Name column toggle visibility (visible)" at bounding box center [381, 249] width 12 height 12
checkbox input "false"
click at [379, 270] on input "Consignee For B/L Street column toggle visibility (visible)" at bounding box center [381, 270] width 12 height 12
checkbox input "false"
click at [382, 290] on input "Consignee For B/L ZIP Code column toggle visibility (visible)" at bounding box center [381, 291] width 12 height 12
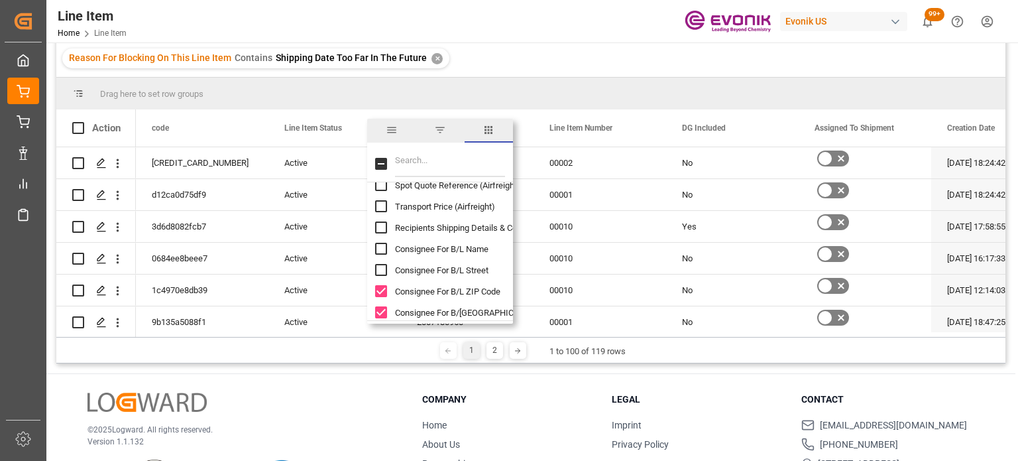
checkbox input "false"
click at [382, 310] on input "Consignee For B/L City column toggle visibility (visible)" at bounding box center [381, 312] width 12 height 12
checkbox input "false"
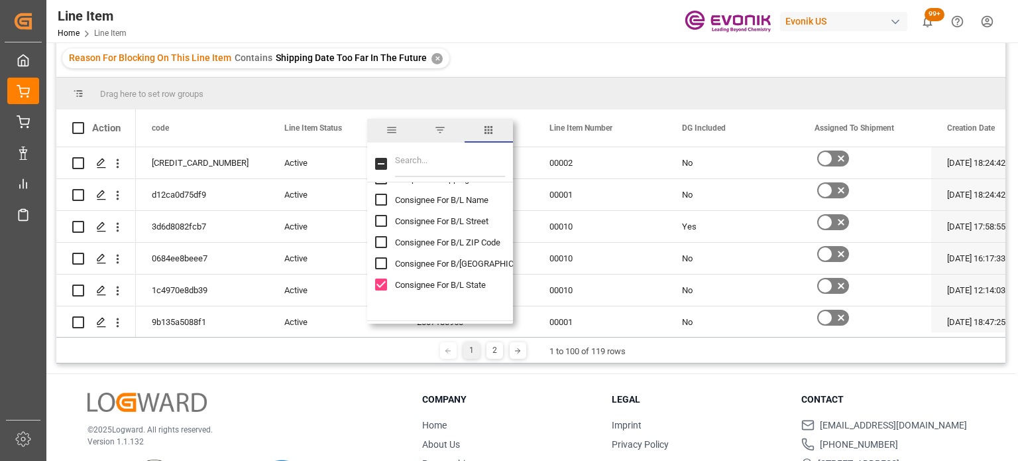
scroll to position [3116, 0]
drag, startPoint x: 389, startPoint y: 197, endPoint x: 387, endPoint y: 212, distance: 15.3
click at [389, 197] on div "Consignee For B/L State" at bounding box center [448, 200] width 146 height 21
click at [385, 207] on div "Consignee For B/L State" at bounding box center [448, 200] width 146 height 21
click at [379, 217] on input "Consignee For B/L Country column toggle visibility (visible)" at bounding box center [381, 222] width 12 height 12
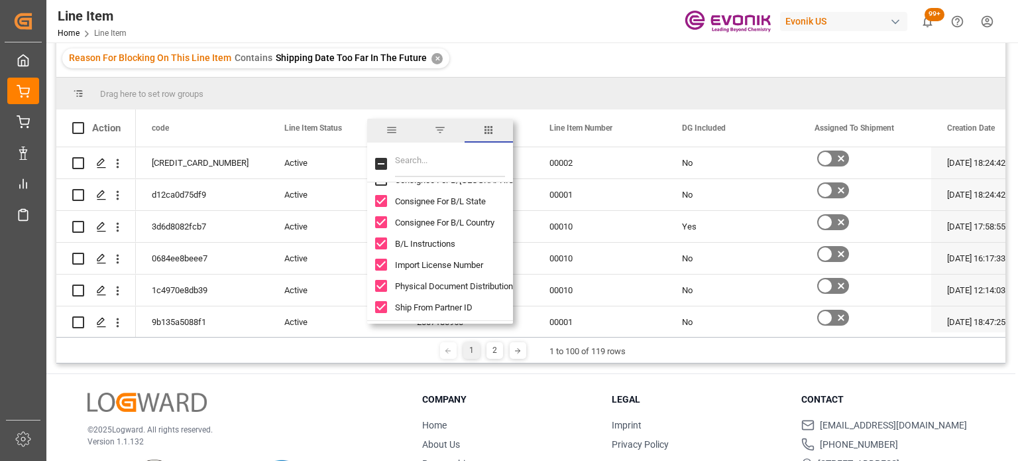
checkbox input "false"
click at [379, 202] on input "Consignee For B/L State column toggle visibility (visible)" at bounding box center [381, 201] width 12 height 12
checkbox input "false"
click at [379, 241] on input "B/L Instructions column toggle visibility (visible)" at bounding box center [381, 243] width 12 height 12
checkbox input "false"
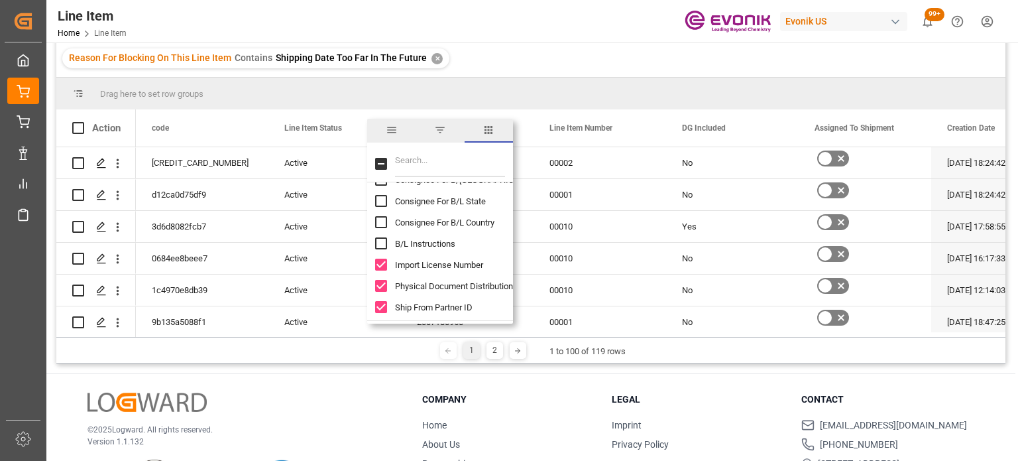
click at [379, 263] on input "Import License Number column toggle visibility (visible)" at bounding box center [381, 265] width 12 height 12
checkbox input "false"
click at [382, 282] on input "Physical Document Distribution Instruction column toggle visibility (visible)" at bounding box center [381, 286] width 12 height 12
checkbox input "false"
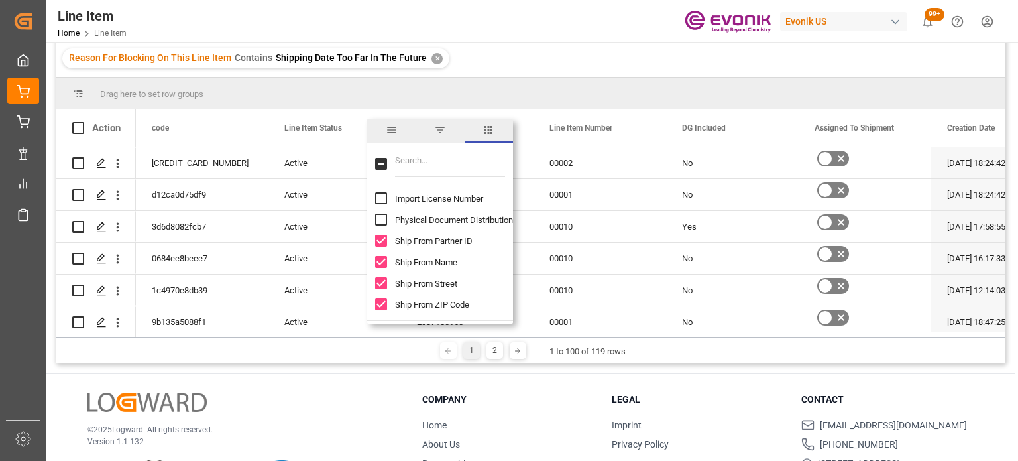
drag, startPoint x: 384, startPoint y: 238, endPoint x: 384, endPoint y: 247, distance: 8.6
click at [385, 238] on input "Ship From Partner ID column toggle visibility (visible)" at bounding box center [381, 241] width 12 height 12
checkbox input "false"
click at [385, 262] on input "Ship From Name column toggle visibility (visible)" at bounding box center [381, 262] width 12 height 12
click at [380, 265] on input "Ship From Name column toggle visibility (hidden)" at bounding box center [381, 262] width 12 height 12
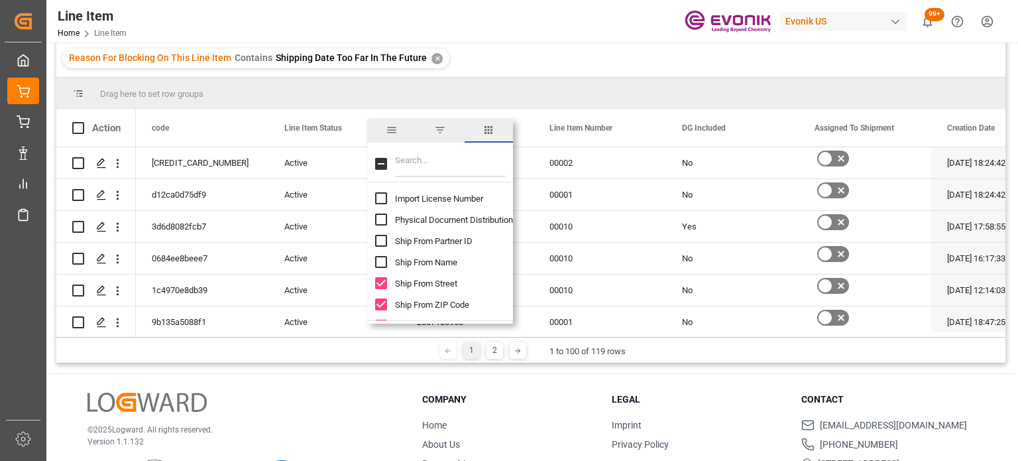
checkbox input "true"
click at [379, 241] on input "Ship From Partner ID column toggle visibility (hidden)" at bounding box center [381, 241] width 12 height 12
checkbox input "true"
click at [383, 286] on input "Ship From Street column toggle visibility (visible)" at bounding box center [381, 283] width 12 height 12
checkbox input "false"
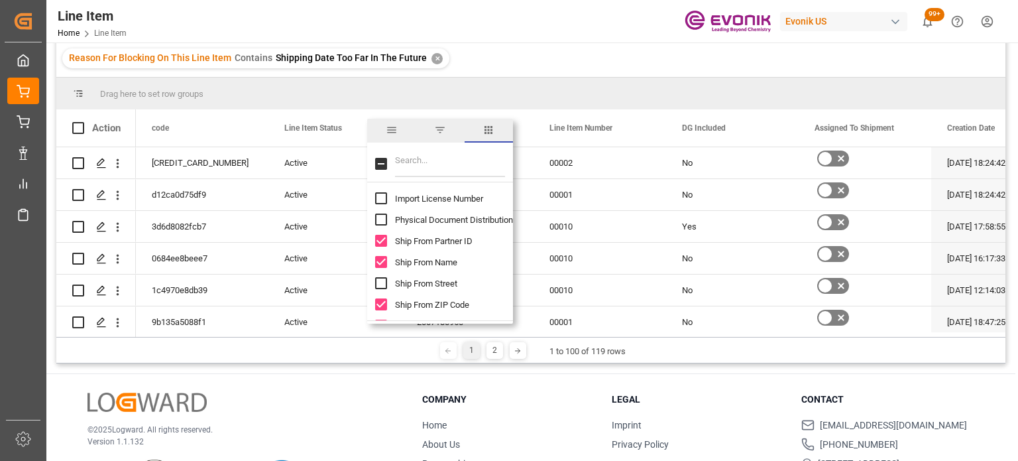
click at [383, 304] on input "Ship From ZIP Code column toggle visibility (visible)" at bounding box center [381, 304] width 12 height 12
checkbox input "false"
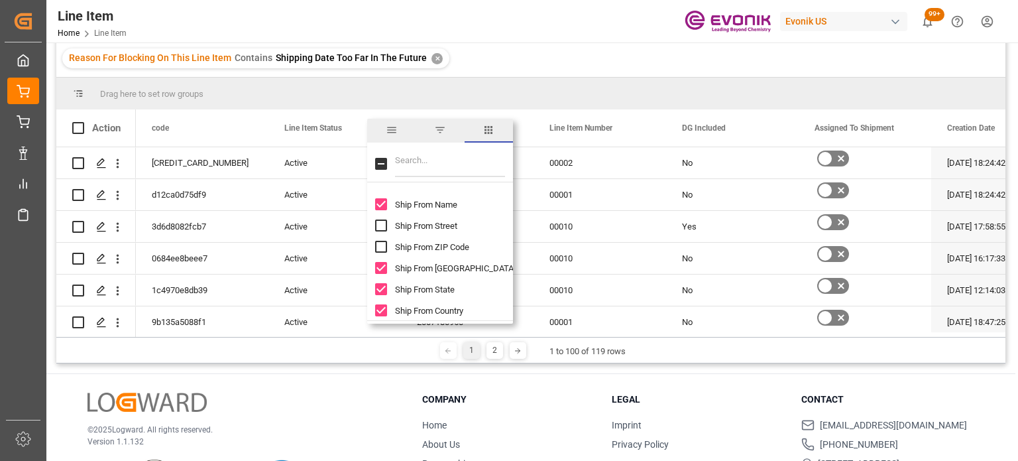
scroll to position [3315, 0]
click at [380, 198] on input "Ship From City column toggle visibility (visible)" at bounding box center [381, 193] width 12 height 12
checkbox input "false"
click at [381, 208] on div "Ship From State" at bounding box center [448, 214] width 146 height 21
click at [384, 232] on input "Ship From Country column toggle visibility (visible)" at bounding box center [381, 235] width 12 height 12
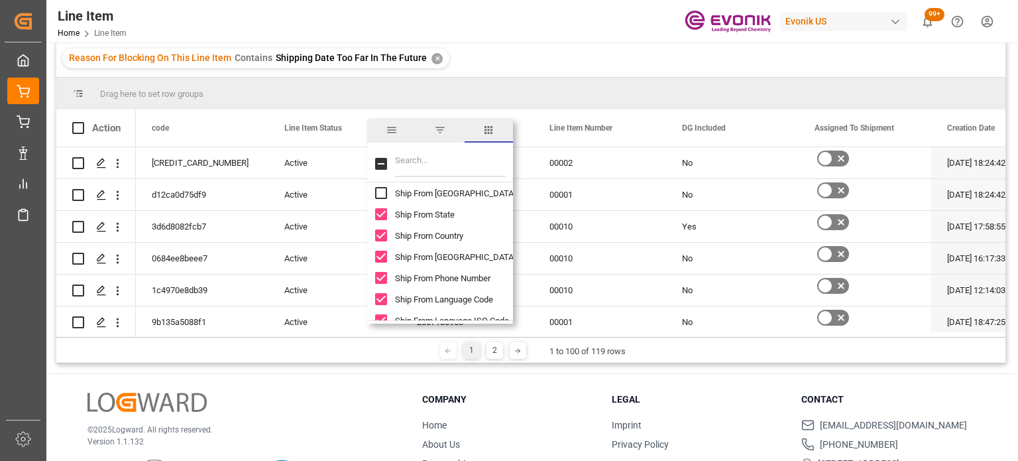
checkbox input "false"
click at [386, 215] on input "Ship From State column toggle visibility (visible)" at bounding box center [381, 214] width 12 height 12
checkbox input "false"
click at [387, 254] on div "Ship From District" at bounding box center [448, 256] width 146 height 21
click at [380, 256] on input "Ship From District column toggle visibility (visible)" at bounding box center [381, 257] width 12 height 12
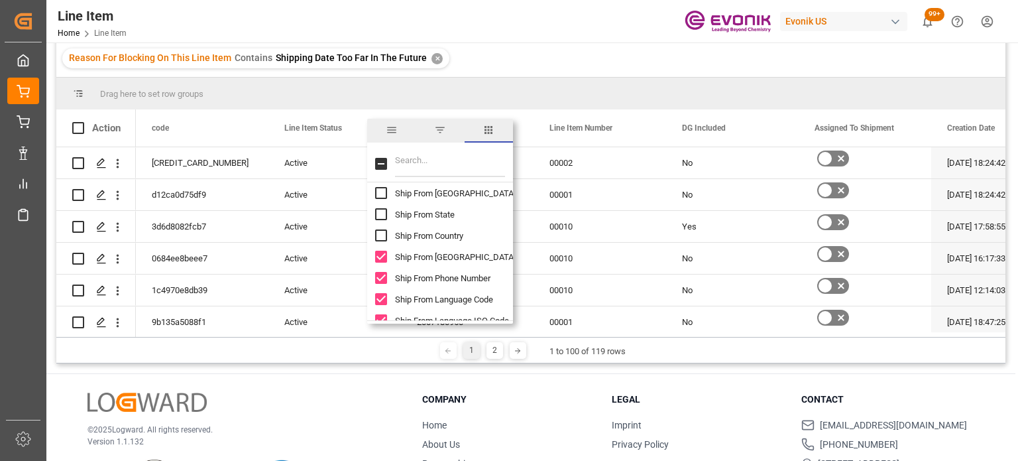
checkbox input "false"
click at [382, 281] on input "Ship From Phone Number column toggle visibility (visible)" at bounding box center [381, 278] width 12 height 12
checkbox input "false"
drag, startPoint x: 386, startPoint y: 301, endPoint x: 400, endPoint y: 282, distance: 23.6
click at [387, 301] on input "Ship From Language Code column toggle visibility (visible)" at bounding box center [381, 299] width 12 height 12
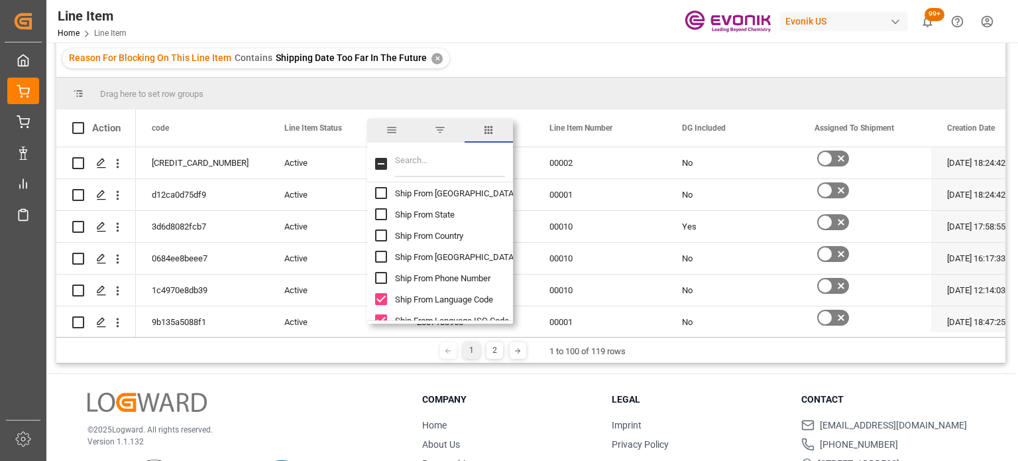
checkbox input "false"
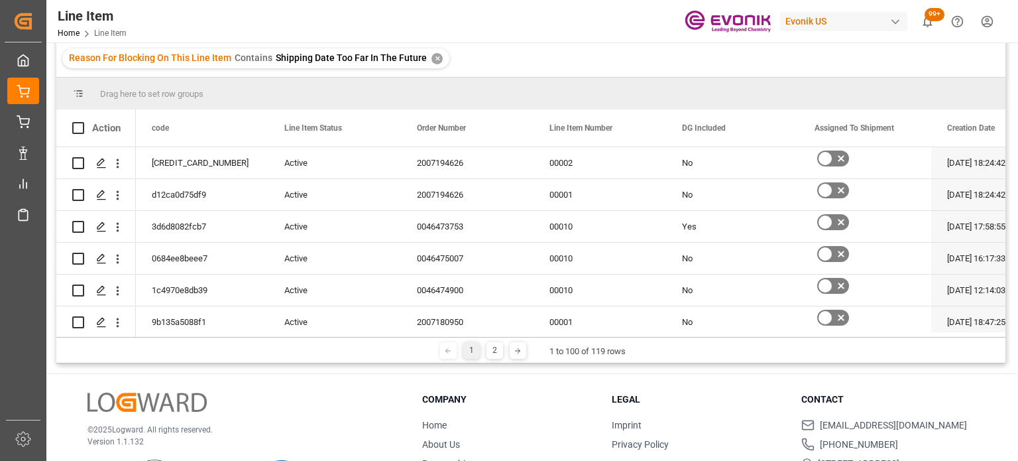
click at [571, 58] on div "Reason For Blocking On This Line Item Contains Shipping Date Too Far In The Fut…" at bounding box center [530, 58] width 949 height 37
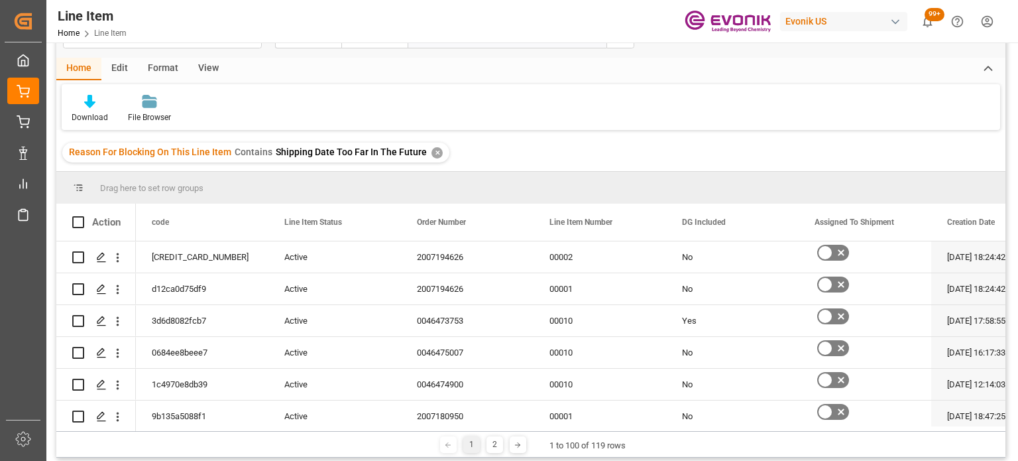
scroll to position [0, 0]
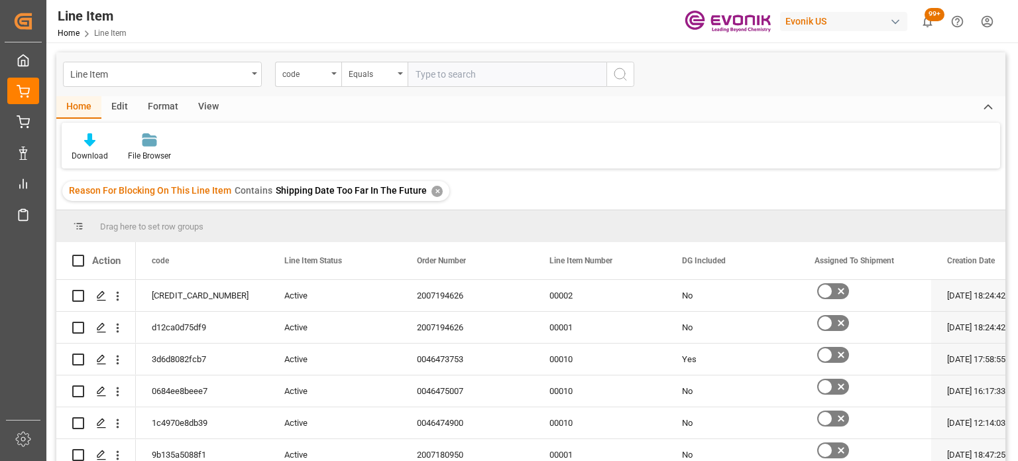
drag, startPoint x: 198, startPoint y: 109, endPoint x: 171, endPoint y: 123, distance: 30.0
click at [198, 110] on div "View" at bounding box center [208, 107] width 40 height 23
click at [82, 143] on icon at bounding box center [84, 139] width 13 height 13
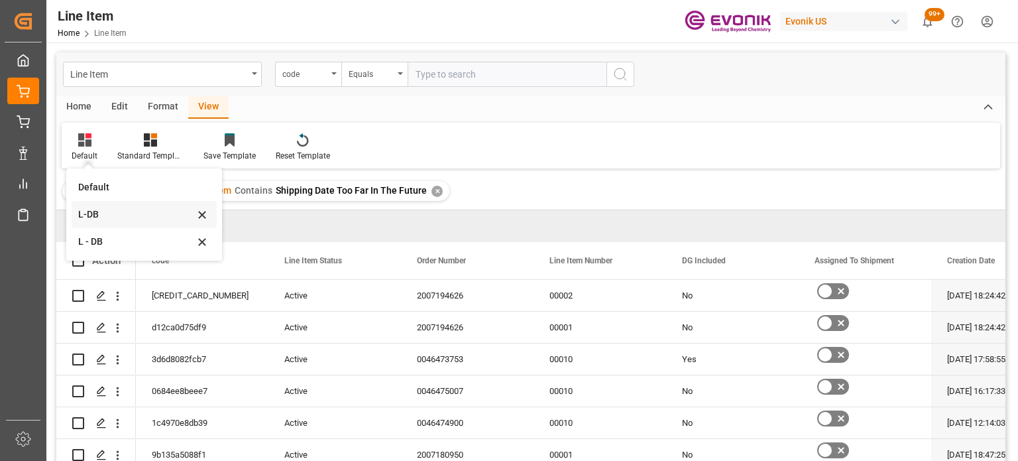
click at [99, 210] on div "L-DB" at bounding box center [136, 215] width 116 height 14
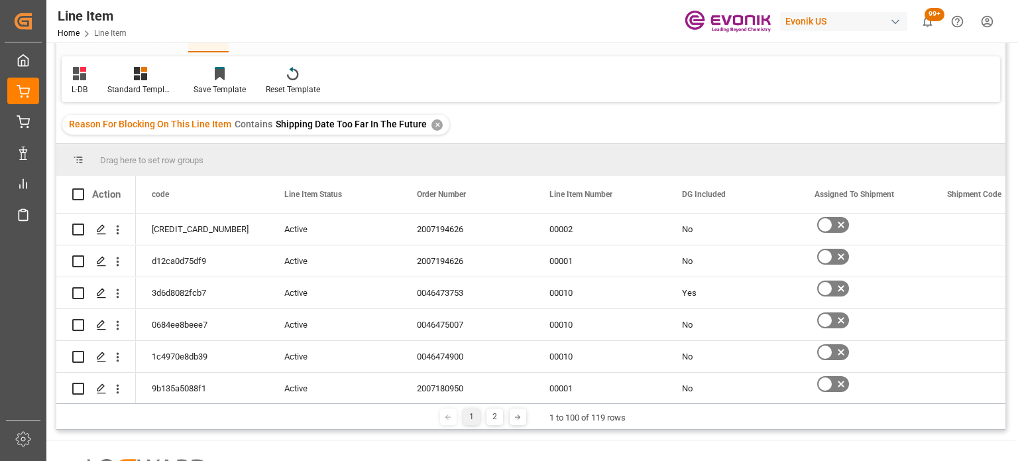
scroll to position [133, 0]
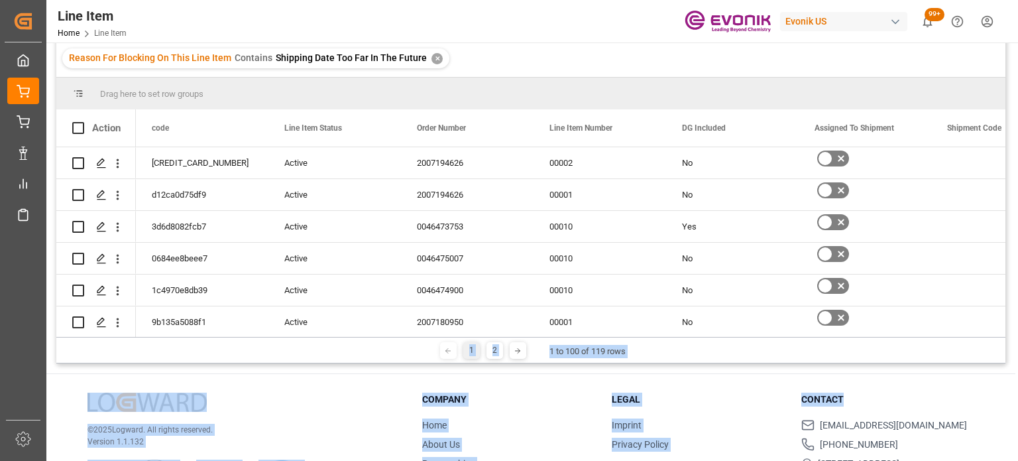
drag, startPoint x: 154, startPoint y: 337, endPoint x: 884, endPoint y: 373, distance: 730.8
click at [890, 373] on div "Line Item code Equals Home Edit Format View L-DB Standard Templates Save Templa…" at bounding box center [530, 217] width 969 height 615
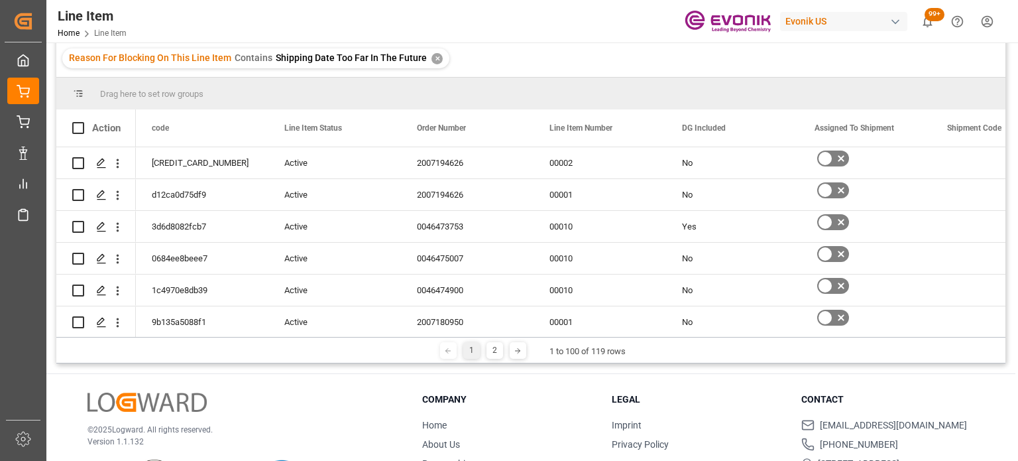
click at [294, 353] on div "1 2 1 to 100 of 119 rows" at bounding box center [530, 350] width 949 height 27
drag, startPoint x: 143, startPoint y: 332, endPoint x: 99, endPoint y: 298, distance: 55.7
click at [459, 335] on div at bounding box center [568, 334] width 865 height 5
drag, startPoint x: 170, startPoint y: 341, endPoint x: 108, endPoint y: 326, distance: 63.7
click at [182, 341] on div "1 2 1 to 100 of 119 rows" at bounding box center [530, 350] width 949 height 27
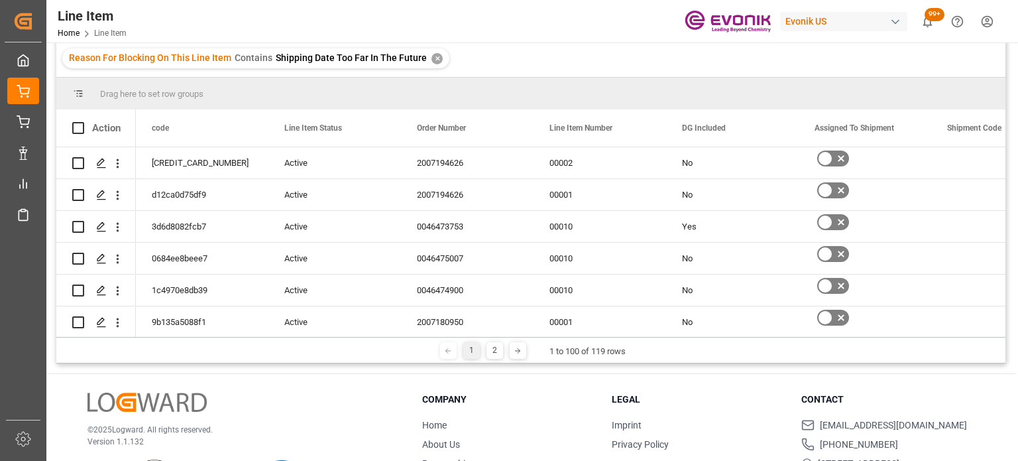
drag, startPoint x: 141, startPoint y: 336, endPoint x: 133, endPoint y: 335, distance: 8.6
click at [179, 341] on div "1 2 1 to 100 of 119 rows" at bounding box center [530, 350] width 949 height 27
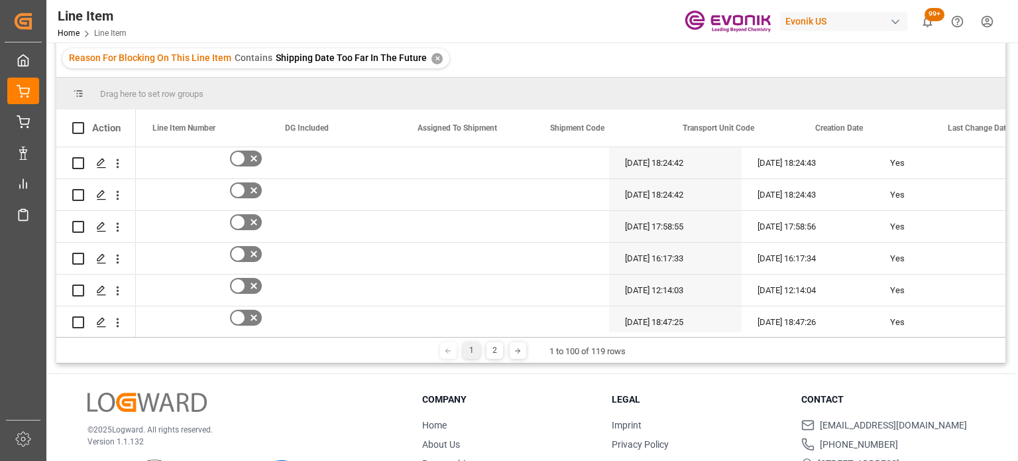
scroll to position [0, 284]
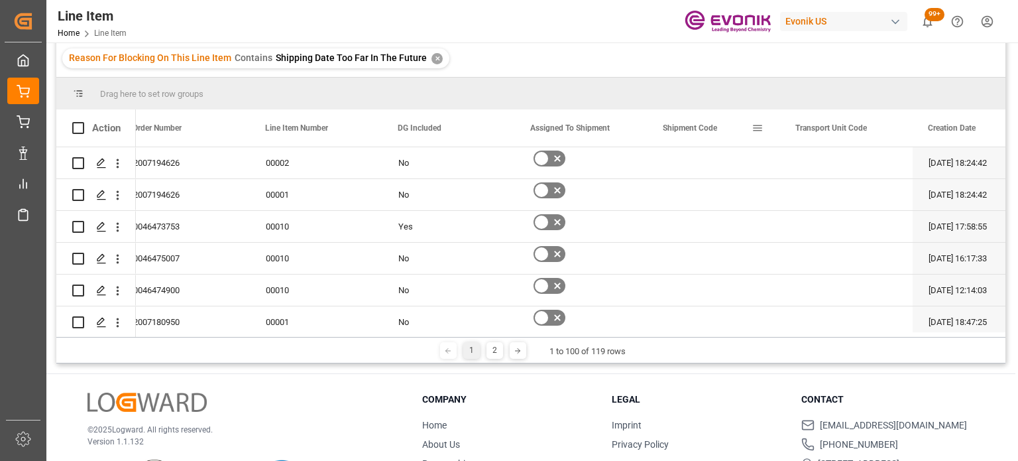
click at [756, 127] on span at bounding box center [758, 128] width 12 height 12
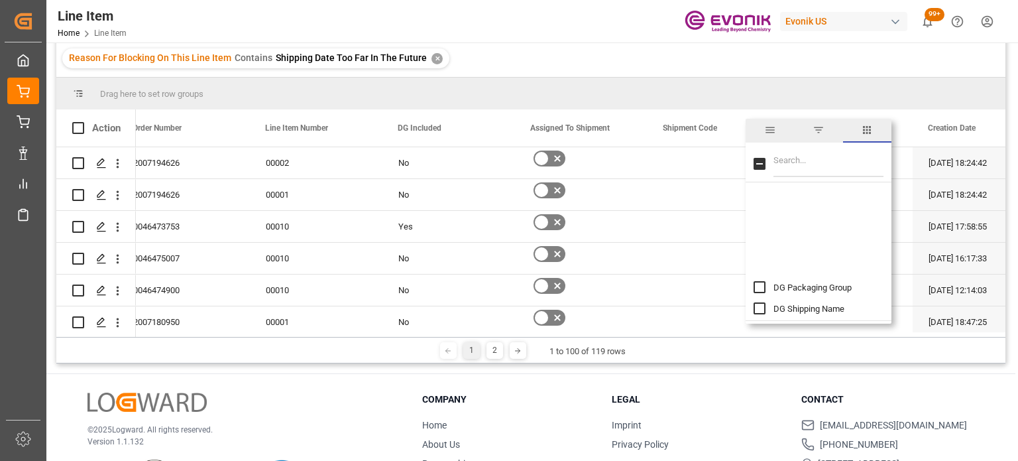
scroll to position [1193, 0]
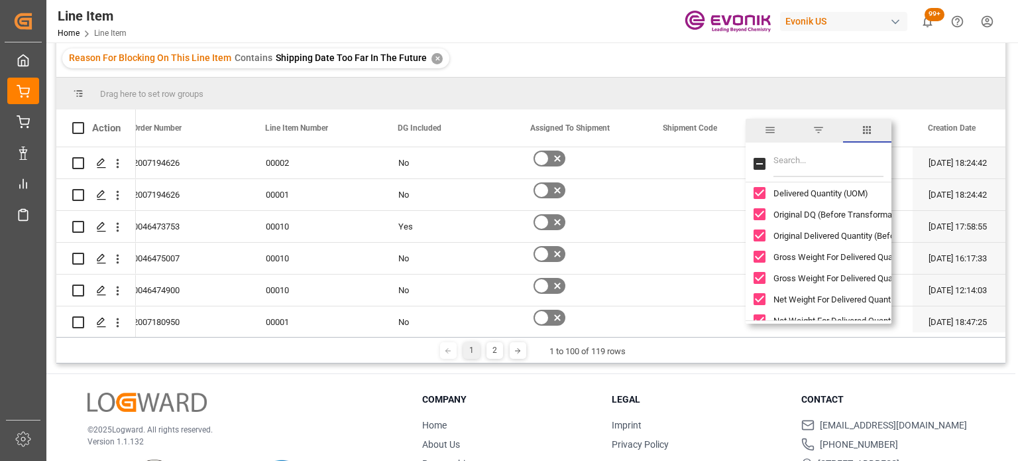
click at [760, 210] on input "Original DQ (Before Transformation) column toggle visibility (visible)" at bounding box center [760, 214] width 12 height 12
checkbox input "false"
click at [764, 190] on input "Delivered Quantity (UOM) column toggle visibility (visible)" at bounding box center [760, 193] width 12 height 12
checkbox input "false"
click at [759, 237] on input "Original Delivered Quantity (Before Transformation) (UOM) column toggle visibil…" at bounding box center [760, 235] width 12 height 12
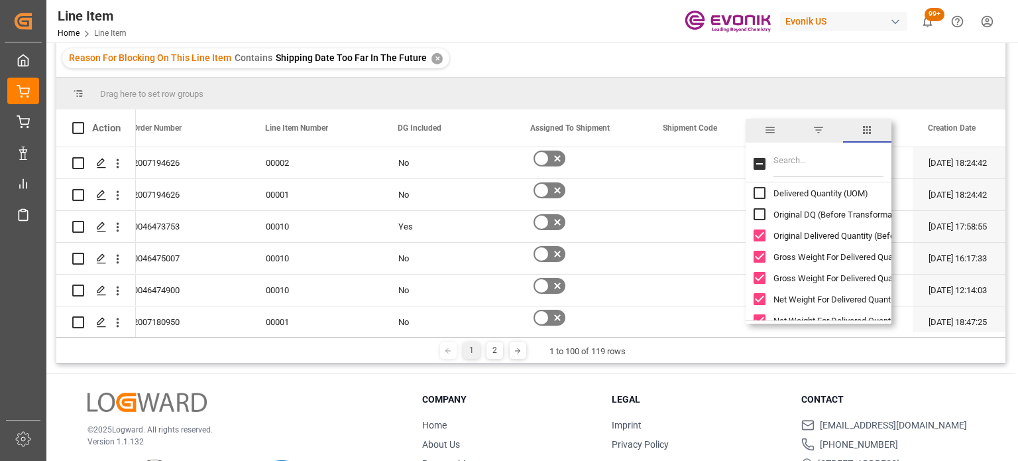
checkbox input "false"
click at [762, 259] on input "Gross Weight For Delivered Quantity column toggle visibility (visible)" at bounding box center [760, 257] width 12 height 12
checkbox input "false"
click at [762, 280] on input "Gross Weight For Delivered Quantity (UOM) column toggle visibility (visible)" at bounding box center [760, 278] width 12 height 12
checkbox input "false"
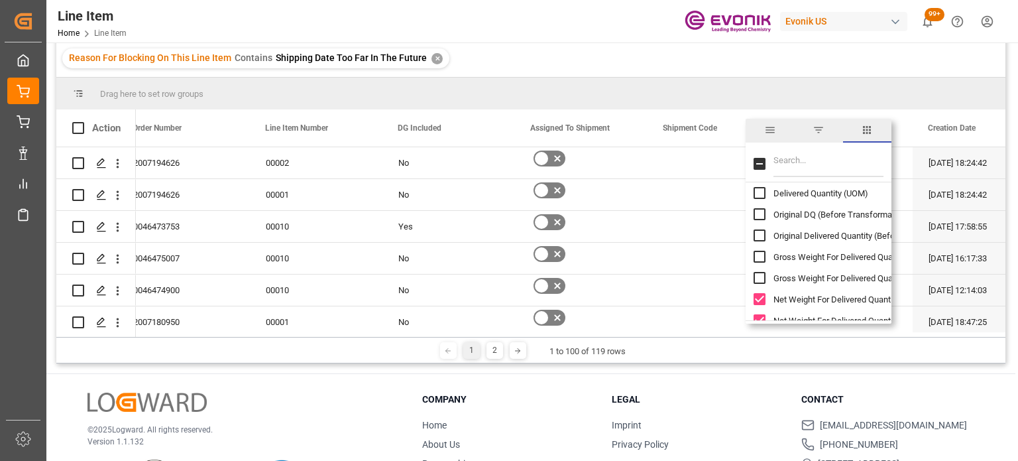
click at [761, 297] on input "Net Weight For Delivered Quantity column toggle visibility (visible)" at bounding box center [760, 299] width 12 height 12
checkbox input "false"
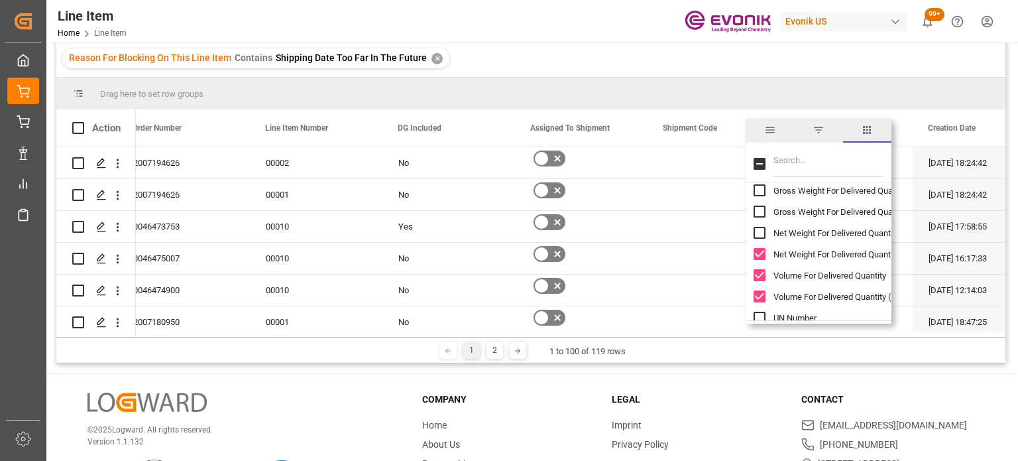
click at [764, 255] on input "Net Weight For Delivered Quantity (UOM) column toggle visibility (visible)" at bounding box center [760, 254] width 12 height 12
checkbox input "false"
click at [764, 271] on input "Volume For Delivered Quantity column toggle visibility (visible)" at bounding box center [760, 275] width 12 height 12
checkbox input "false"
click at [760, 302] on input "Volume For Delivered Quantity (UOM) column toggle visibility (visible)" at bounding box center [760, 296] width 12 height 12
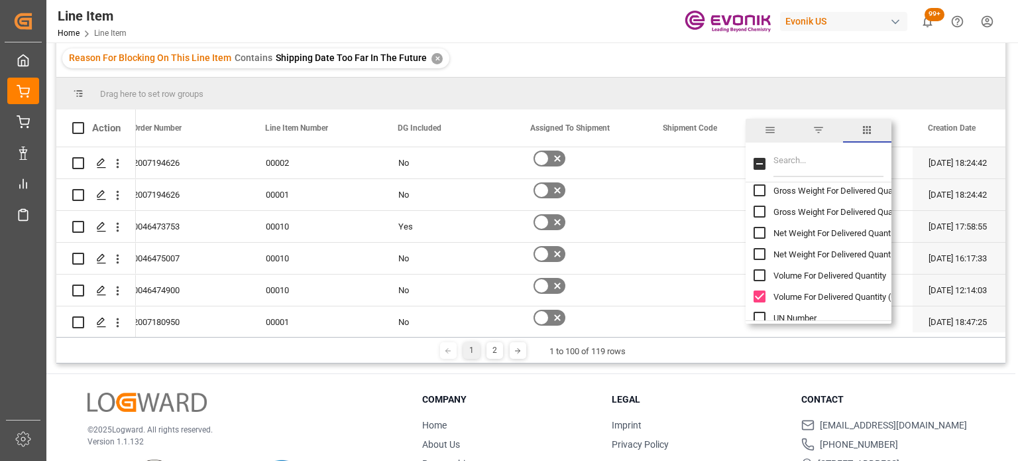
checkbox input "false"
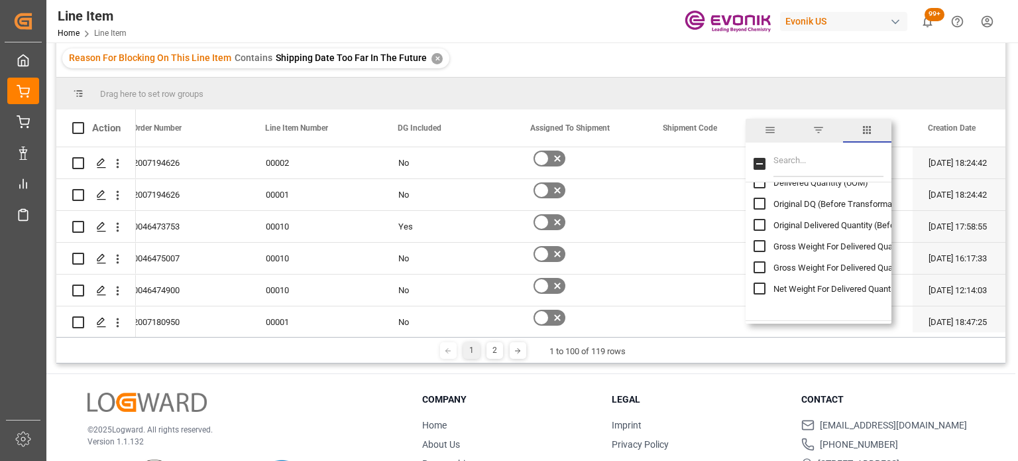
scroll to position [1127, 0]
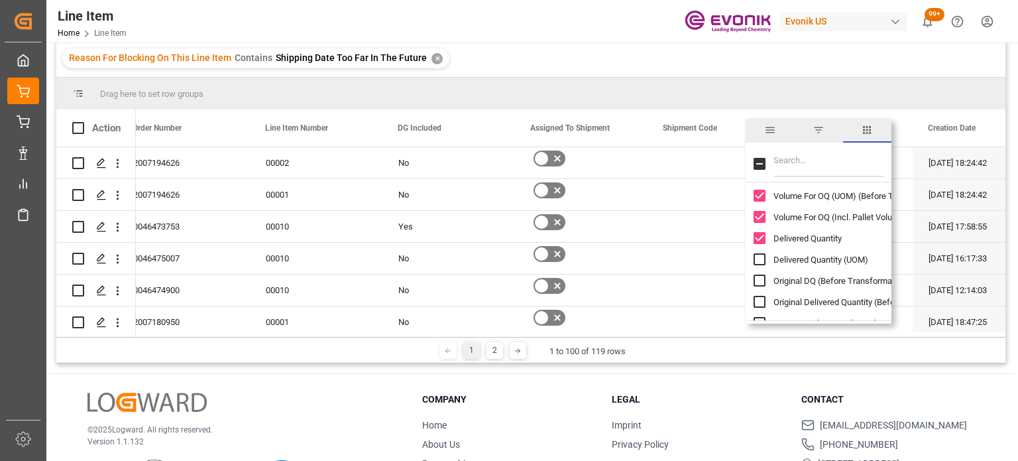
click at [759, 237] on input "Delivered Quantity column toggle visibility (visible)" at bounding box center [760, 238] width 12 height 12
checkbox input "false"
drag, startPoint x: 756, startPoint y: 219, endPoint x: 752, endPoint y: 180, distance: 39.3
click at [756, 219] on input "Volume For OQ (Incl. Pallet Volume) (UOM) column toggle visibility (visible)" at bounding box center [760, 217] width 12 height 12
checkbox input "false"
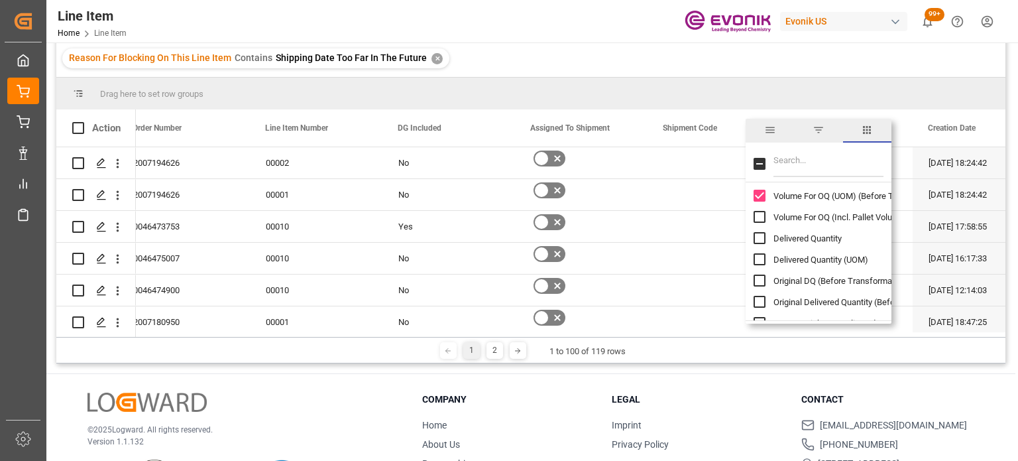
click at [754, 197] on input "Volume For OQ (UOM) (Before Transformation) column toggle visibility (visible)" at bounding box center [760, 196] width 12 height 12
checkbox input "false"
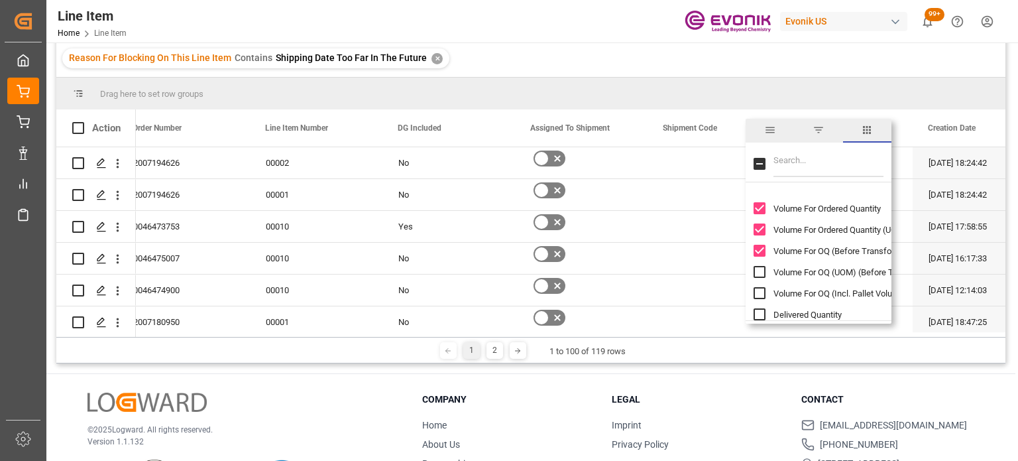
scroll to position [994, 0]
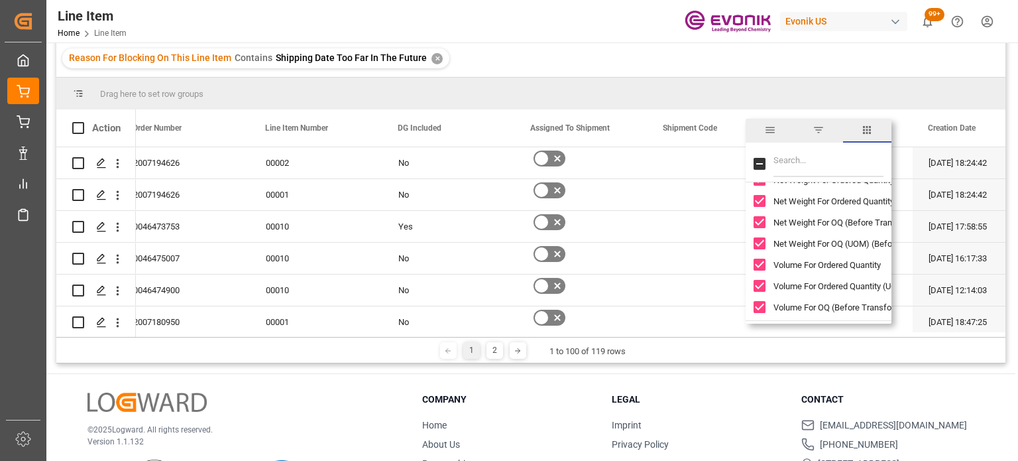
click at [765, 288] on input "Volume For Ordered Quantity (UOM) column toggle visibility (visible)" at bounding box center [760, 286] width 12 height 12
checkbox input "false"
click at [762, 302] on input "Volume For OQ (Before Transformation) column toggle visibility (visible)" at bounding box center [760, 307] width 12 height 12
checkbox input "false"
click at [764, 259] on input "Volume For Ordered Quantity column toggle visibility (visible)" at bounding box center [760, 265] width 12 height 12
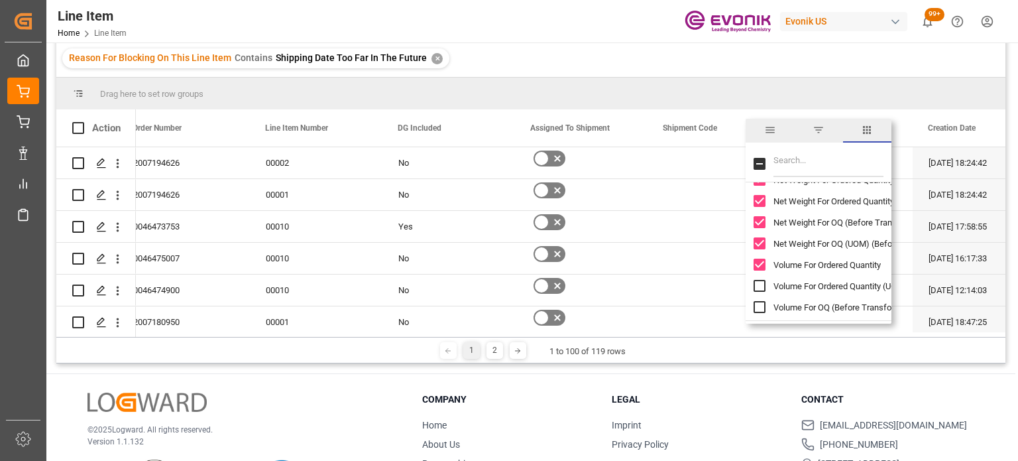
checkbox input "false"
click at [761, 238] on input "Net Weight For OQ (UOM) (Before Transformation) column toggle visibility (visib…" at bounding box center [760, 243] width 12 height 12
checkbox input "false"
click at [761, 222] on input "Net Weight For OQ (Before Transformation) column toggle visibility (visible)" at bounding box center [760, 222] width 12 height 12
checkbox input "false"
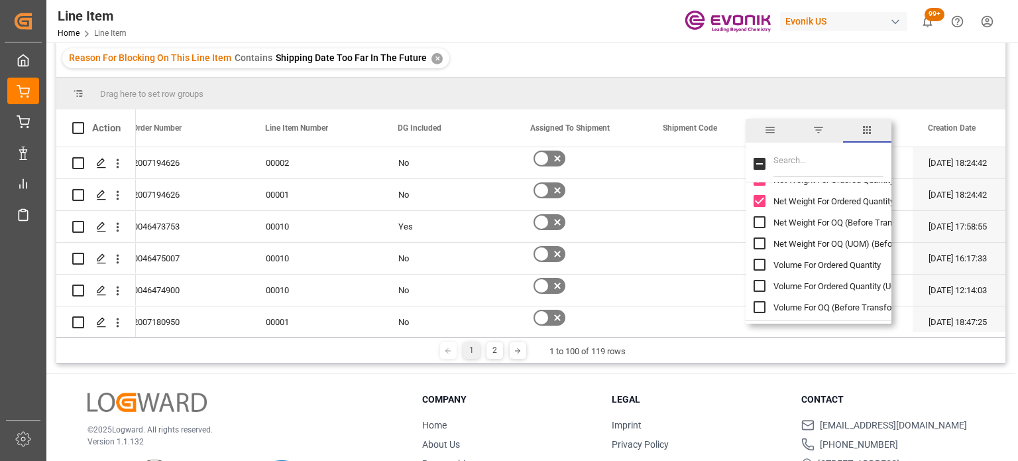
click at [759, 194] on div "Net Weight For Ordered Quantity (UOM)" at bounding box center [827, 200] width 146 height 21
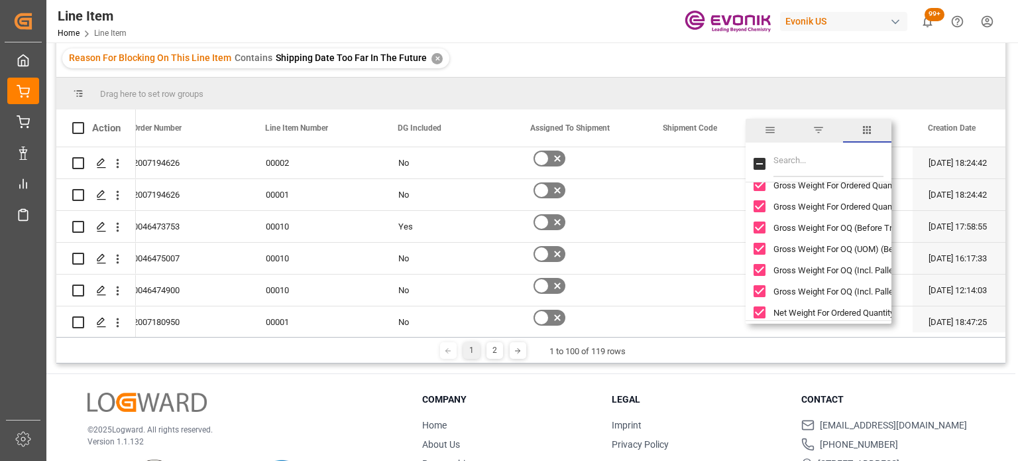
click at [757, 310] on input "Net Weight For Ordered Quantity column toggle visibility (visible)" at bounding box center [760, 312] width 12 height 12
checkbox input "false"
click at [758, 290] on input "Gross Weight For OQ (Incl. Pallet Weight) (UOM) column toggle visibility (visib…" at bounding box center [760, 291] width 12 height 12
checkbox input "false"
drag, startPoint x: 761, startPoint y: 270, endPoint x: 758, endPoint y: 258, distance: 12.9
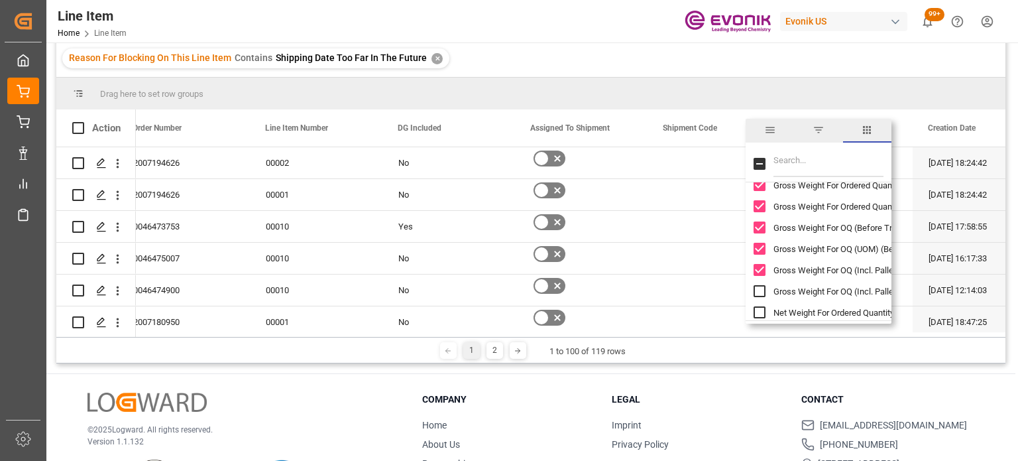
click at [761, 271] on input "Gross Weight For OQ (Incl. Pallet Weight) column toggle visibility (visible)" at bounding box center [760, 270] width 12 height 12
checkbox input "false"
click at [757, 251] on input "Gross Weight For OQ (UOM) (Before Transformation) column toggle visibility (vis…" at bounding box center [760, 249] width 12 height 12
checkbox input "false"
click at [757, 230] on input "Gross Weight For OQ (Before Transformation) column toggle visibility (visible)" at bounding box center [760, 227] width 12 height 12
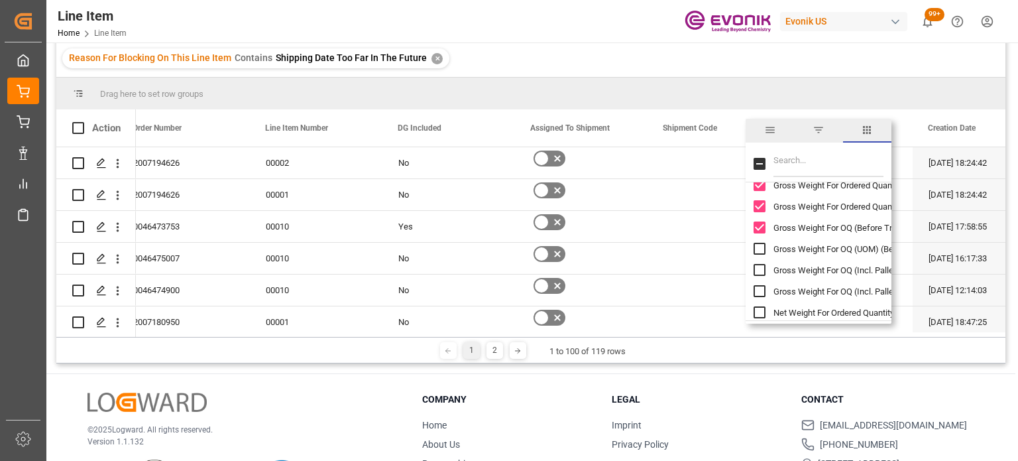
checkbox input "false"
click at [760, 204] on input "Gross Weight For Ordered Quantity (UOM) column toggle visibility (visible)" at bounding box center [760, 206] width 12 height 12
checkbox input "false"
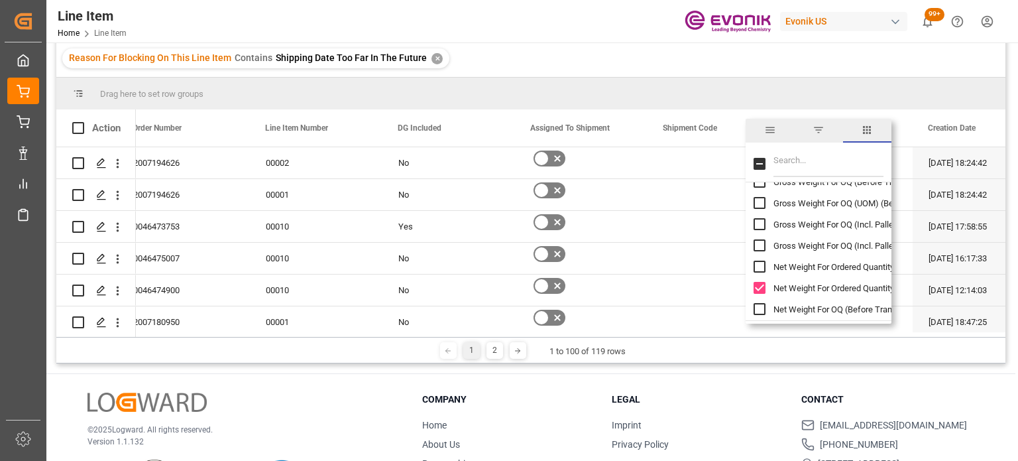
scroll to position [928, 0]
click at [767, 266] on div "Net Weight For Ordered Quantity (UOM)" at bounding box center [827, 267] width 146 height 21
click at [756, 269] on input "Net Weight For Ordered Quantity (UOM) column toggle visibility (visible)" at bounding box center [760, 267] width 12 height 12
checkbox input "false"
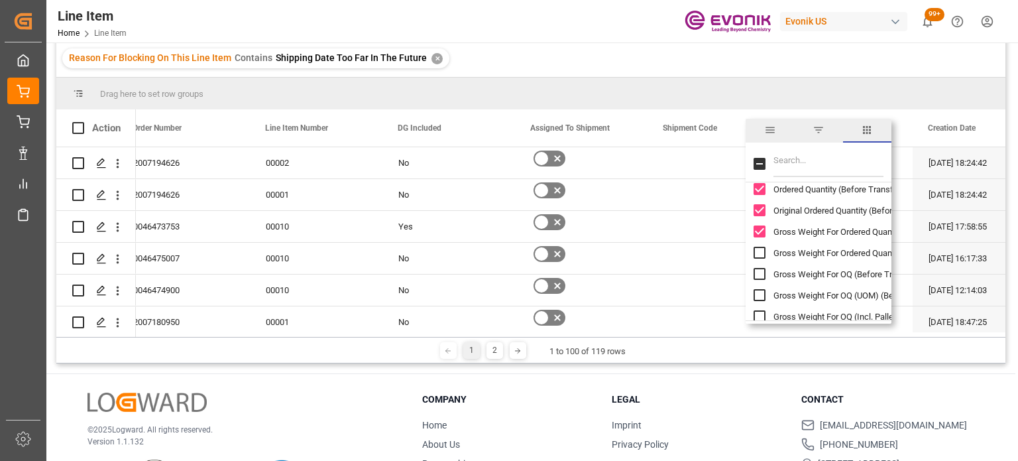
scroll to position [796, 0]
click at [761, 249] on input "Gross Weight For Ordered Quantity column toggle visibility (visible)" at bounding box center [760, 251] width 12 height 12
checkbox input "false"
click at [757, 219] on div "Ordered Quantity (Before Transformation)" at bounding box center [827, 208] width 146 height 21
click at [758, 211] on input "Ordered Quantity (Before Transformation) column toggle visibility (visible)" at bounding box center [760, 209] width 12 height 12
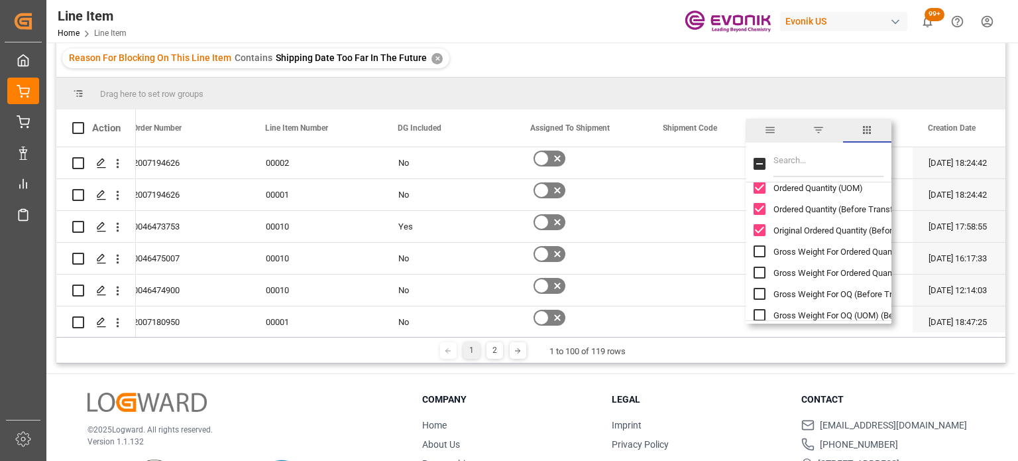
checkbox input "false"
click at [760, 229] on input "Original Ordered Quantity (Before Transformation) (UOM) column toggle visibilit…" at bounding box center [760, 230] width 12 height 12
checkbox input "false"
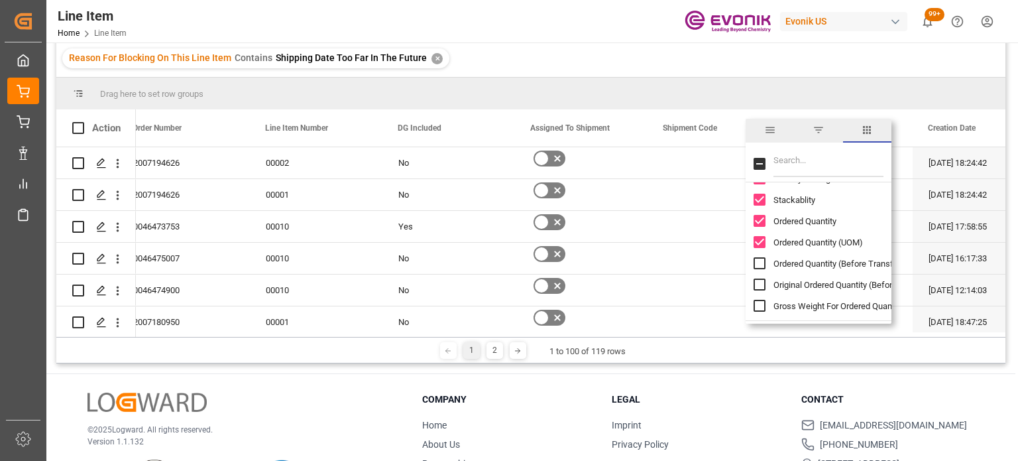
scroll to position [729, 0]
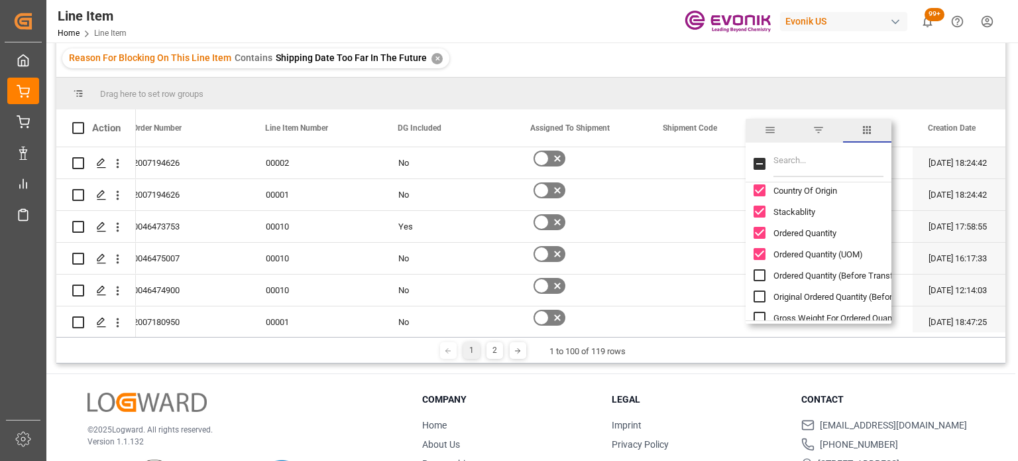
click at [762, 255] on input "Ordered Quantity (UOM) column toggle visibility (visible)" at bounding box center [760, 254] width 12 height 12
checkbox input "false"
click at [760, 227] on input "Ordered Quantity column toggle visibility (visible)" at bounding box center [760, 233] width 12 height 12
checkbox input "false"
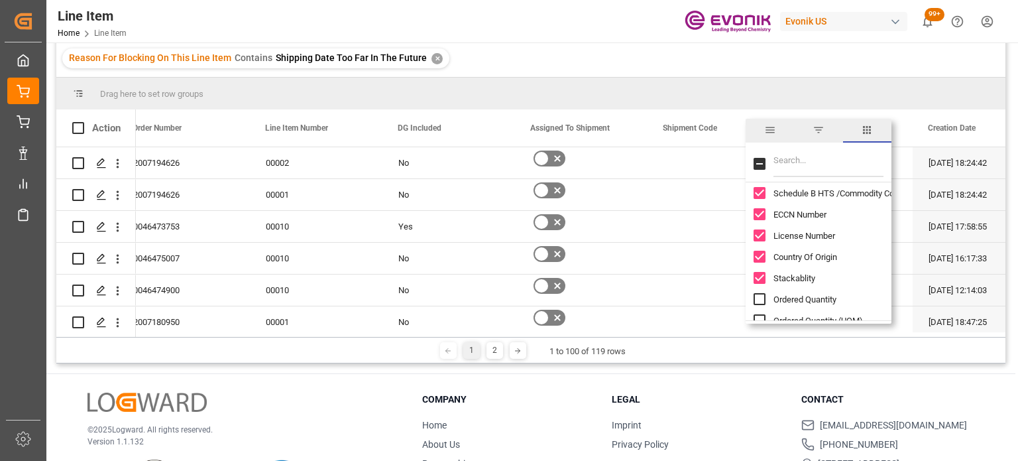
click at [758, 259] on input "Country Of Origin column toggle visibility (visible)" at bounding box center [760, 257] width 12 height 12
checkbox input "false"
click at [758, 219] on input "ECCN Number column toggle visibility (visible)" at bounding box center [760, 214] width 12 height 12
checkbox input "false"
click at [759, 236] on input "License Number column toggle visibility (visible)" at bounding box center [760, 235] width 12 height 12
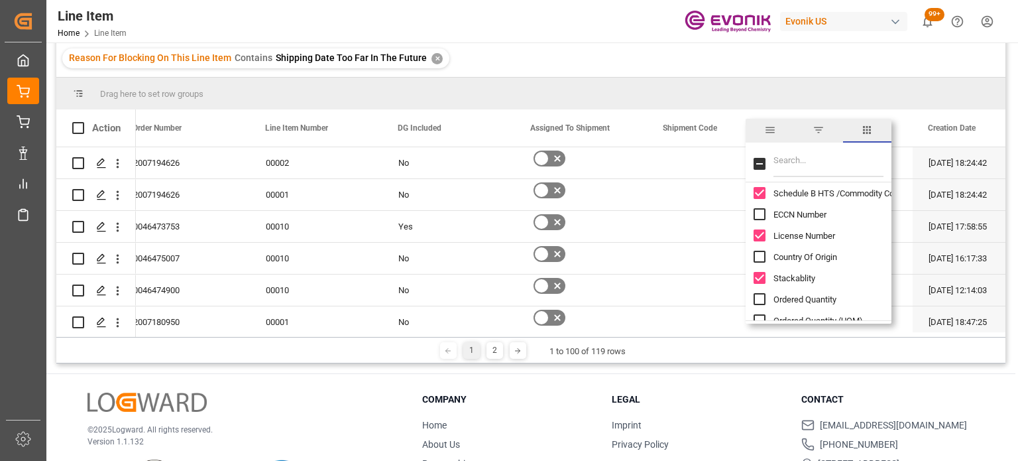
checkbox input "false"
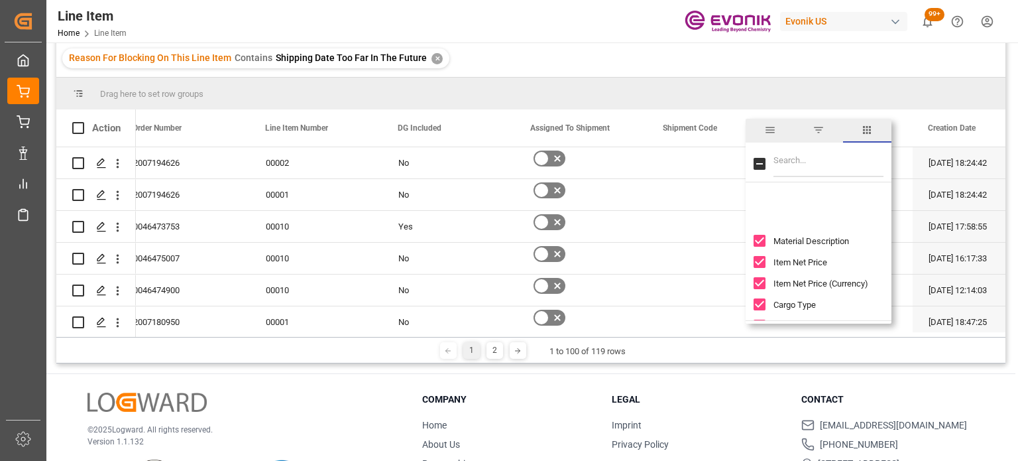
scroll to position [597, 0]
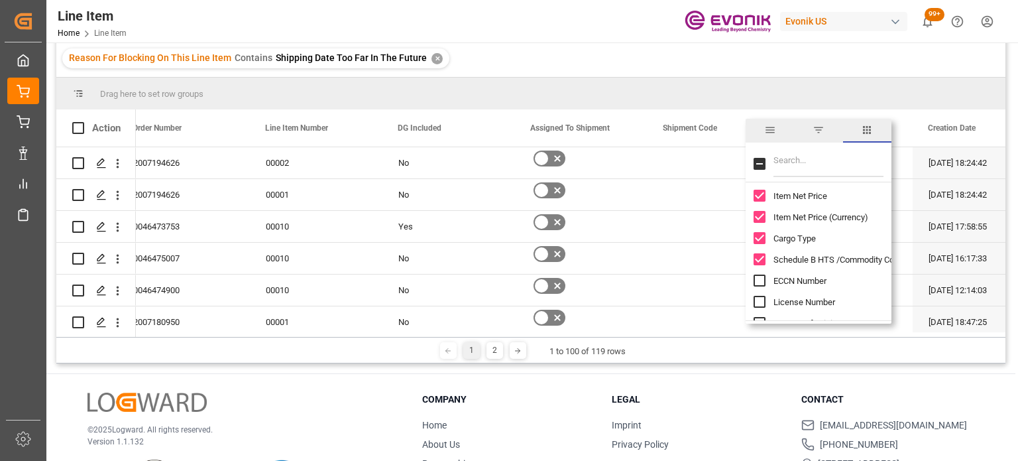
click at [761, 255] on input "Schedule B HTS /Commodity Code (HS Code) column toggle visibility (visible)" at bounding box center [760, 259] width 12 height 12
checkbox input "false"
click at [760, 219] on input "Item Net Price (Currency) column toggle visibility (visible)" at bounding box center [760, 217] width 12 height 12
checkbox input "false"
click at [760, 199] on input "Item Net Price column toggle visibility (visible)" at bounding box center [760, 196] width 12 height 12
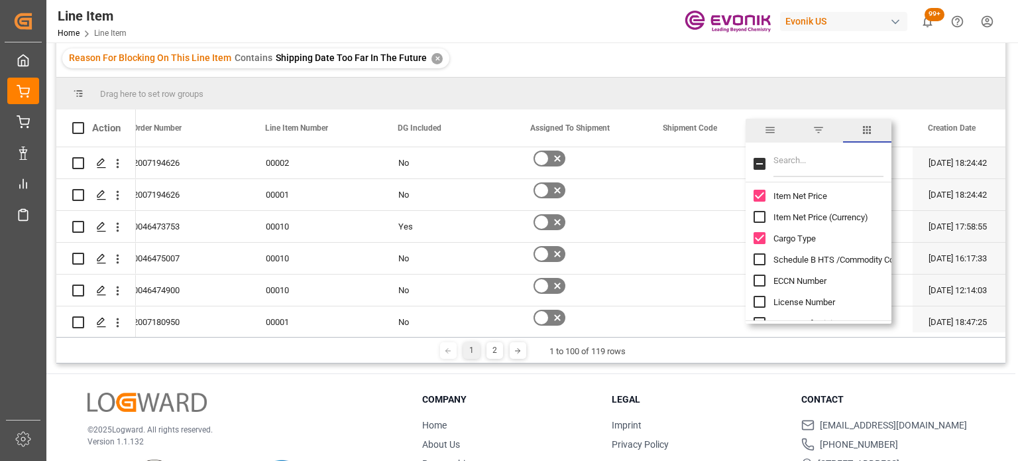
checkbox input "false"
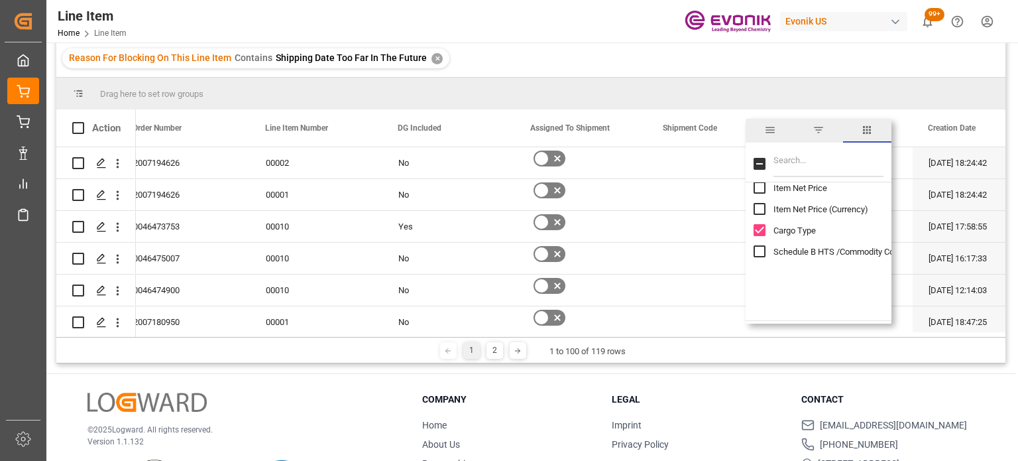
scroll to position [530, 0]
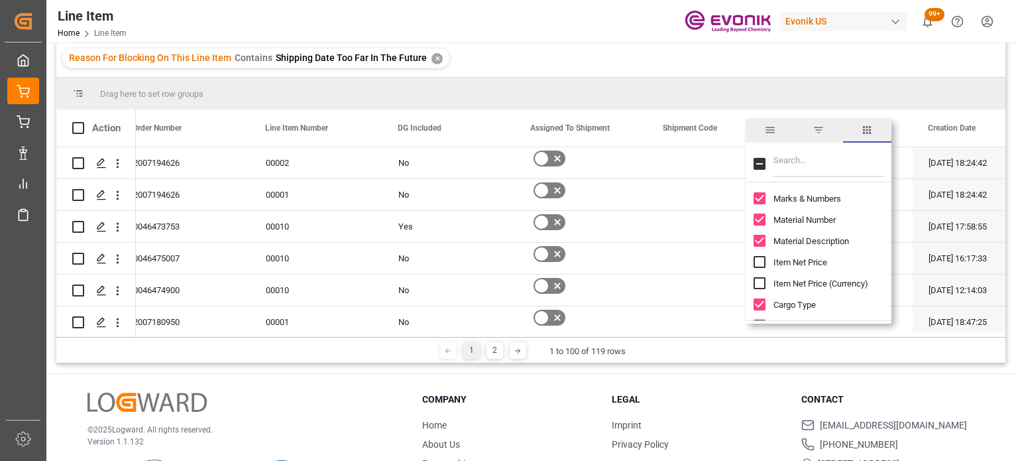
click at [766, 198] on div "Marks & Numbers" at bounding box center [827, 198] width 146 height 21
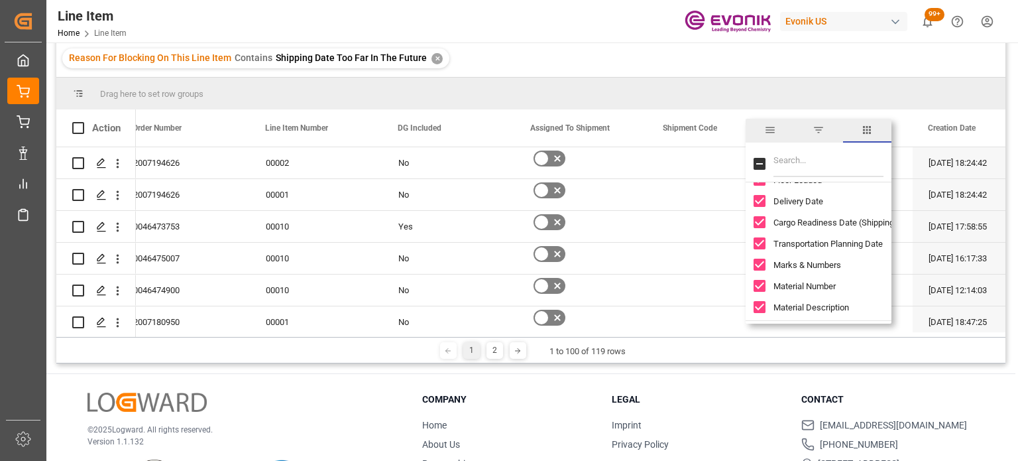
click at [758, 263] on input "Marks & Numbers column toggle visibility (visible)" at bounding box center [760, 265] width 12 height 12
checkbox input "false"
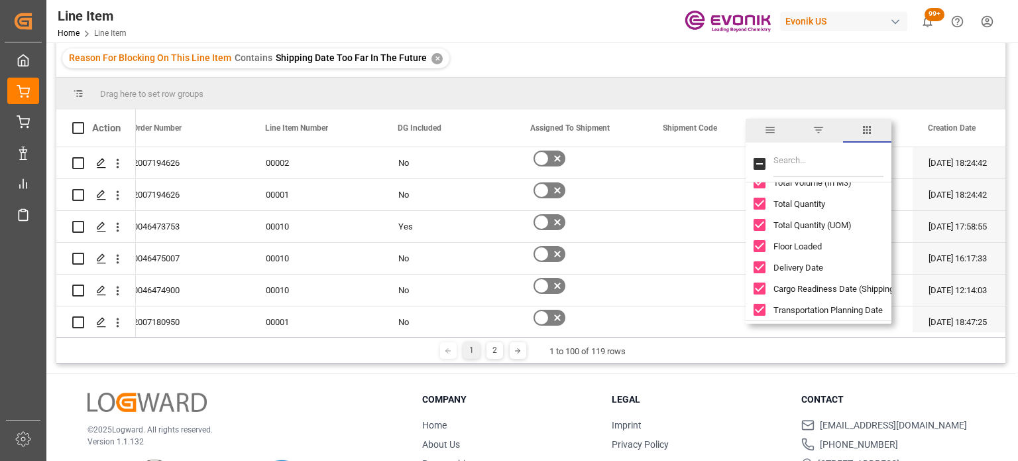
scroll to position [331, 0]
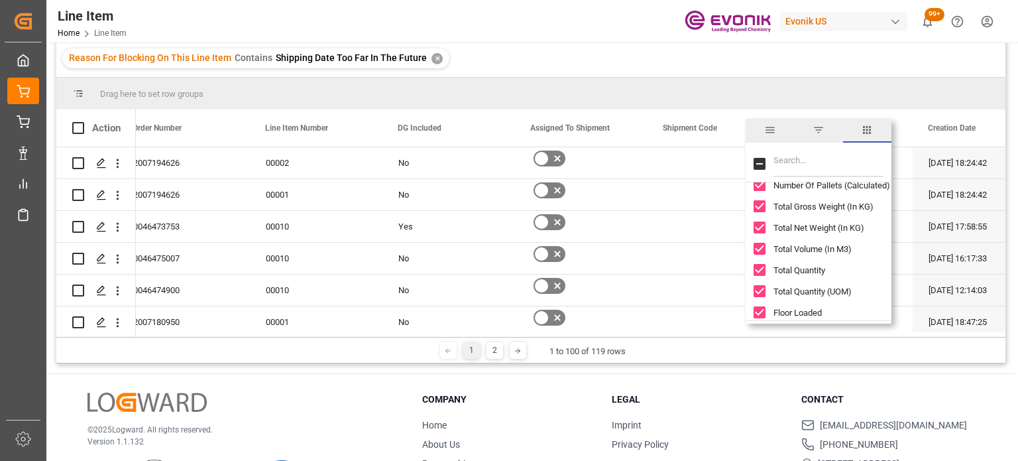
click at [762, 265] on input "Total Quantity column toggle visibility (visible)" at bounding box center [760, 270] width 12 height 12
checkbox input "false"
drag, startPoint x: 764, startPoint y: 289, endPoint x: 772, endPoint y: 225, distance: 64.8
click at [763, 289] on input "Total Quantity (UOM) column toggle visibility (visible)" at bounding box center [760, 291] width 12 height 12
checkbox input "false"
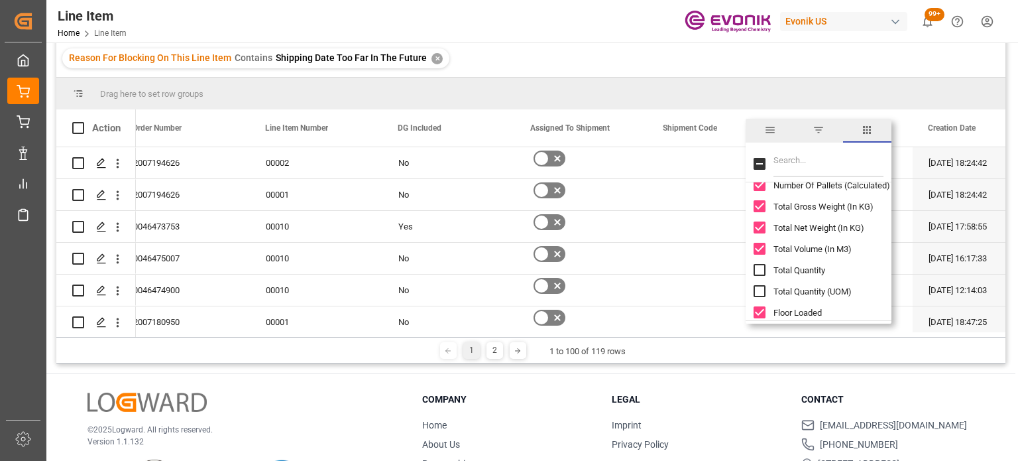
click at [757, 221] on div "Total Net Weight (In KG)" at bounding box center [827, 227] width 146 height 21
click at [758, 247] on input "Total Volume (In M3) column toggle visibility (visible)" at bounding box center [760, 249] width 12 height 12
checkbox input "false"
click at [763, 203] on input "Total Gross Weight (In KG) column toggle visibility (visible)" at bounding box center [760, 206] width 12 height 12
checkbox input "false"
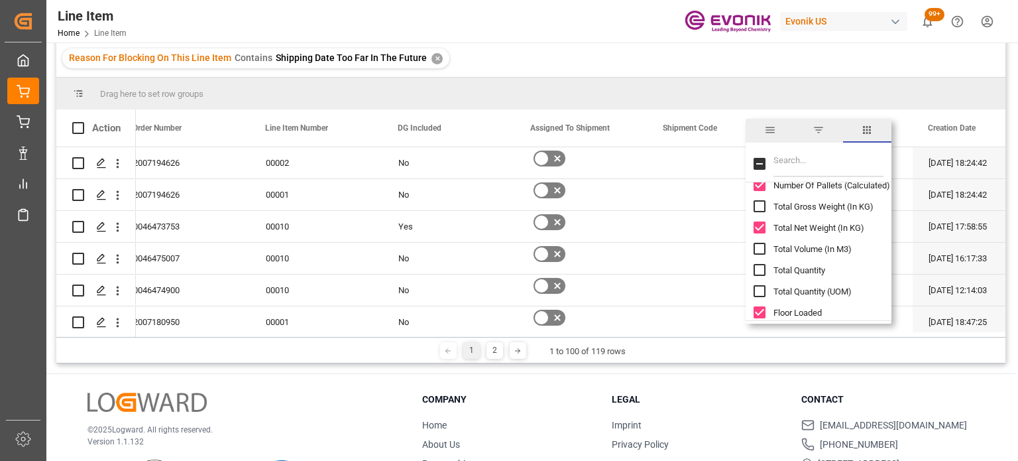
click at [762, 221] on input "Total Net Weight (In KG) column toggle visibility (visible)" at bounding box center [760, 227] width 12 height 12
checkbox input "false"
click at [766, 247] on div "Number Of Pallets (Calculated)" at bounding box center [827, 251] width 146 height 21
click at [762, 230] on input "Missing Master Data From SAP column toggle visibility (visible)" at bounding box center [760, 230] width 12 height 12
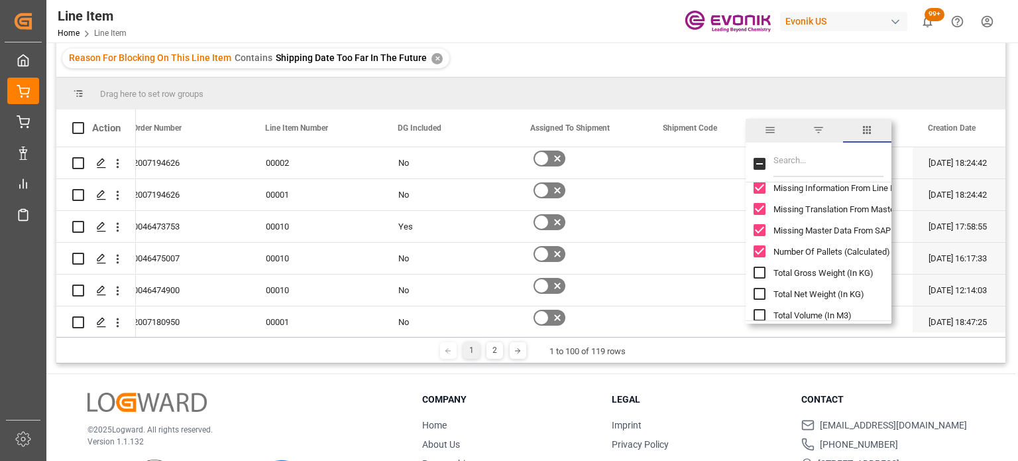
checkbox input "false"
click at [762, 249] on input "Number Of Pallets (Calculated) column toggle visibility (visible)" at bounding box center [760, 251] width 12 height 12
checkbox input "false"
click at [760, 237] on div "Missing Master Data From SAP" at bounding box center [827, 229] width 146 height 21
click at [763, 233] on input "Missing Master Data From SAP column toggle visibility (hidden)" at bounding box center [760, 230] width 12 height 12
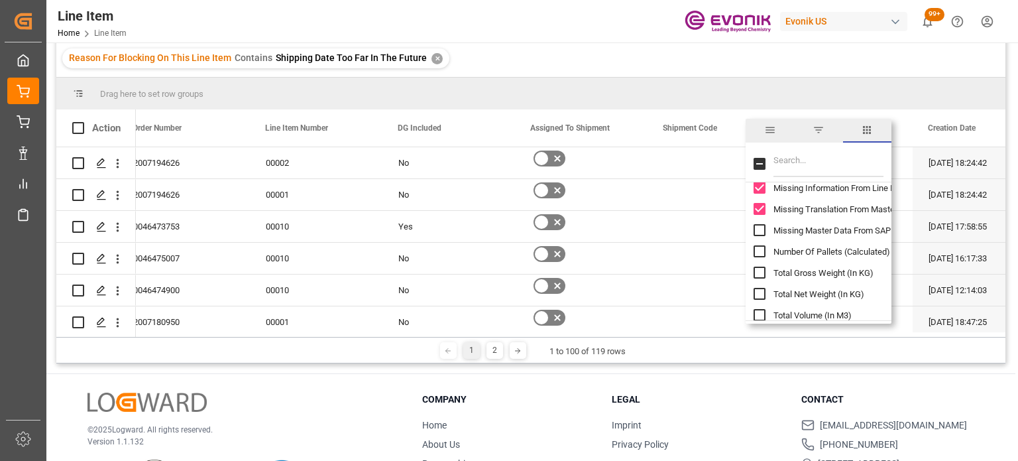
checkbox input "true"
click at [762, 310] on input "Floor Loaded column toggle visibility (visible)" at bounding box center [760, 312] width 12 height 12
checkbox input "false"
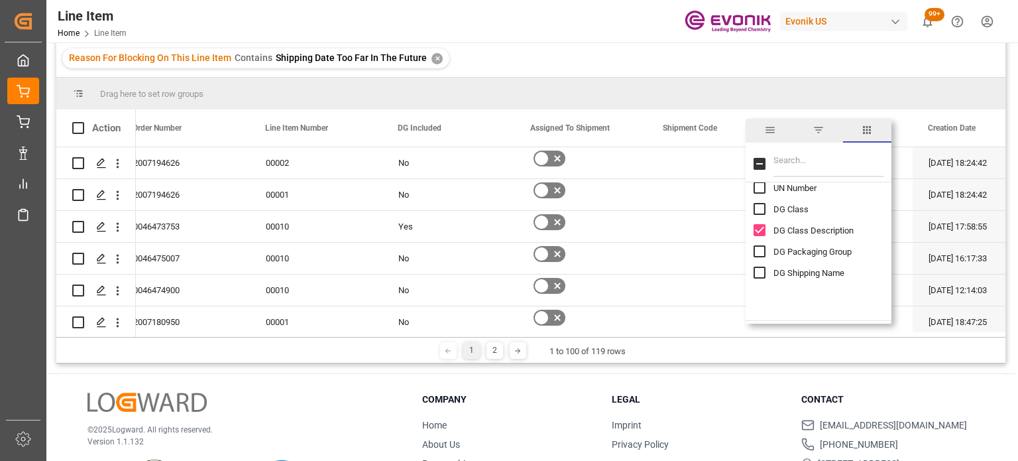
scroll to position [1326, 0]
click at [762, 294] on input "DG Class Description column toggle visibility (visible)" at bounding box center [760, 294] width 12 height 12
checkbox input "false"
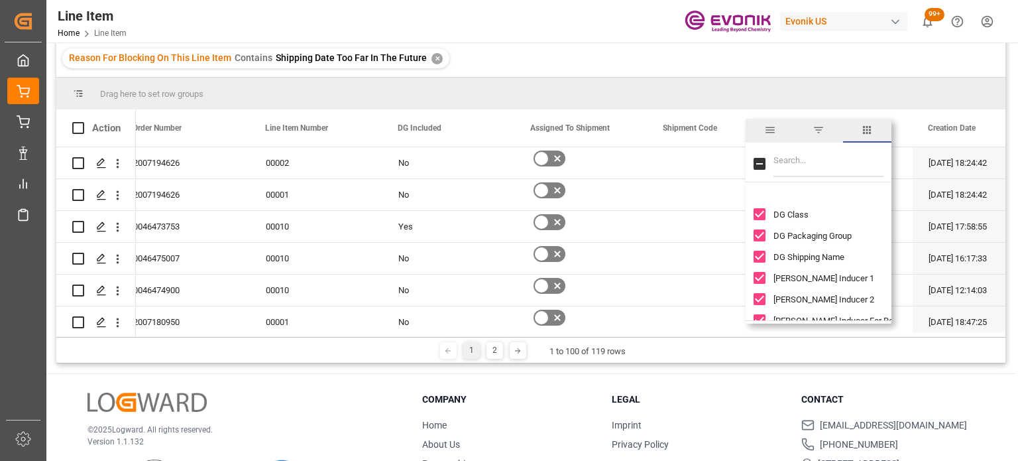
scroll to position [2055, 0]
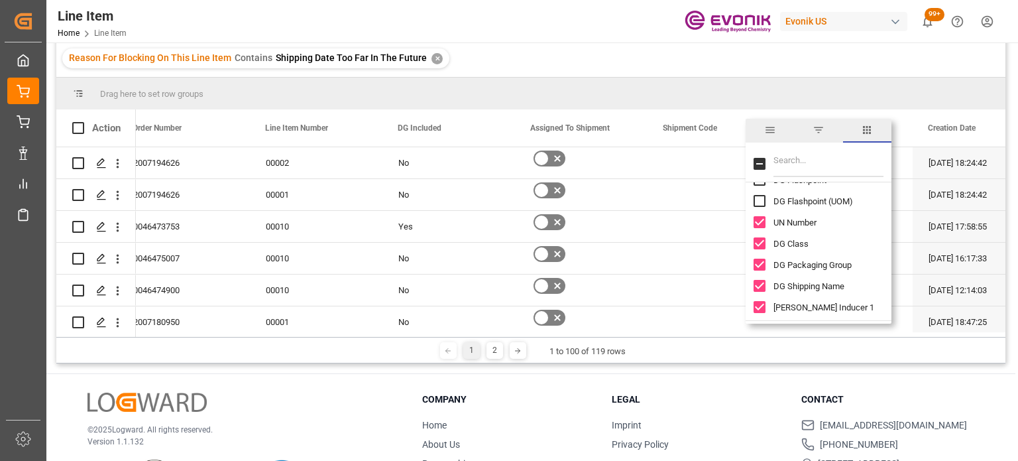
click at [760, 217] on input "UN Number column toggle visibility (visible)" at bounding box center [760, 222] width 12 height 12
checkbox input "false"
click at [758, 243] on input "DG Class column toggle visibility (visible)" at bounding box center [760, 243] width 12 height 12
checkbox input "false"
click at [760, 262] on input "DG Packaging Group column toggle visibility (visible)" at bounding box center [760, 265] width 12 height 12
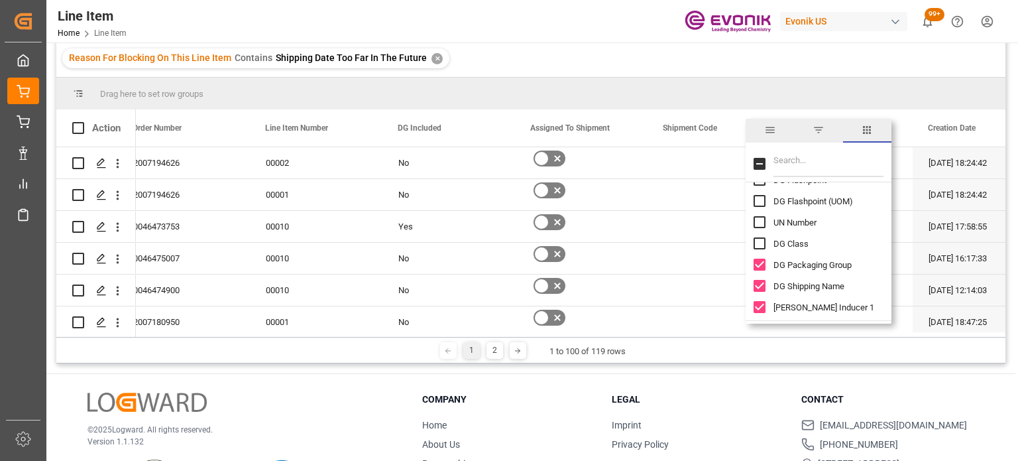
checkbox input "false"
click at [758, 291] on input "DG Shipping Name column toggle visibility (visible)" at bounding box center [760, 286] width 12 height 12
checkbox input "false"
click at [762, 304] on input "DG Hazard Inducer 1 column toggle visibility (visible)" at bounding box center [760, 307] width 12 height 12
checkbox input "false"
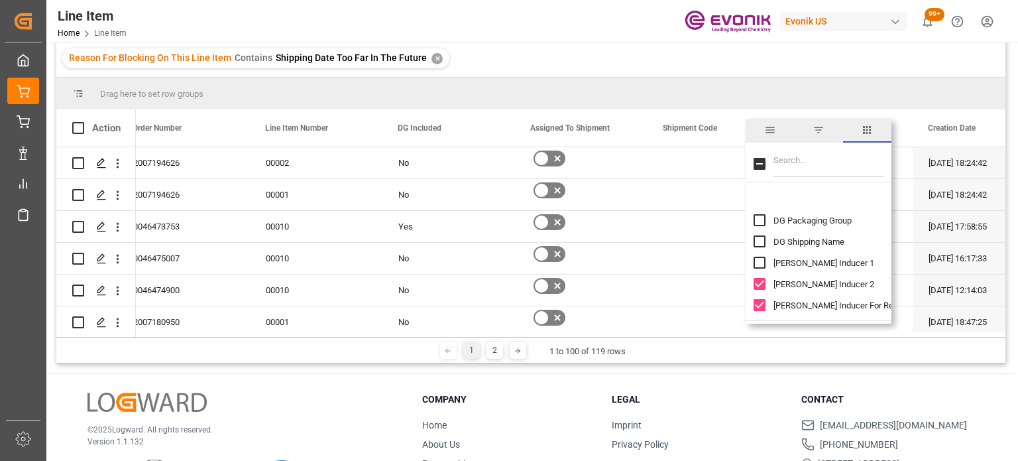
scroll to position [2122, 0]
click at [762, 262] on input "DG Hazard Inducer 2 column toggle visibility (visible)" at bounding box center [760, 262] width 12 height 12
checkbox input "false"
click at [755, 284] on input "DG Hazard Inducer For Reportable Quantities column toggle visibility (visible)" at bounding box center [760, 283] width 12 height 12
checkbox input "false"
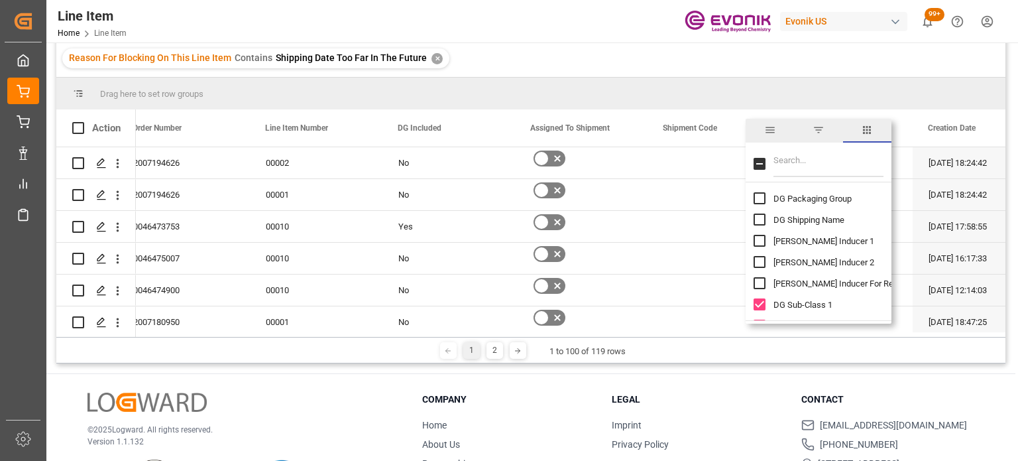
click at [763, 307] on input "DG Sub-Class 1 column toggle visibility (visible)" at bounding box center [760, 304] width 12 height 12
checkbox input "false"
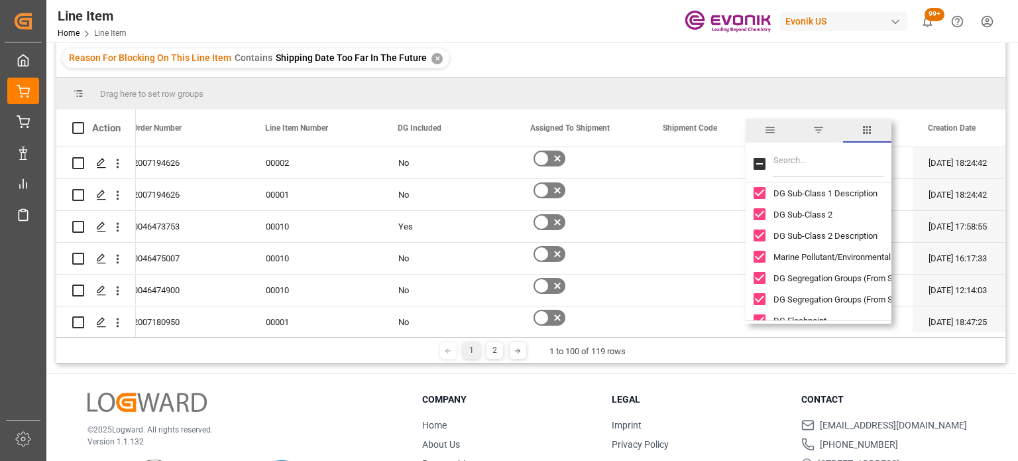
drag, startPoint x: 762, startPoint y: 195, endPoint x: 758, endPoint y: 218, distance: 23.5
click at [762, 196] on input "DG Sub-Class 1 Description column toggle visibility (visible)" at bounding box center [760, 193] width 12 height 12
checkbox input "false"
click at [760, 221] on div "DG Sub-Class 2" at bounding box center [827, 214] width 146 height 21
click at [760, 213] on input "DG Sub-Class 2 column toggle visibility (visible)" at bounding box center [760, 214] width 12 height 12
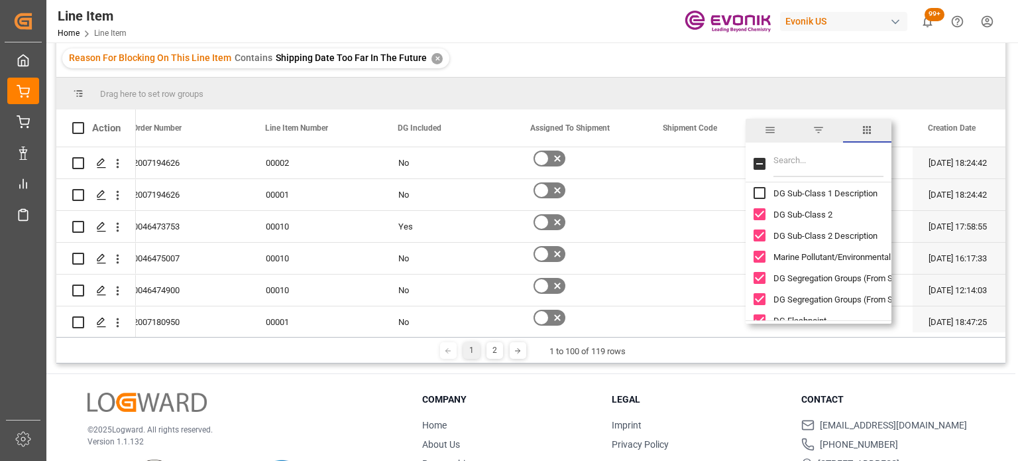
checkbox input "false"
click at [758, 238] on input "DG Sub-Class 2 Description column toggle visibility (visible)" at bounding box center [760, 235] width 12 height 12
checkbox input "false"
click at [760, 252] on input "Marine Pollutant/Environmental Hazard column toggle visibility (visible)" at bounding box center [760, 257] width 12 height 12
checkbox input "false"
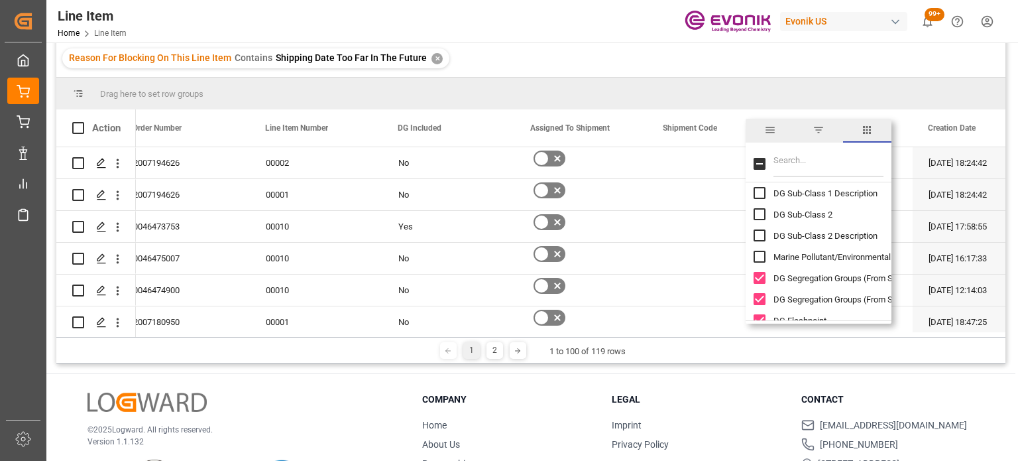
click at [759, 276] on input "DG Segregation Groups (From SAP Hazard Notes) column toggle visibility (visible)" at bounding box center [760, 278] width 12 height 12
checkbox input "false"
click at [762, 296] on input "DG Segregation Groups (From SAP Other Texts) column toggle visibility (visible)" at bounding box center [760, 299] width 12 height 12
checkbox input "false"
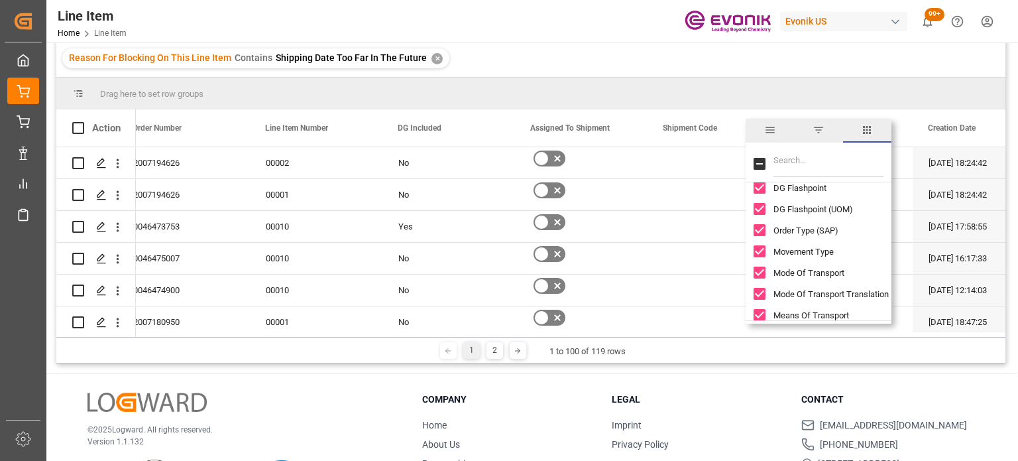
click at [757, 190] on input "DG Flashpoint column toggle visibility (visible)" at bounding box center [760, 188] width 12 height 12
click at [756, 215] on div "DG Flashpoint (UOM)" at bounding box center [827, 208] width 146 height 21
click at [756, 208] on input "DG Flashpoint (UOM) column toggle visibility (visible)" at bounding box center [760, 209] width 12 height 12
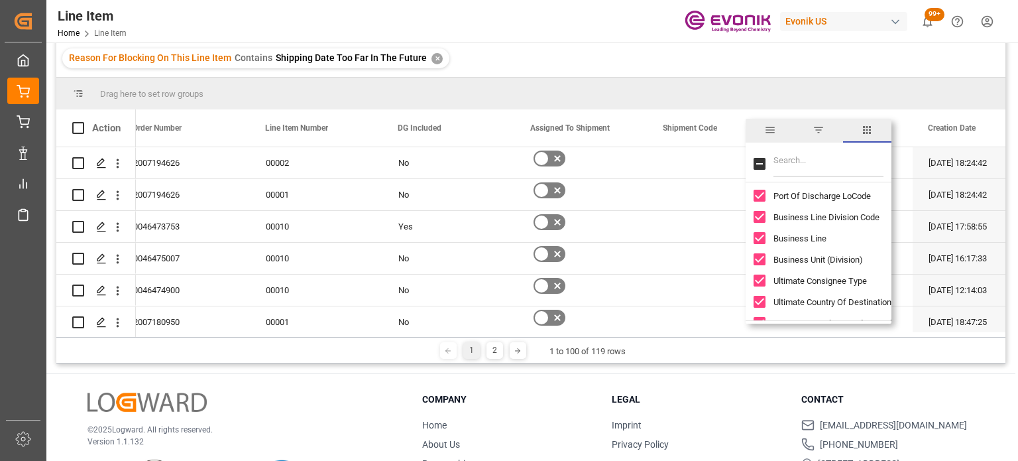
scroll to position [2718, 0]
click at [760, 259] on input "Business Unit (Division) column toggle visibility (visible)" at bounding box center [760, 259] width 12 height 12
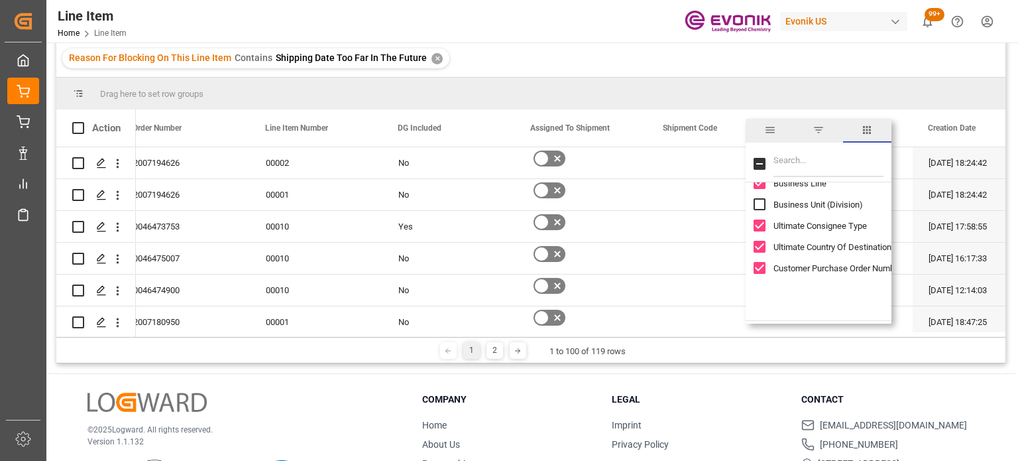
scroll to position [2785, 0]
click at [757, 215] on input "Ultimate Consignee Type column toggle visibility (visible)" at bounding box center [760, 214] width 12 height 12
click at [761, 238] on input "Ultimate Country Of Destination column toggle visibility (visible)" at bounding box center [760, 235] width 12 height 12
click at [762, 257] on input "Customer Purchase Order Number column toggle visibility (visible)" at bounding box center [760, 257] width 12 height 12
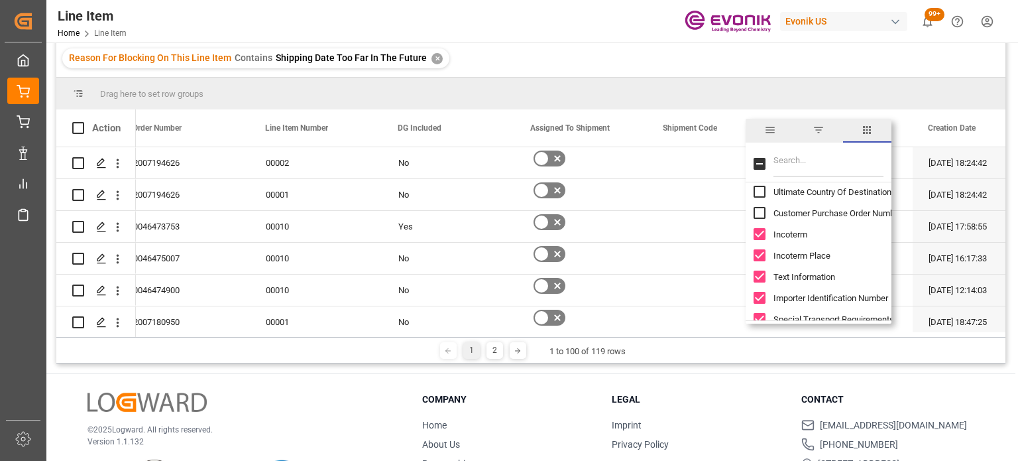
scroll to position [2851, 0]
click at [762, 250] on input "Text Information column toggle visibility (visible)" at bounding box center [760, 254] width 12 height 12
click at [755, 275] on input "Importer Identification Number column toggle visibility (visible)" at bounding box center [760, 275] width 12 height 12
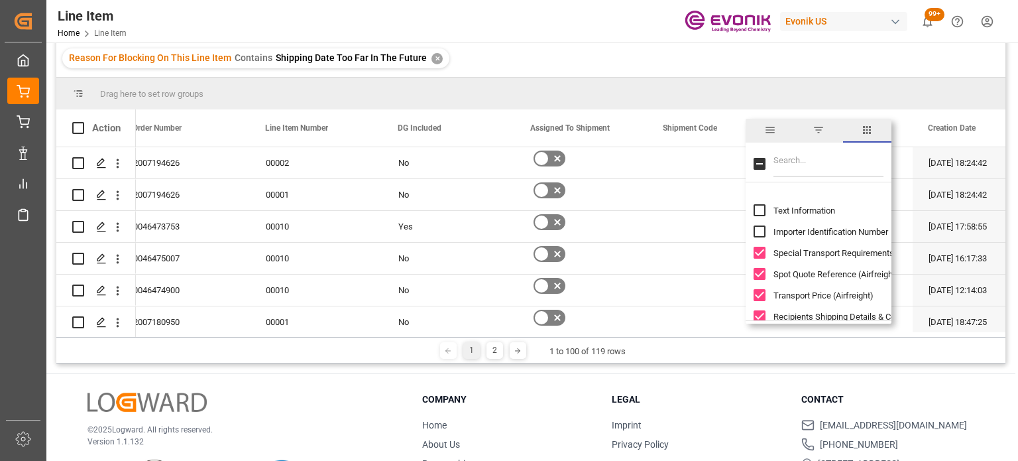
scroll to position [2917, 0]
click at [762, 255] on input "Spot Quote Reference (Airfreight) column toggle visibility (visible)" at bounding box center [760, 251] width 12 height 12
click at [762, 194] on div "Text Information" at bounding box center [827, 187] width 146 height 21
click at [760, 183] on input "Text Information column toggle visibility (hidden)" at bounding box center [760, 188] width 12 height 12
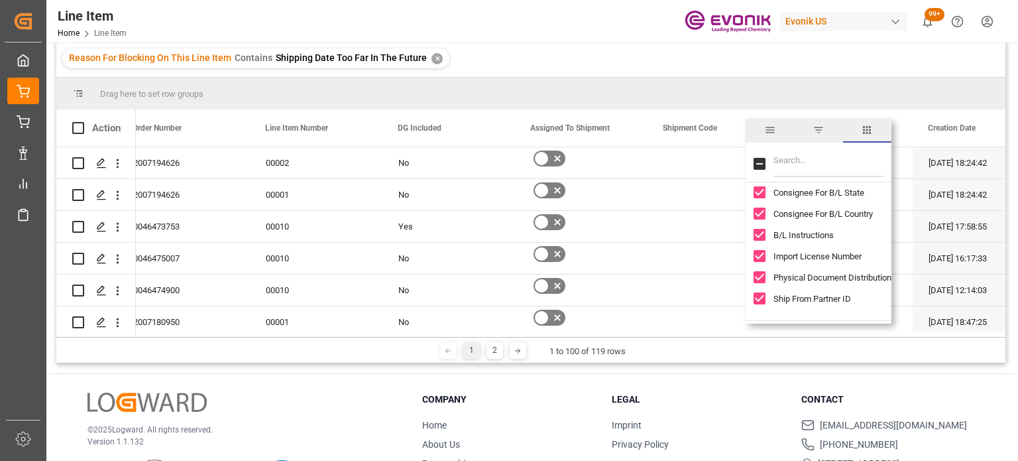
scroll to position [3182, 0]
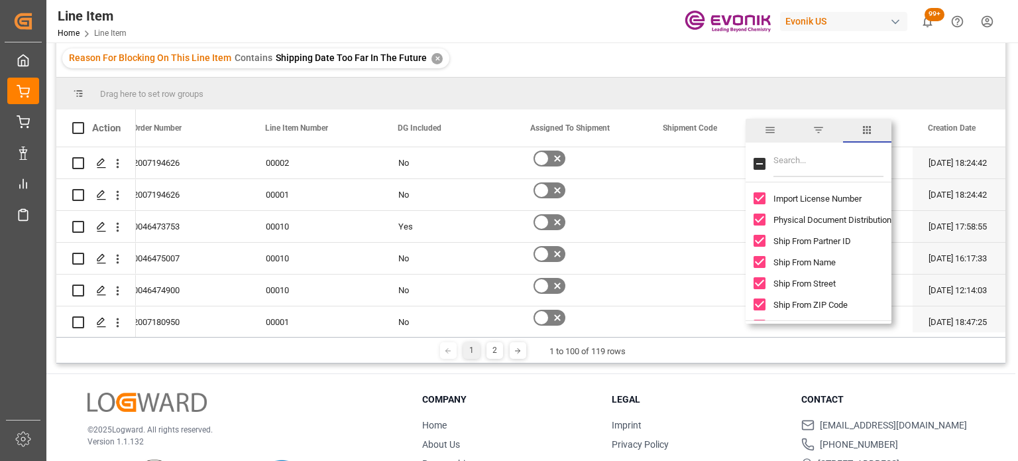
drag, startPoint x: 762, startPoint y: 196, endPoint x: 770, endPoint y: 205, distance: 11.8
click at [762, 196] on input "Import License Number column toggle visibility (visible)" at bounding box center [760, 198] width 12 height 12
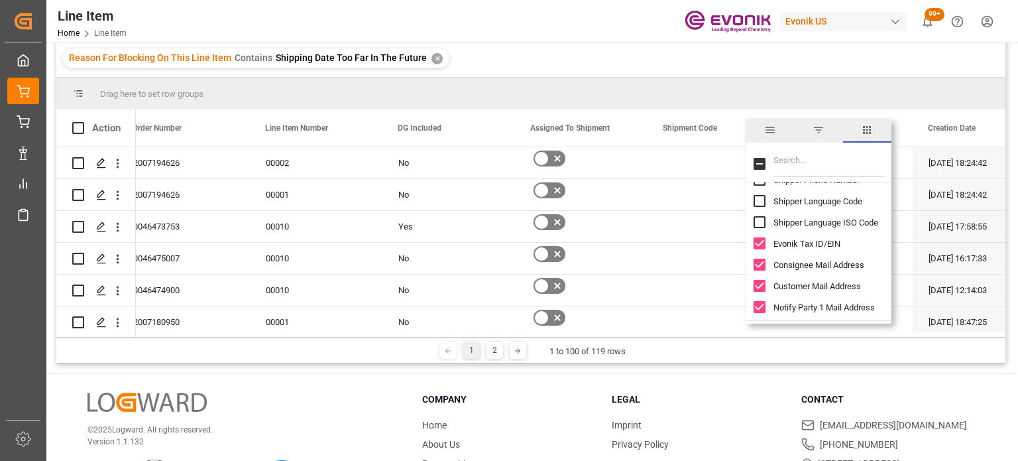
click at [758, 243] on input "Evonik Tax ID/EIN column toggle visibility (visible)" at bounding box center [760, 243] width 12 height 12
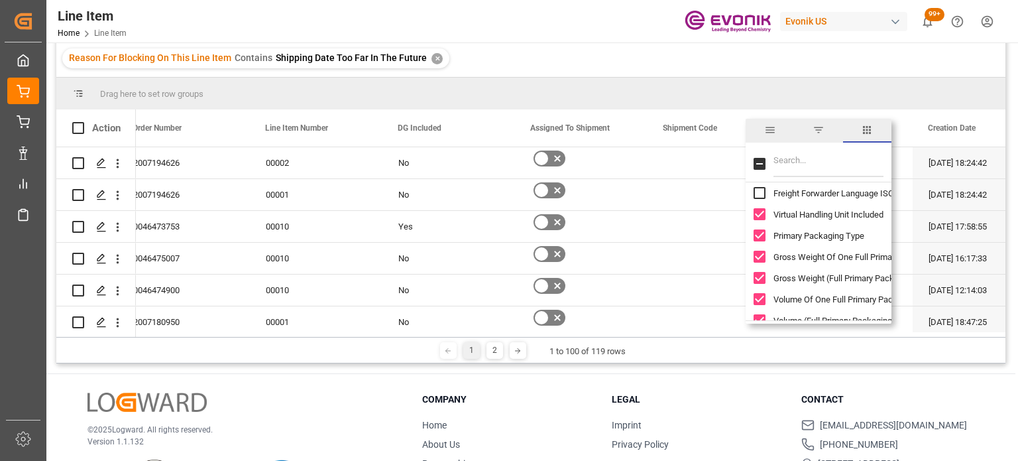
scroll to position [5768, 0]
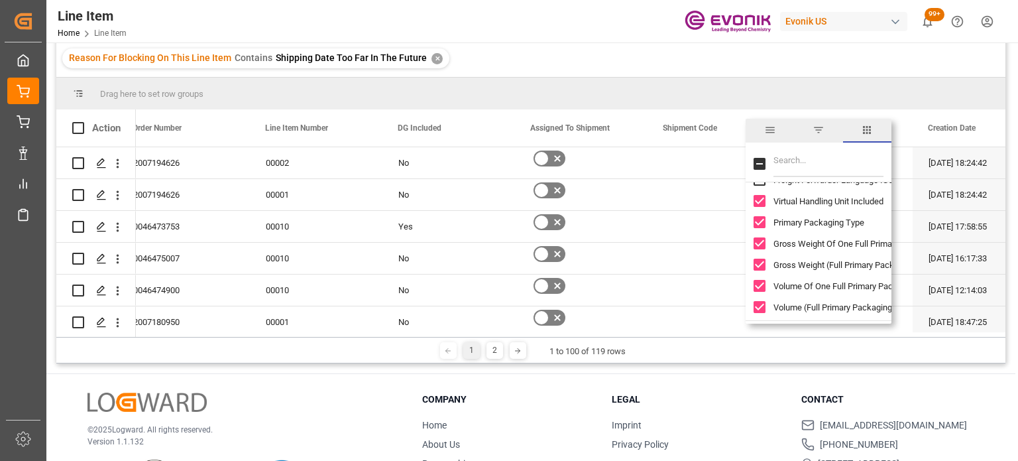
click at [760, 204] on input "Virtual Handling Unit Included column toggle visibility (visible)" at bounding box center [760, 201] width 12 height 12
click at [764, 225] on input "Primary Packaging Type column toggle visibility (visible)" at bounding box center [760, 222] width 12 height 12
drag, startPoint x: 761, startPoint y: 239, endPoint x: 761, endPoint y: 247, distance: 7.3
click at [760, 241] on input "Gross Weight Of One Full Primary Packaging column toggle visibility (visible)" at bounding box center [760, 243] width 12 height 12
click at [764, 266] on input "Gross Weight (Full Primary Packaging) (UOM) column toggle visibility (visible)" at bounding box center [760, 265] width 12 height 12
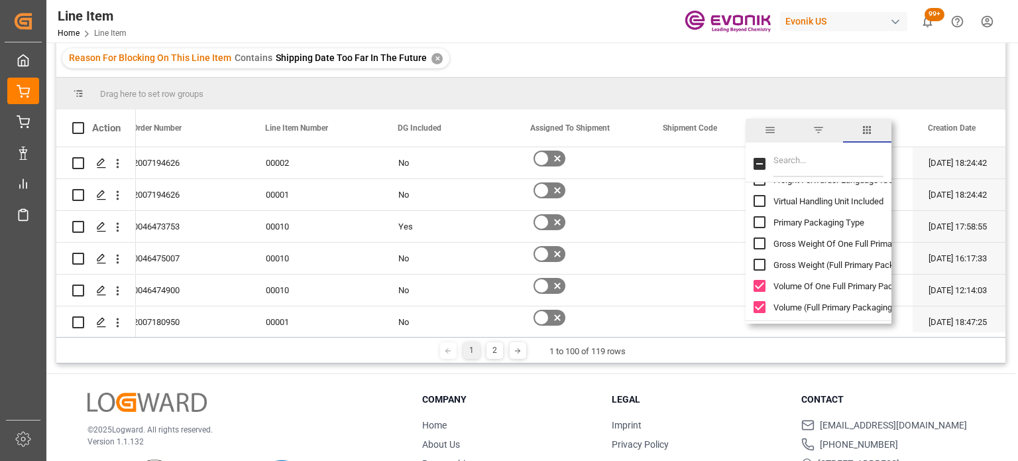
click at [765, 294] on div "Volume Of One Full Primary Packaging" at bounding box center [827, 285] width 146 height 21
click at [767, 311] on div "Volume (Full Primary Packaging) (UOM)" at bounding box center [827, 306] width 146 height 21
click at [760, 291] on input "Volume Of One Full Primary Packaging column toggle visibility (visible)" at bounding box center [760, 286] width 12 height 12
click at [757, 310] on input "Volume (Full Primary Packaging) (UOM) column toggle visibility (visible)" at bounding box center [760, 307] width 12 height 12
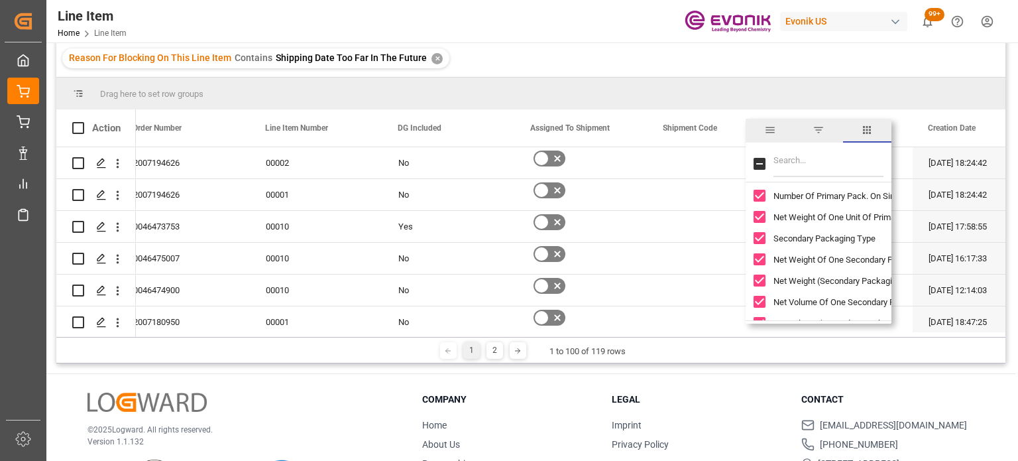
click at [757, 196] on input "Number Of Primary Pack. On Single Pack. column toggle visibility (visible)" at bounding box center [760, 196] width 12 height 12
click at [764, 214] on input "Net Weight Of One Unit Of Primary Packaged Product column toggle visibility (vi…" at bounding box center [760, 217] width 12 height 12
click at [759, 243] on input "Secondary Packaging Type column toggle visibility (visible)" at bounding box center [760, 238] width 12 height 12
click at [763, 257] on input "Net Weight Of One Secondary Packaging column toggle visibility (visible)" at bounding box center [760, 259] width 12 height 12
drag, startPoint x: 763, startPoint y: 283, endPoint x: 768, endPoint y: 274, distance: 9.8
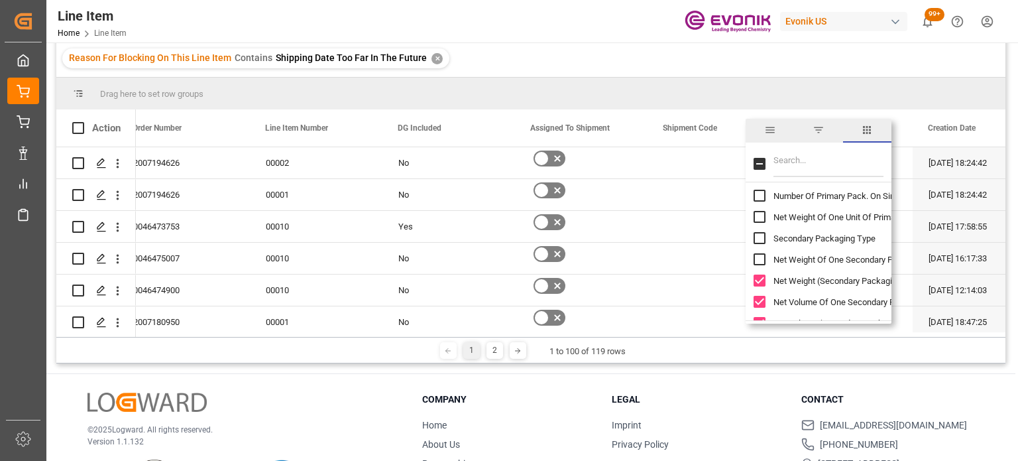
click at [764, 283] on input "Net Weight (Secondary Packaging) (UOM) column toggle visibility (visible)" at bounding box center [760, 280] width 12 height 12
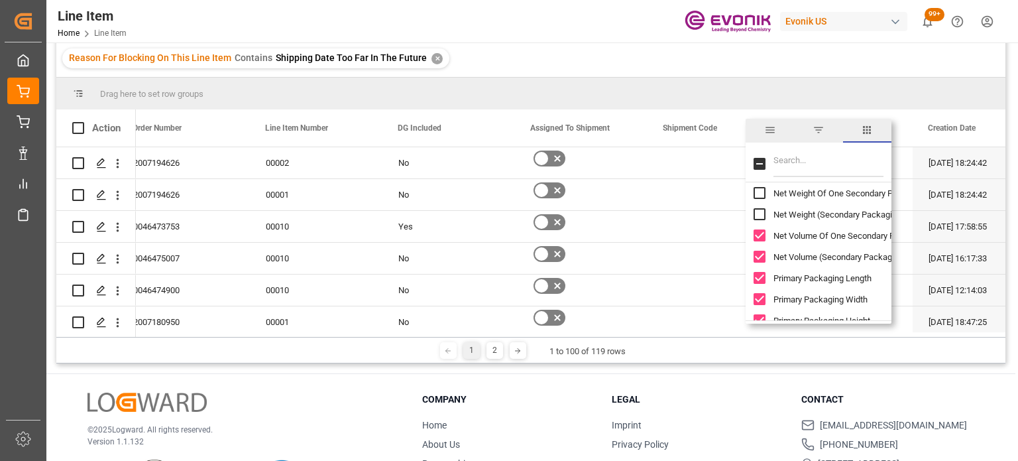
click at [758, 235] on input "Net Volume Of One Secondary Packaging column toggle visibility (visible)" at bounding box center [760, 235] width 12 height 12
click at [759, 254] on input "Net Volume (Secondary Packaging) (UOM) column toggle visibility (visible)" at bounding box center [760, 257] width 12 height 12
click at [760, 276] on input "Primary Packaging Length column toggle visibility (visible)" at bounding box center [760, 278] width 12 height 12
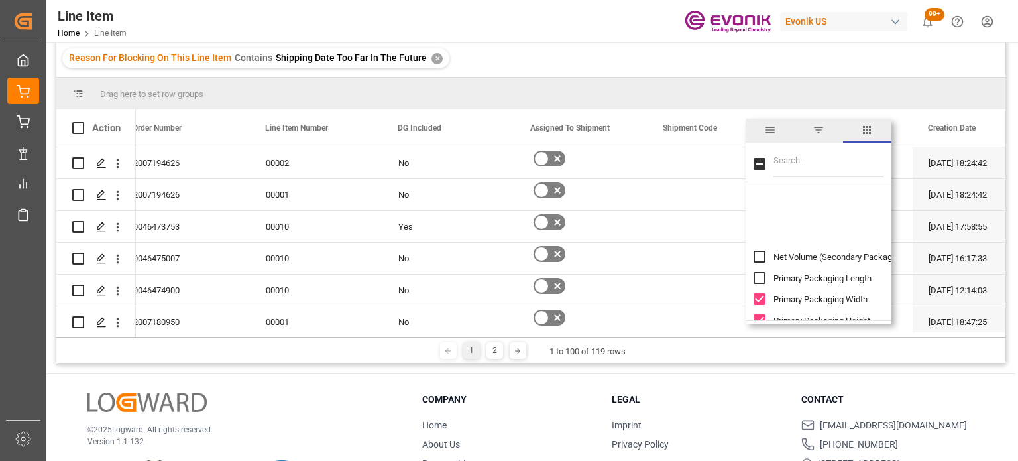
scroll to position [6033, 0]
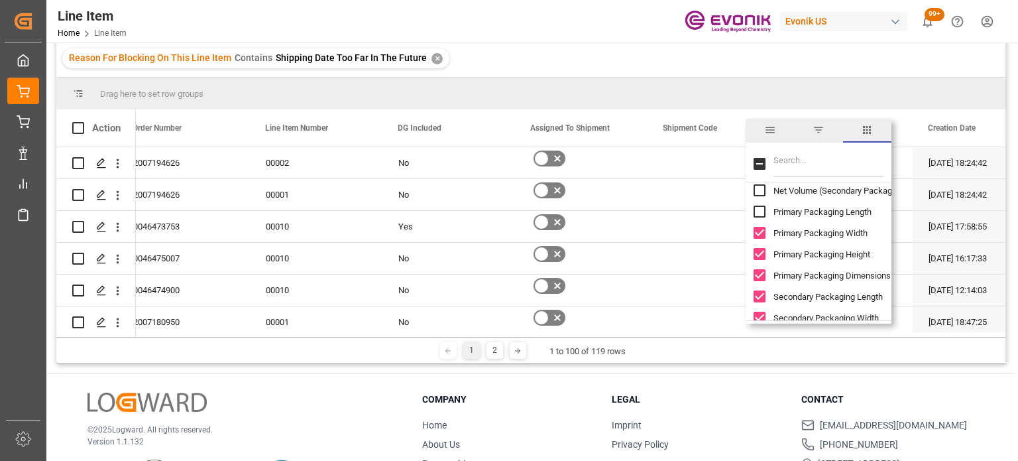
click at [766, 231] on div "Primary Packaging Width" at bounding box center [827, 232] width 146 height 21
click at [764, 254] on input "Primary Packaging Height column toggle visibility (visible)" at bounding box center [760, 254] width 12 height 12
drag, startPoint x: 772, startPoint y: 231, endPoint x: 765, endPoint y: 231, distance: 6.7
click at [771, 231] on div "Primary Packaging Width" at bounding box center [827, 232] width 146 height 21
click at [764, 231] on input "Primary Packaging Width column toggle visibility (visible)" at bounding box center [760, 233] width 12 height 12
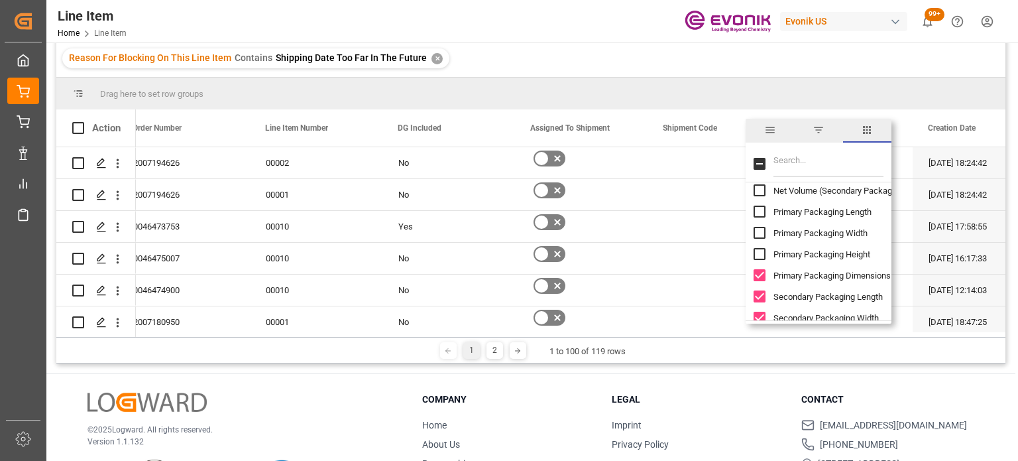
click at [760, 272] on input "Primary Packaging Dimensions (UOM) column toggle visibility (visible)" at bounding box center [760, 275] width 12 height 12
click at [754, 295] on input "Secondary Packaging Length column toggle visibility (visible)" at bounding box center [760, 296] width 12 height 12
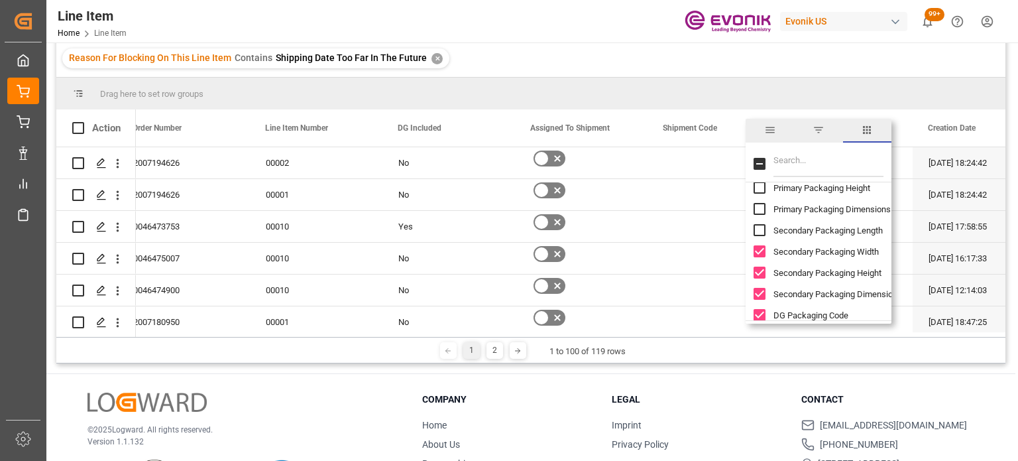
click at [756, 251] on input "Secondary Packaging Width column toggle visibility (visible)" at bounding box center [760, 251] width 12 height 12
click at [761, 271] on input "Secondary Packaging Height column toggle visibility (visible)" at bounding box center [760, 273] width 12 height 12
click at [768, 294] on div "Secondary Packaging Dimensions (UOM)" at bounding box center [827, 293] width 146 height 21
click at [756, 296] on input "Secondary Packaging Dimensions (UOM) column toggle visibility (visible)" at bounding box center [760, 294] width 12 height 12
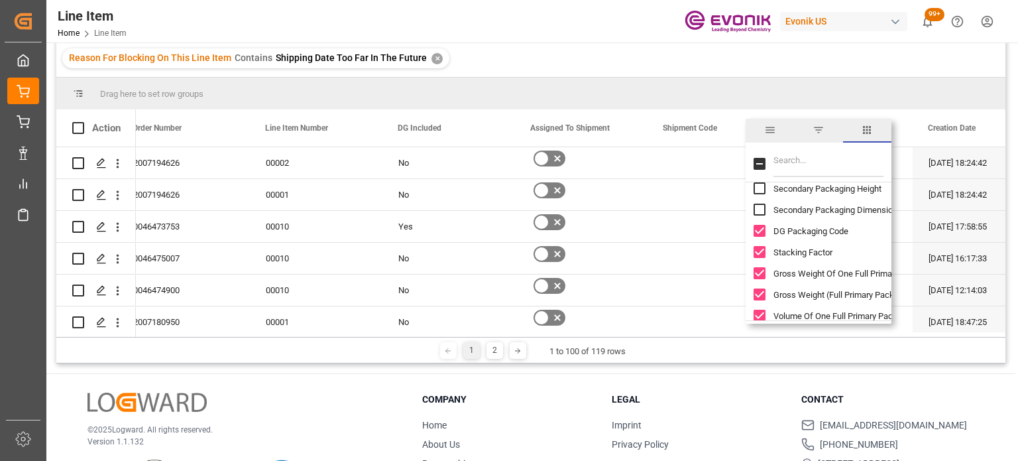
scroll to position [6166, 0]
click at [759, 246] on input "DG Packaging Code column toggle visibility (visible)" at bounding box center [760, 249] width 12 height 12
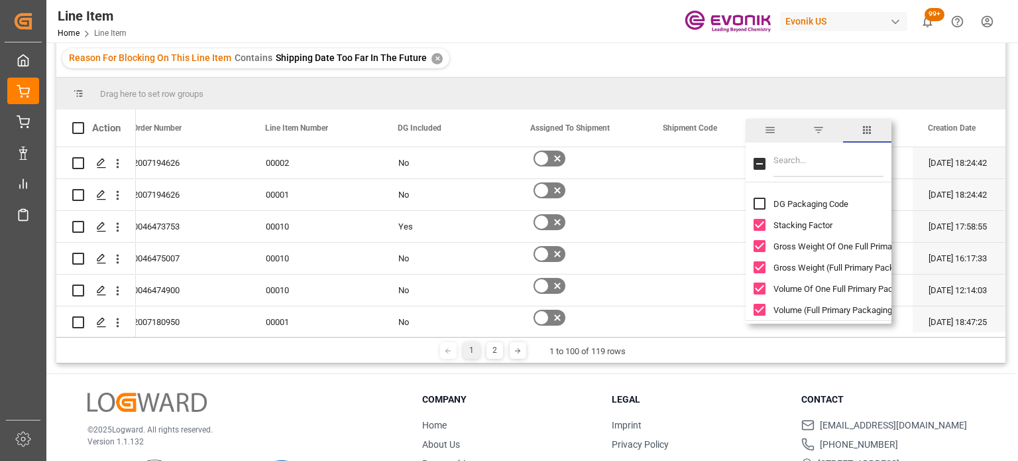
scroll to position [6232, 0]
click at [757, 228] on input "Gross Weight Of One Full Primary Packaging From SAP column toggle visibility (v…" at bounding box center [760, 225] width 12 height 12
click at [758, 241] on input "Gross Weight (Full Primary Packaging) (UOM) From SAP column toggle visibility (…" at bounding box center [760, 246] width 12 height 12
click at [758, 247] on input "Gross Weight (Full Primary Packaging) (UOM) From SAP column toggle visibility (…" at bounding box center [760, 246] width 12 height 12
drag, startPoint x: 762, startPoint y: 265, endPoint x: 758, endPoint y: 226, distance: 38.6
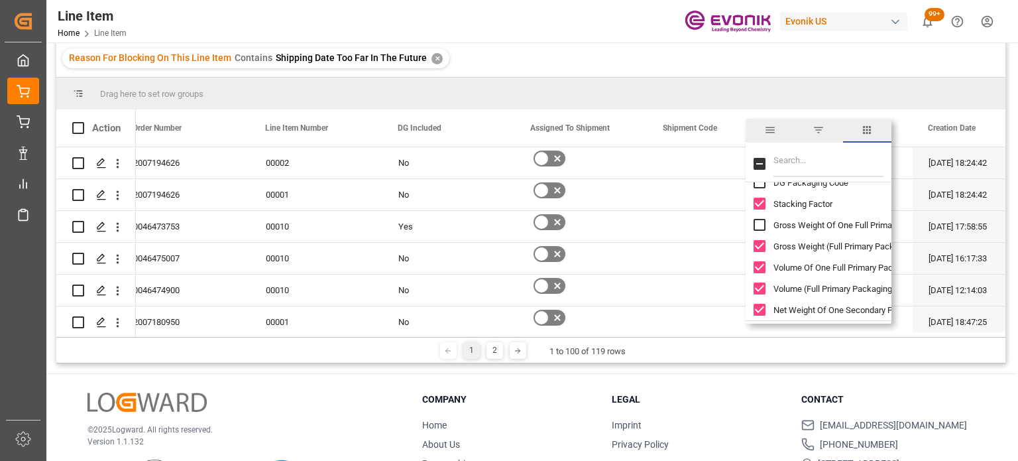
click at [766, 265] on div "Volume Of One Full Primary Packaging From SAP" at bounding box center [827, 267] width 146 height 21
click at [761, 240] on input "Gross Weight (Full Primary Packaging) (UOM) From SAP column toggle visibility (…" at bounding box center [760, 246] width 12 height 12
click at [764, 265] on input "Volume Of One Full Primary Packaging From SAP column toggle visibility (visible)" at bounding box center [760, 267] width 12 height 12
click at [754, 291] on input "Volume (Full Primary Packaging)(UOM) From SAP column toggle visibility (visible)" at bounding box center [760, 288] width 12 height 12
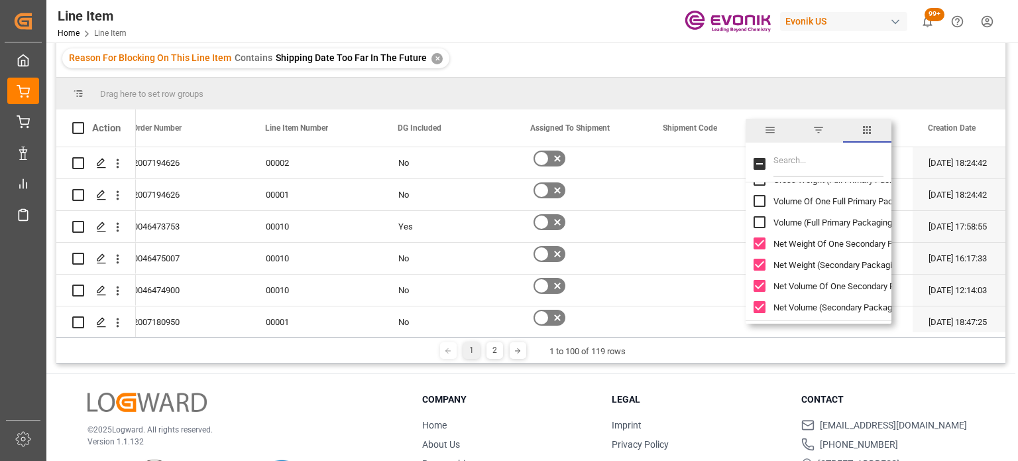
drag, startPoint x: 756, startPoint y: 240, endPoint x: 768, endPoint y: 267, distance: 29.4
click at [756, 241] on input "Net Weight Of One Secondary Packaging From SAP column toggle visibility (visibl…" at bounding box center [760, 243] width 12 height 12
click at [761, 262] on input "Net Weight (Secondary Packaging) (UOM) From SAP column toggle visibility (visib…" at bounding box center [760, 265] width 12 height 12
click at [760, 285] on input "Net Volume Of One Secondary Packaging From SAP column toggle visibility (visibl…" at bounding box center [760, 286] width 12 height 12
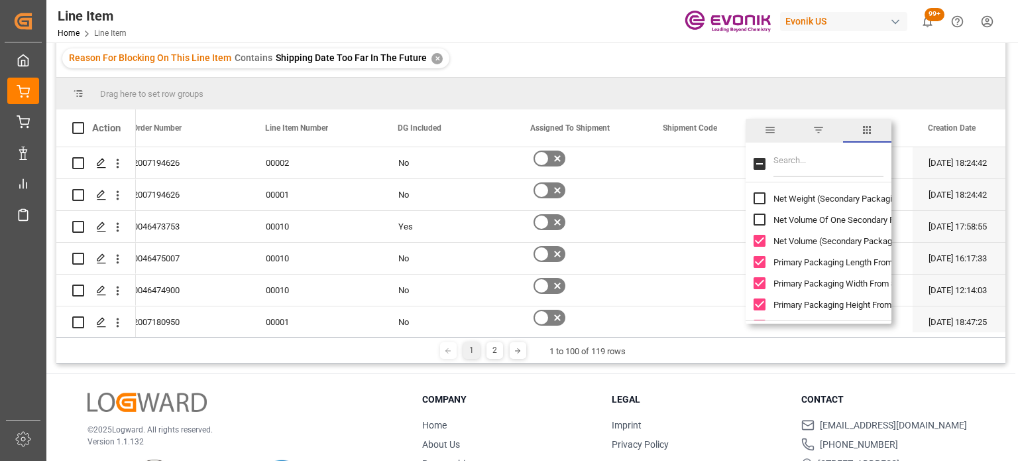
click at [760, 246] on input "Net Volume (Secondary Packaging) (UOM) From SAP column toggle visibility (visib…" at bounding box center [760, 241] width 12 height 12
click at [764, 263] on input "Primary Packaging Length From SAP column toggle visibility (visible)" at bounding box center [760, 262] width 12 height 12
click at [761, 288] on input "Primary Packaging Width From SAP column toggle visibility (visible)" at bounding box center [760, 283] width 12 height 12
click at [758, 301] on input "Primary Packaging Height From SAP column toggle visibility (visible)" at bounding box center [760, 304] width 12 height 12
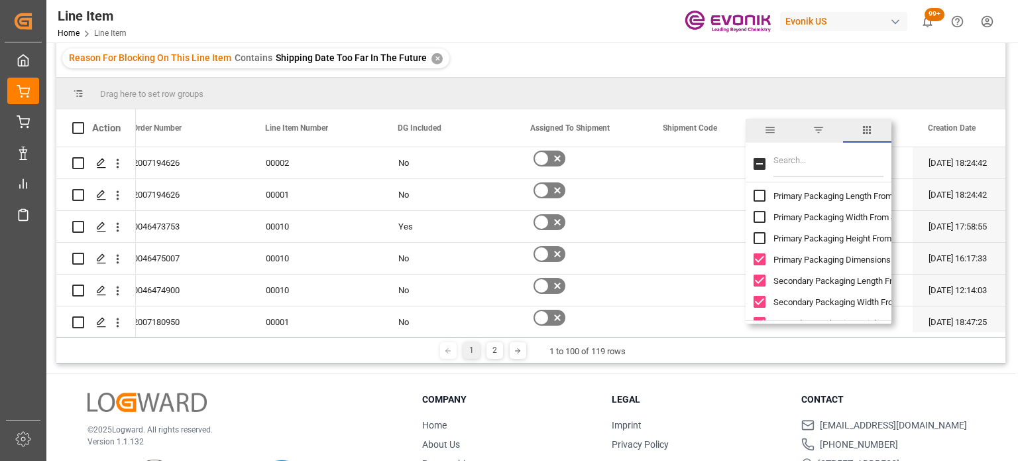
click at [759, 262] on input "Primary Packaging Dimensions (UOM) From SAP column toggle visibility (visible)" at bounding box center [760, 259] width 12 height 12
click at [756, 283] on input "Secondary Packaging Length From SAP column toggle visibility (visible)" at bounding box center [760, 280] width 12 height 12
click at [757, 304] on input "Secondary Packaging Width From SAP column toggle visibility (visible)" at bounding box center [760, 302] width 12 height 12
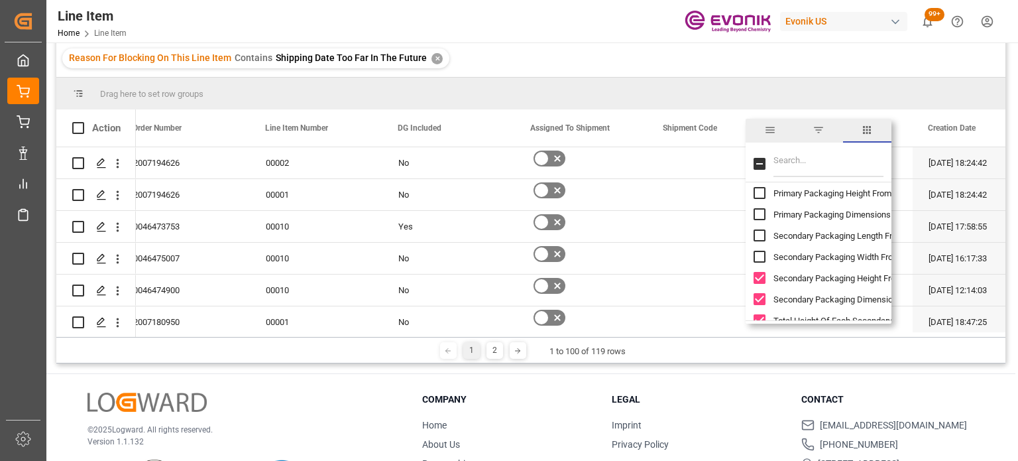
scroll to position [6497, 0]
drag, startPoint x: 758, startPoint y: 259, endPoint x: 758, endPoint y: 273, distance: 14.6
click at [758, 259] on input "Secondary Packaging Height From SAP column toggle visibility (visible)" at bounding box center [760, 257] width 12 height 12
click at [758, 273] on input "Secondary Packaging Dimensions (UOM) From SAP column toggle visibility (visible)" at bounding box center [760, 278] width 12 height 12
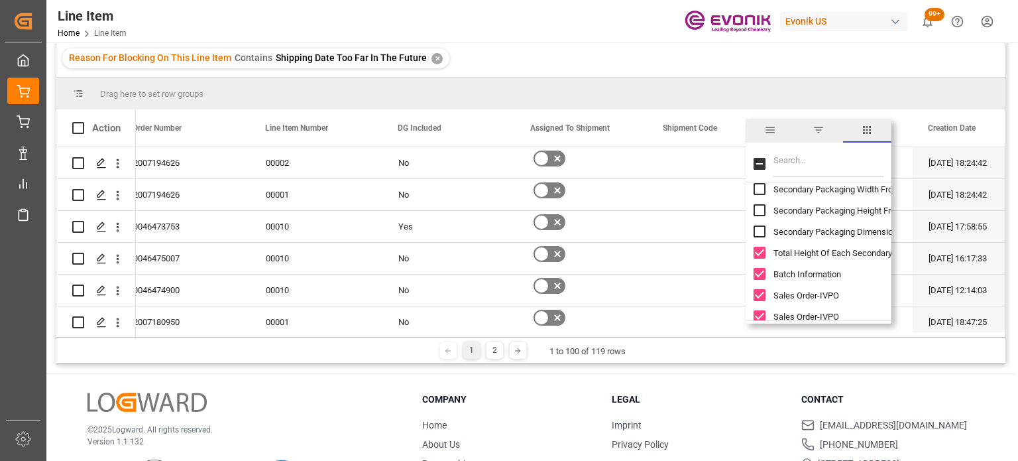
scroll to position [6563, 0]
click at [760, 233] on input "Total Height Of Each Secondary Packaging (In CM) column toggle visibility (visi…" at bounding box center [760, 233] width 12 height 12
click at [762, 251] on input "Batch Information column toggle visibility (visible)" at bounding box center [760, 254] width 12 height 12
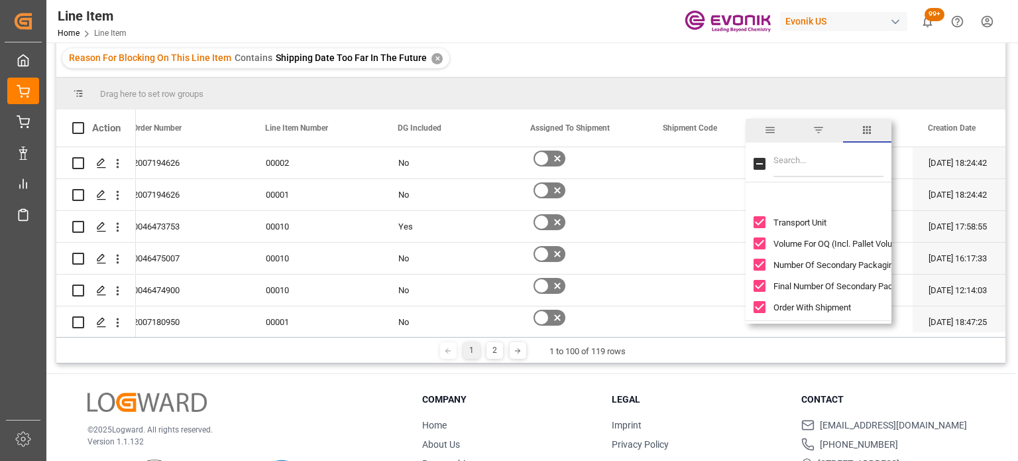
scroll to position [6789, 0]
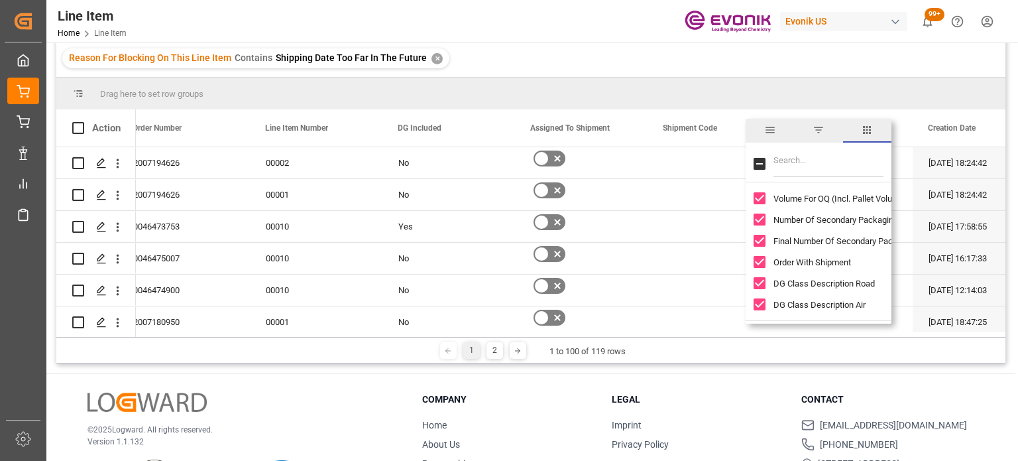
click at [759, 197] on input "Volume For OQ (Incl. Pallet Volume) column toggle visibility (visible)" at bounding box center [760, 198] width 12 height 12
click at [765, 219] on input "Number Of Secondary Packagings Delivered column toggle visibility (visible)" at bounding box center [760, 219] width 12 height 12
drag, startPoint x: 764, startPoint y: 241, endPoint x: 765, endPoint y: 264, distance: 23.2
click at [764, 241] on input "Final Number Of Secondary Packagings column toggle visibility (visible)" at bounding box center [760, 241] width 12 height 12
click at [764, 266] on input "Order With Shipment column toggle visibility (visible)" at bounding box center [760, 262] width 12 height 12
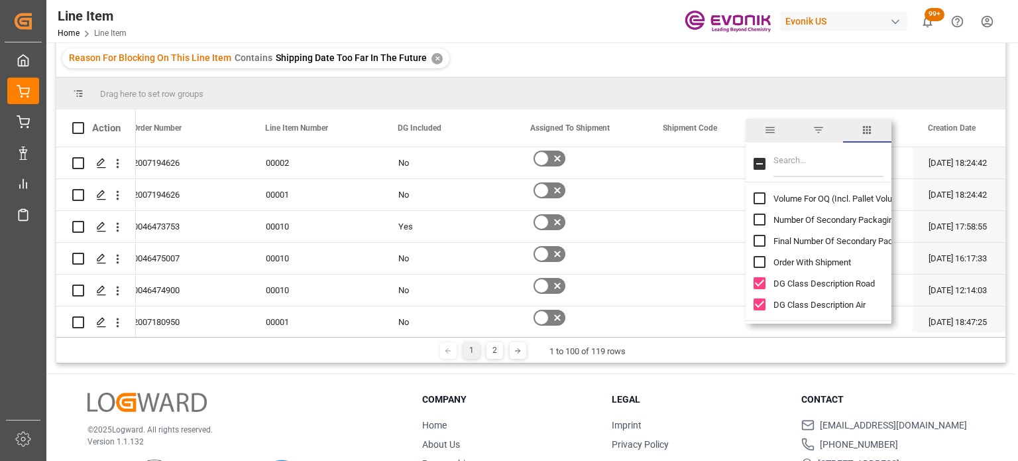
click at [758, 283] on input "DG Class Description Road column toggle visibility (visible)" at bounding box center [760, 283] width 12 height 12
click at [758, 269] on div "Order With Shipment" at bounding box center [827, 261] width 146 height 21
click at [758, 264] on input "Order With Shipment column toggle visibility (hidden)" at bounding box center [760, 262] width 12 height 12
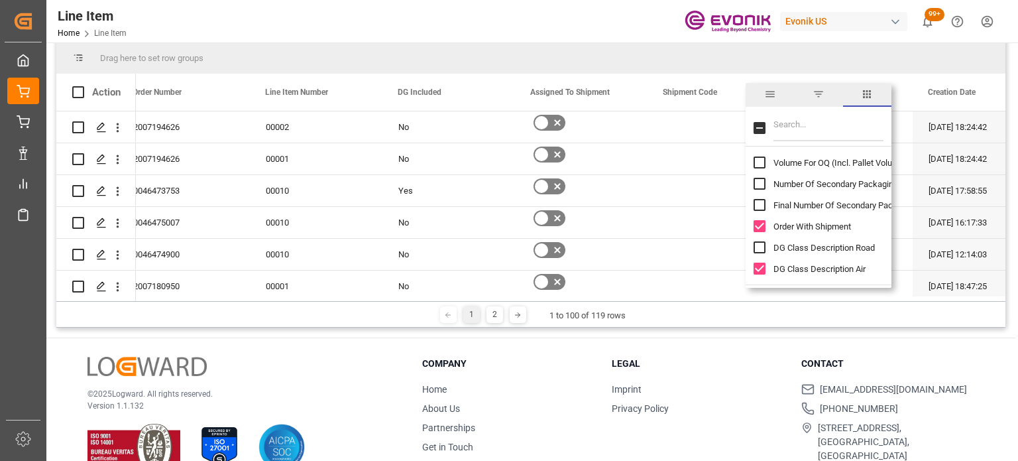
scroll to position [196, 0]
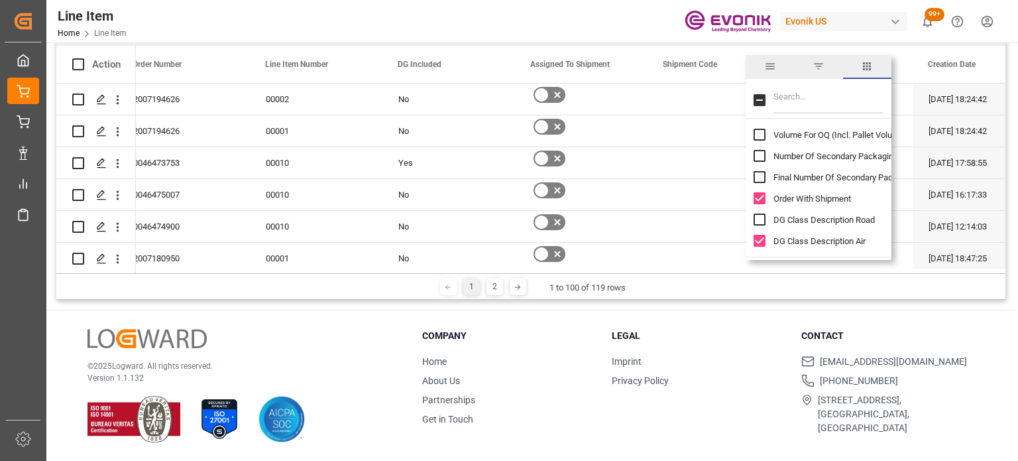
click at [764, 245] on input "DG Class Description Air column toggle visibility (visible)" at bounding box center [760, 241] width 12 height 12
click at [706, 288] on div "1 2 1 to 100 of 119 rows" at bounding box center [530, 286] width 949 height 27
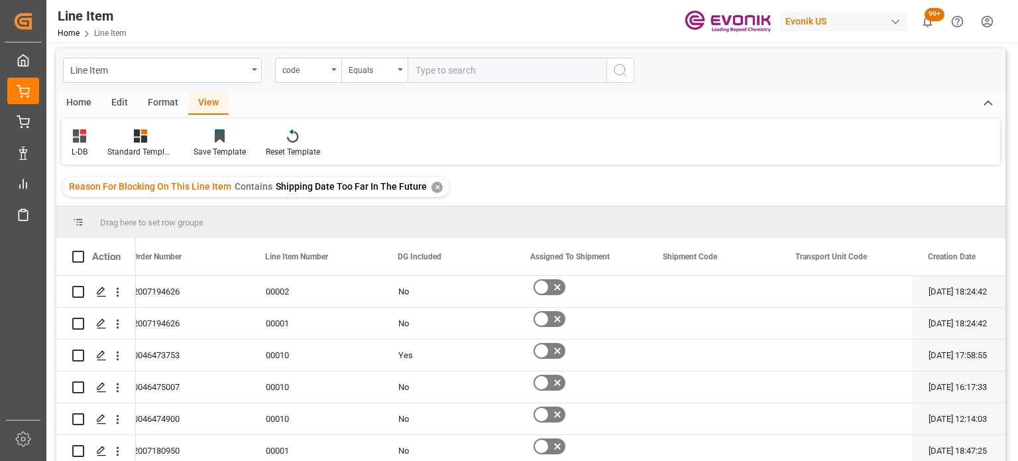
scroll to position [0, 0]
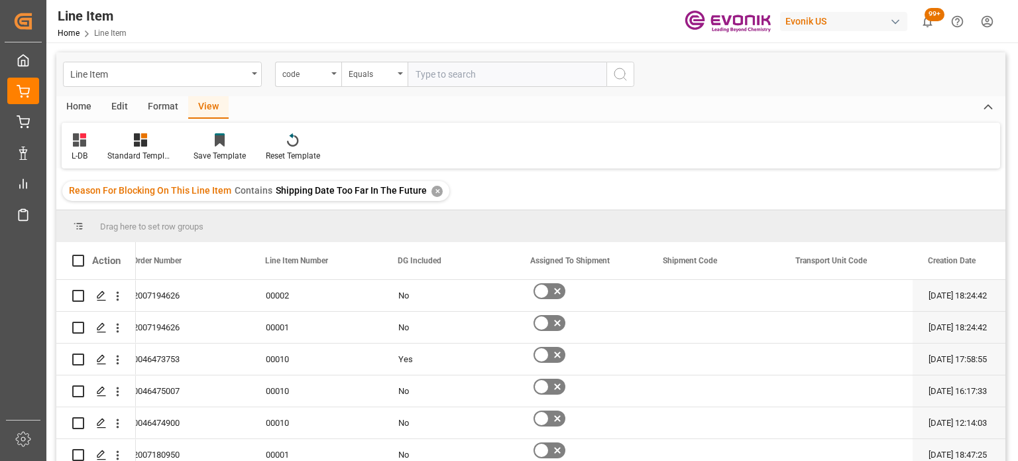
click at [88, 107] on div "Home" at bounding box center [78, 107] width 45 height 23
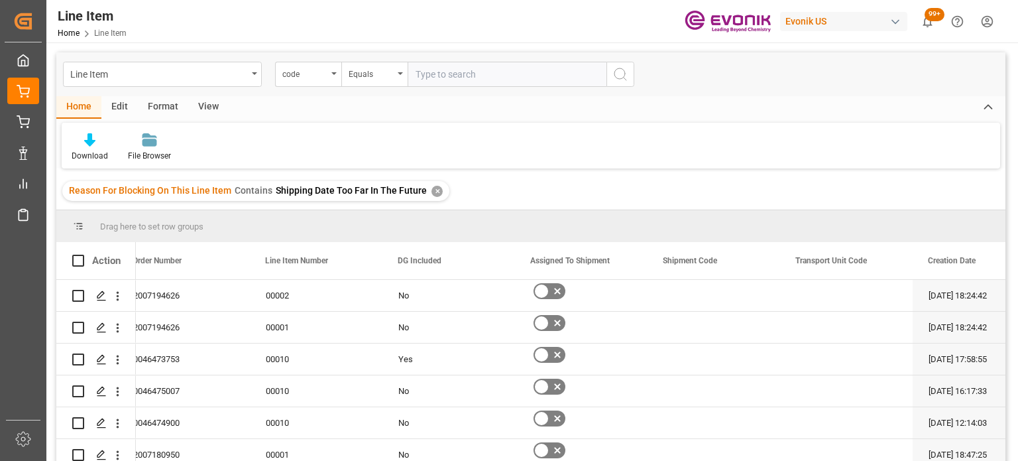
click at [97, 133] on div at bounding box center [90, 140] width 36 height 14
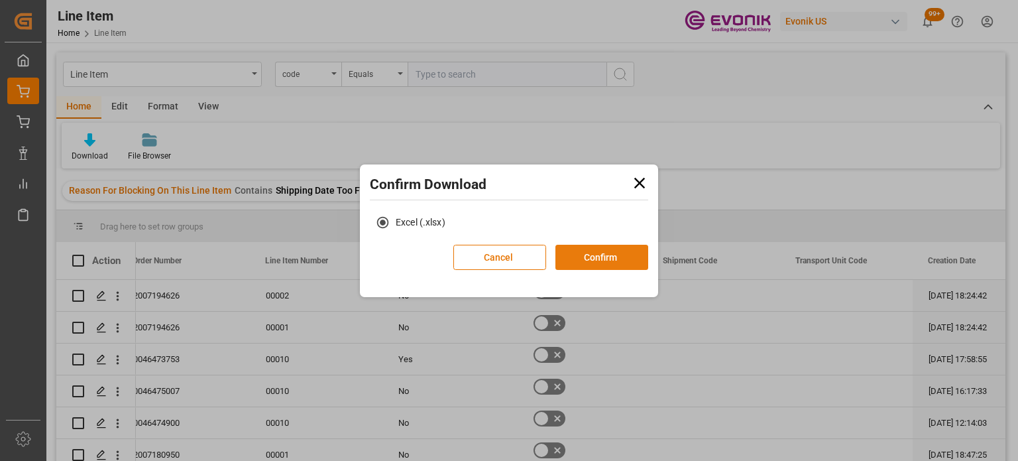
click at [577, 261] on button "Confirm" at bounding box center [602, 257] width 93 height 25
click at [494, 265] on button "Cancel" at bounding box center [499, 257] width 93 height 25
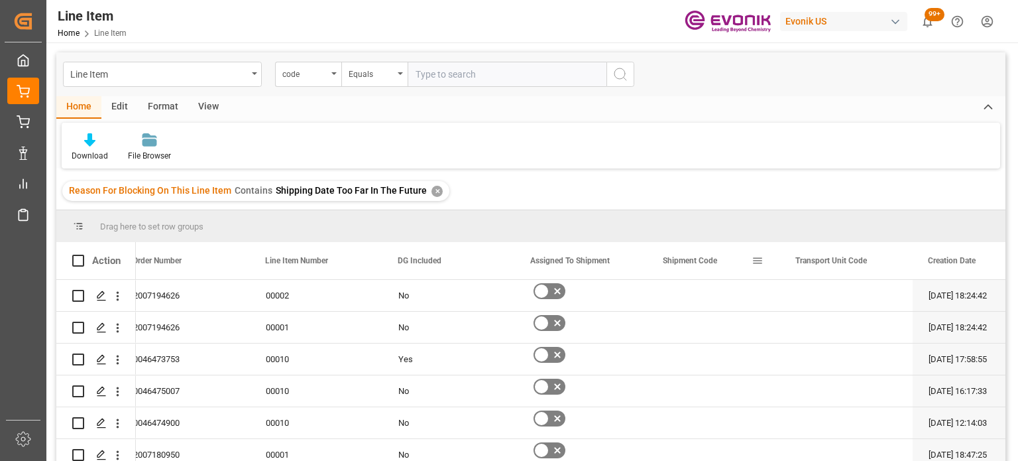
click at [743, 259] on div "Shipment Code" at bounding box center [707, 260] width 89 height 37
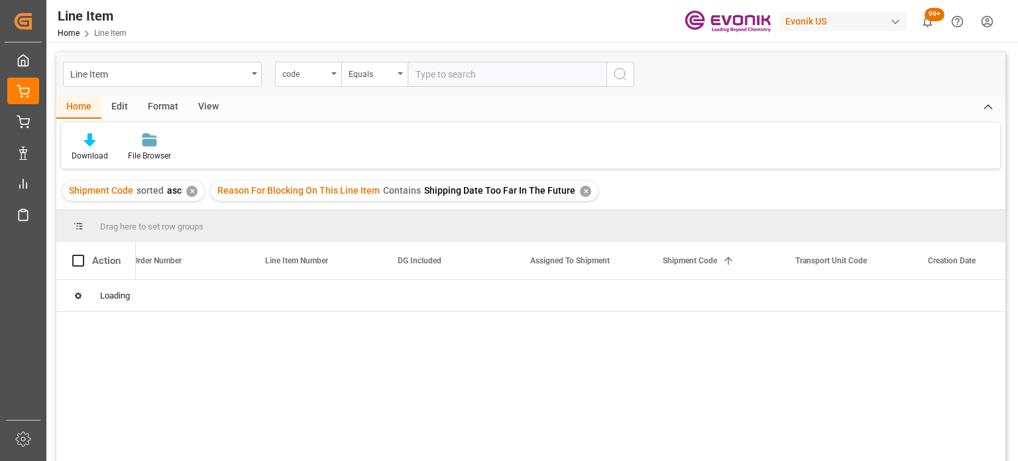
click at [192, 191] on div "✕" at bounding box center [191, 191] width 11 height 11
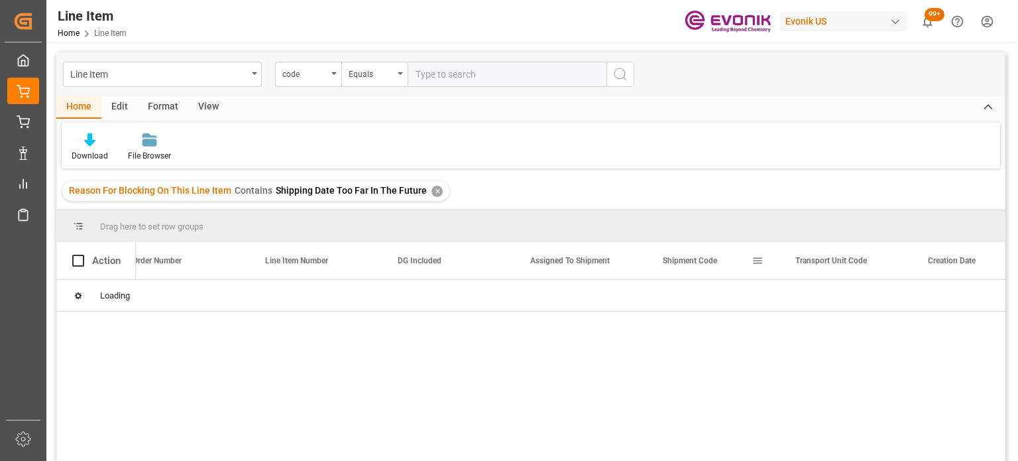
click at [761, 259] on span at bounding box center [758, 261] width 12 height 12
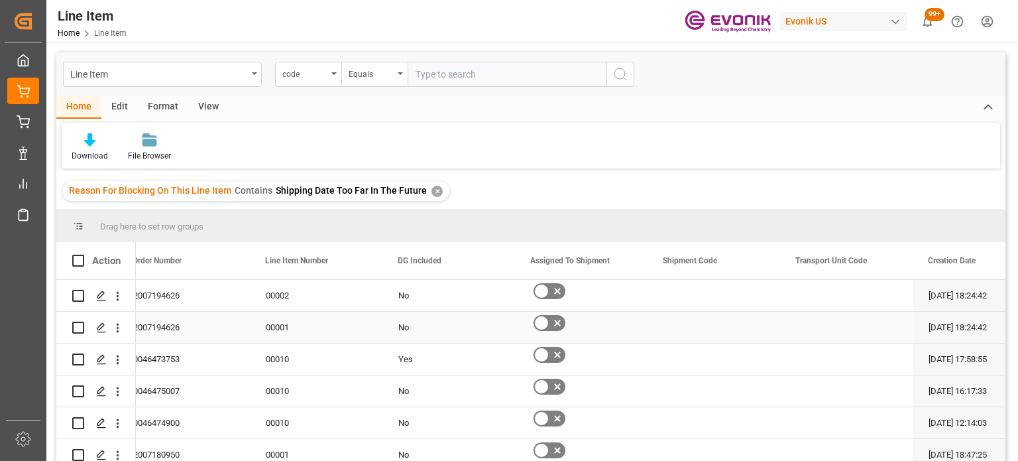
scroll to position [66, 0]
click at [754, 263] on span at bounding box center [758, 261] width 12 height 12
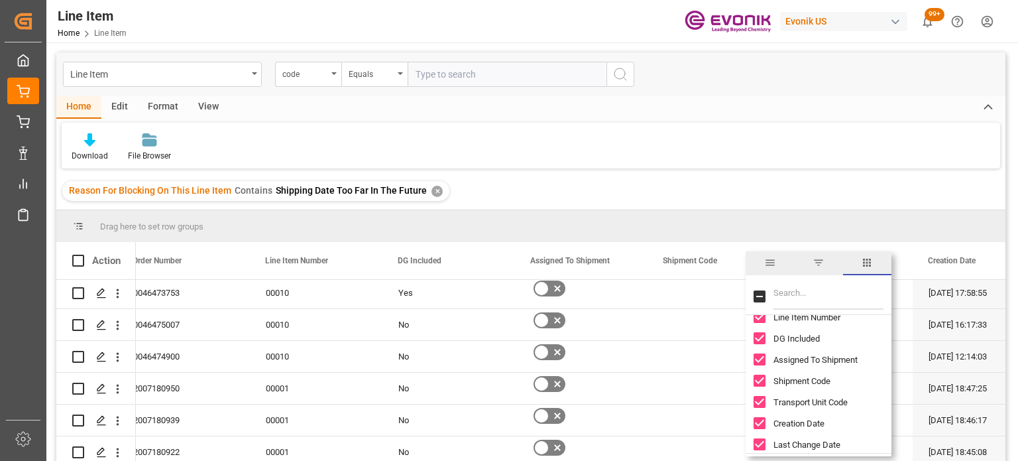
scroll to position [133, 0]
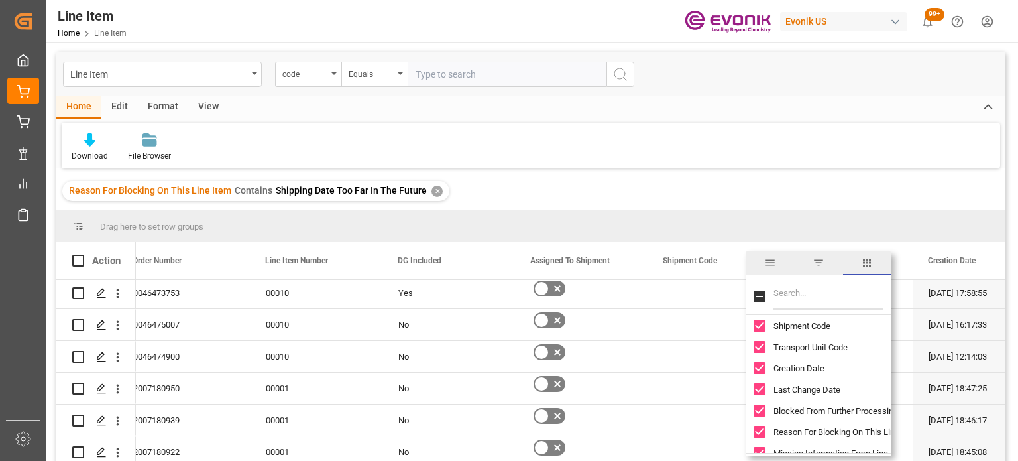
click at [762, 323] on input "Shipment Code column toggle visibility (visible)" at bounding box center [760, 326] width 12 height 12
click at [758, 346] on input "Transport Unit Code column toggle visibility (visible)" at bounding box center [760, 347] width 12 height 12
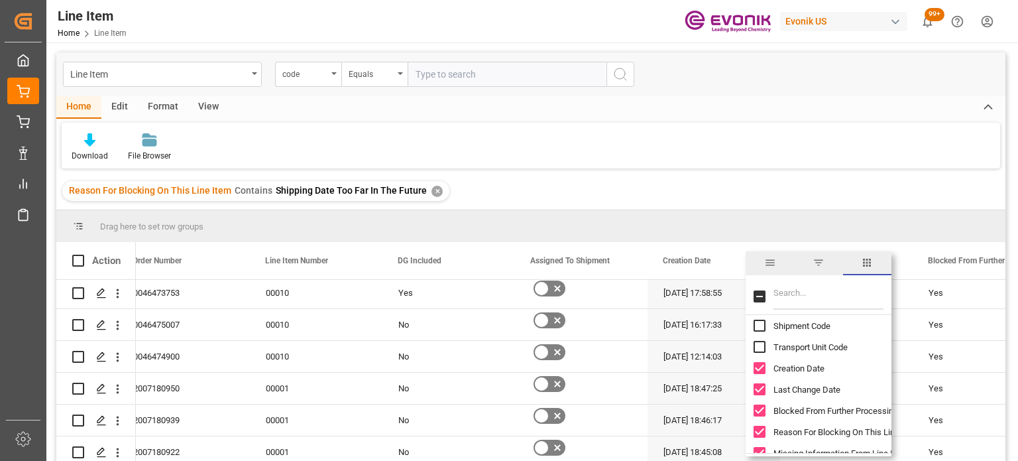
click at [768, 182] on div "Reason For Blocking On This Line Item Contains Shipping Date Too Far In The Fut…" at bounding box center [530, 190] width 949 height 37
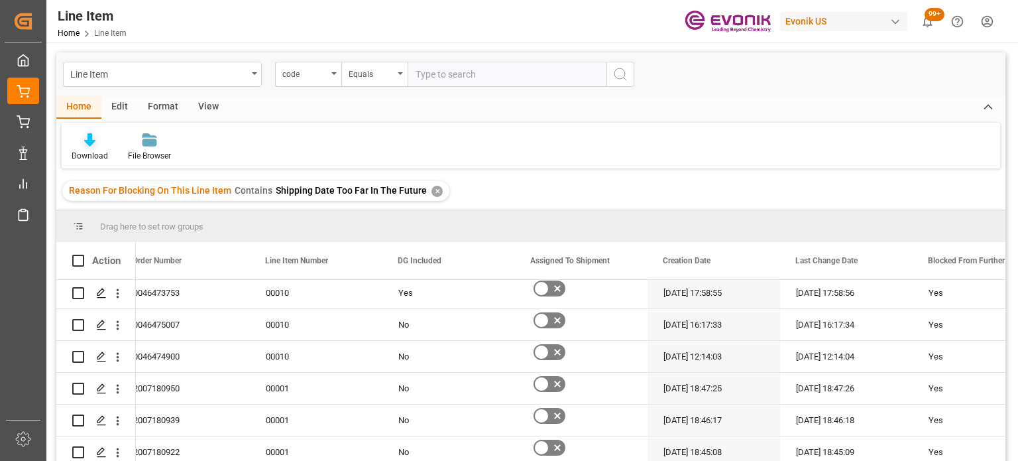
click at [92, 140] on icon at bounding box center [89, 139] width 11 height 13
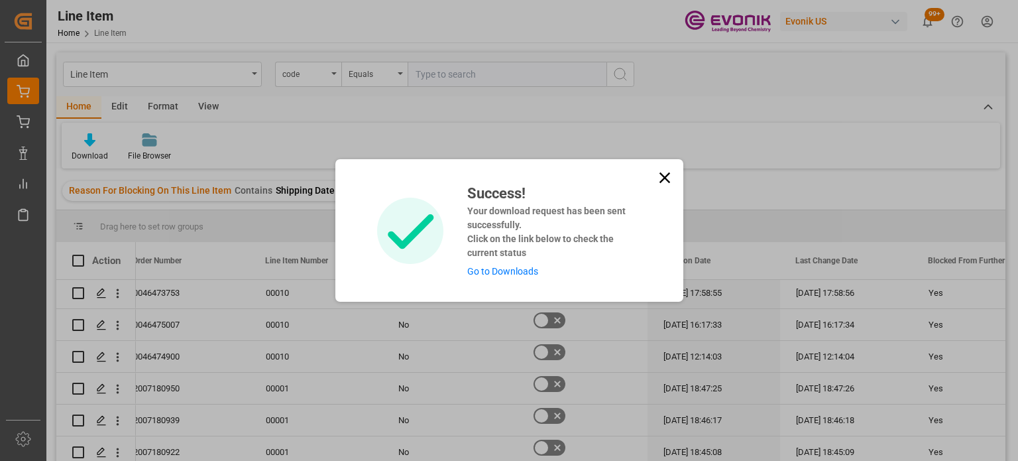
click at [489, 273] on link "Go to Downloads" at bounding box center [502, 271] width 71 height 11
